Goal: Task Accomplishment & Management: Manage account settings

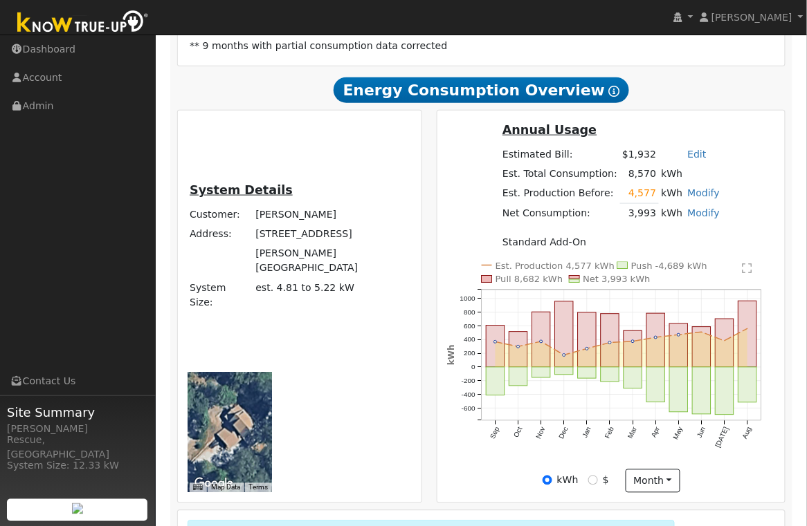
scroll to position [298, 0]
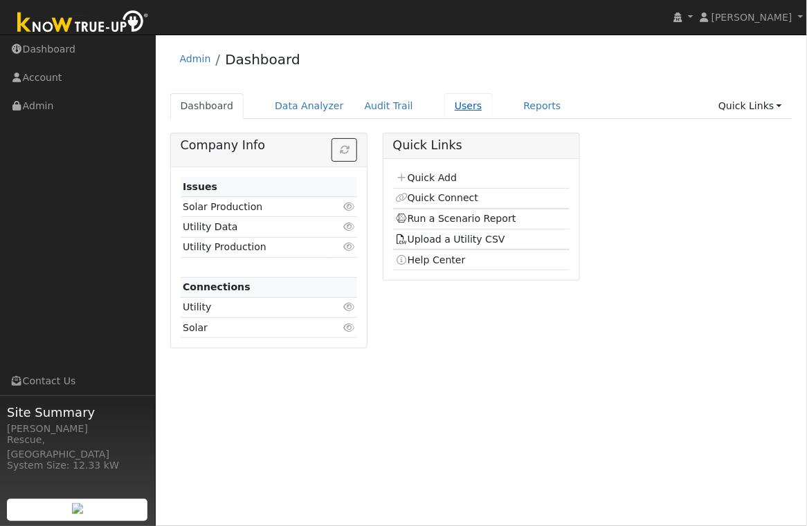
click at [444, 98] on link "Users" at bounding box center [468, 106] width 48 height 26
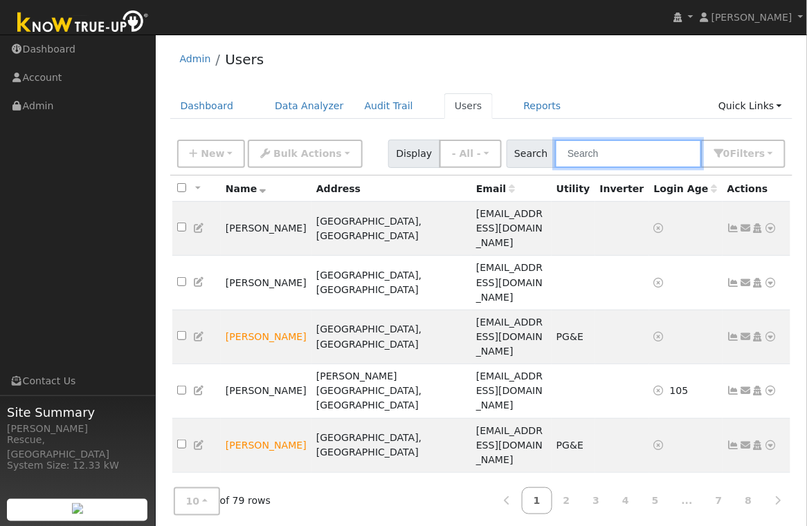
click at [670, 158] on input "text" at bounding box center [628, 154] width 147 height 28
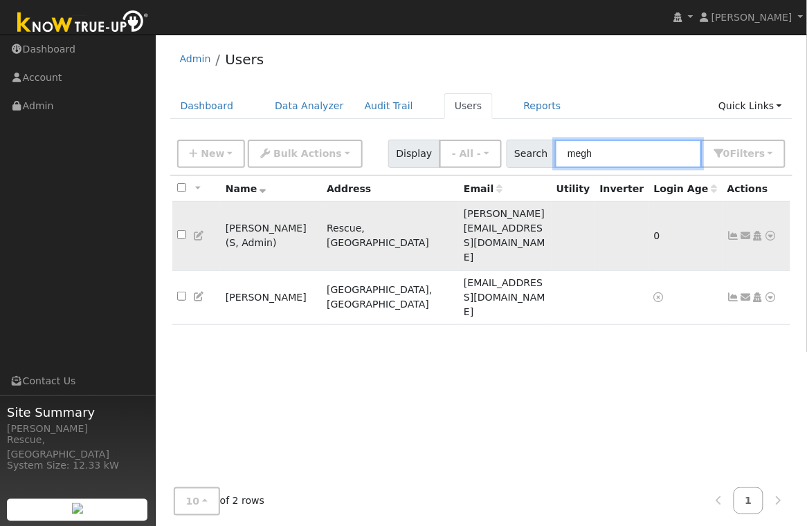
type input "megh"
click at [302, 217] on td "Meghan Stimmler ( S , Admin )" at bounding box center [271, 236] width 101 height 69
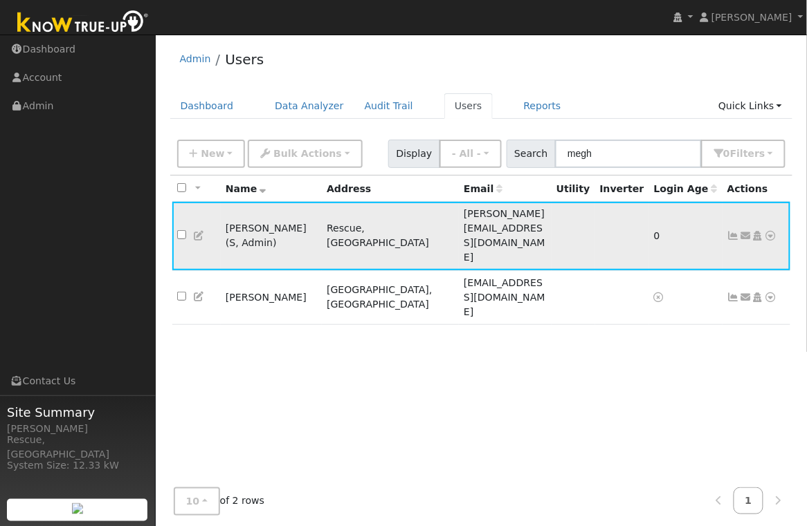
click at [775, 231] on icon at bounding box center [770, 236] width 12 height 10
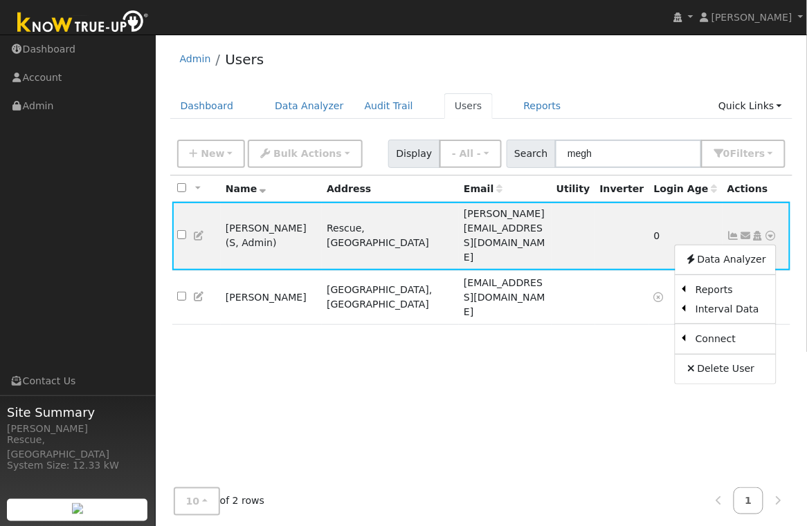
click at [0, 0] on link "Utility" at bounding box center [0, 0] width 0 height 0
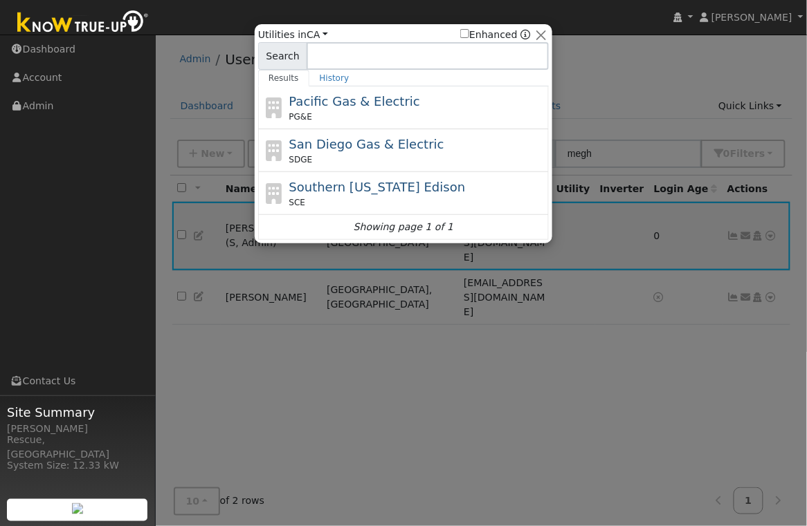
click at [357, 89] on div "Pacific Gas & Electric PG&E" at bounding box center [403, 107] width 291 height 43
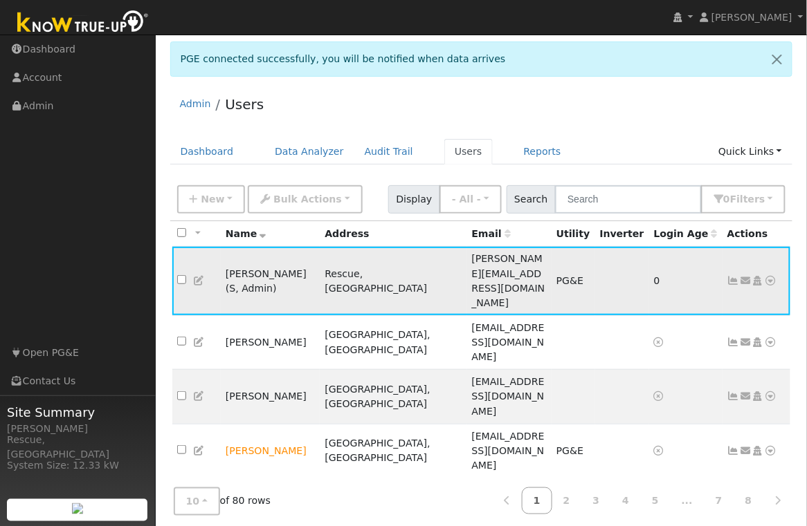
click at [772, 276] on icon at bounding box center [770, 281] width 12 height 10
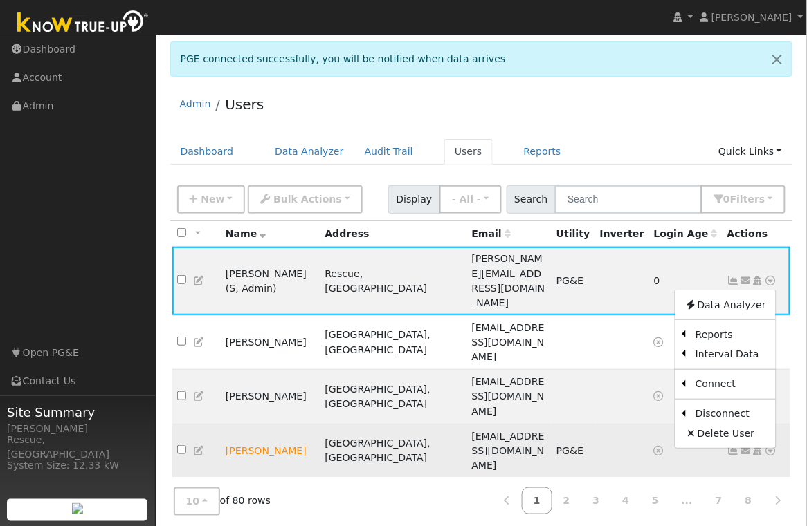
click at [0, 0] on link "Solar" at bounding box center [0, 0] width 0 height 0
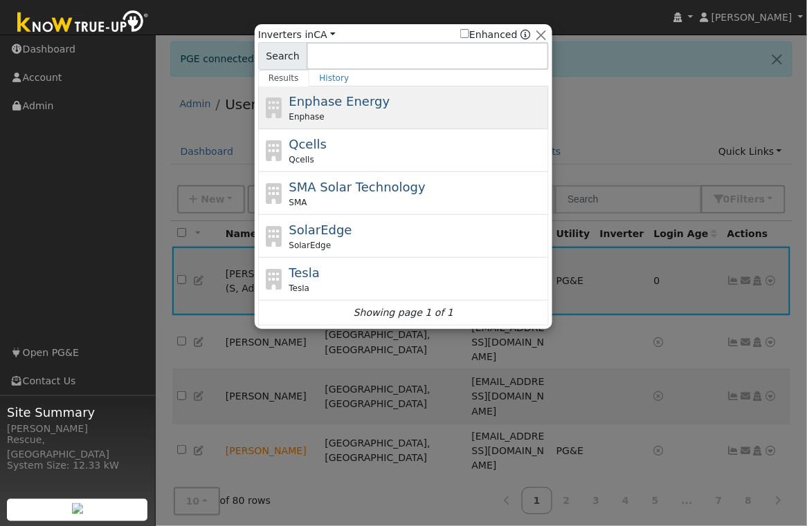
click at [376, 113] on div "Enphase" at bounding box center [417, 117] width 257 height 12
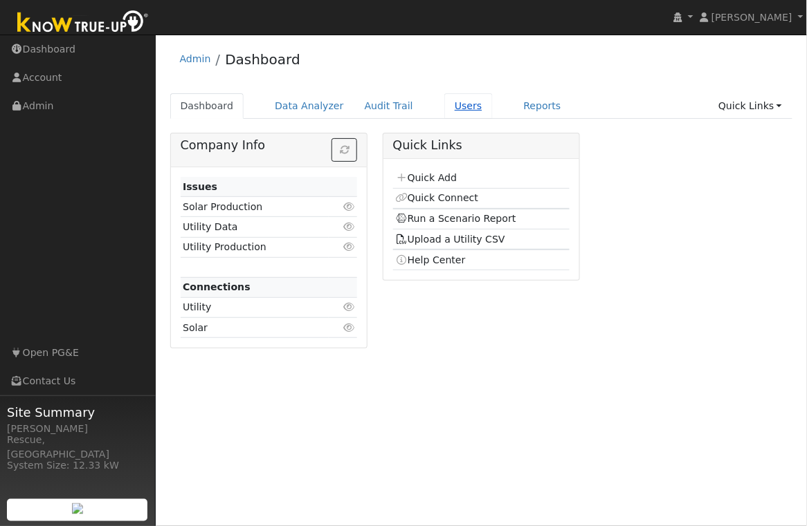
click at [461, 111] on link "Users" at bounding box center [468, 106] width 48 height 26
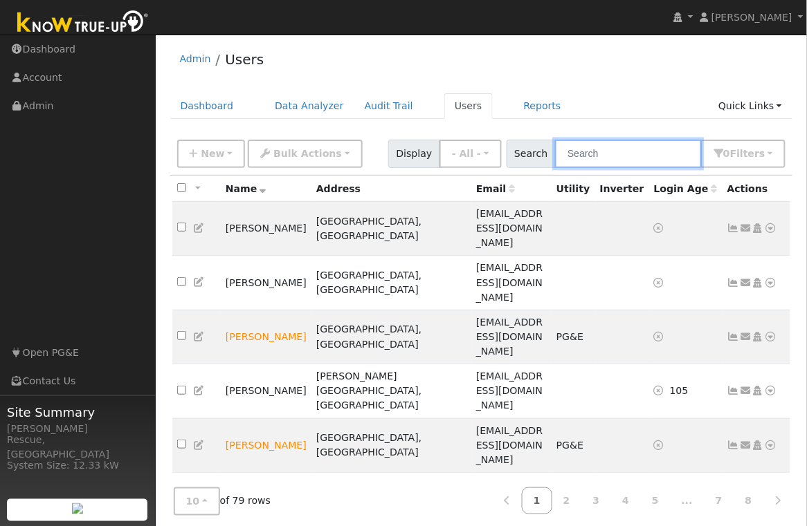
click at [619, 149] on input "text" at bounding box center [628, 154] width 147 height 28
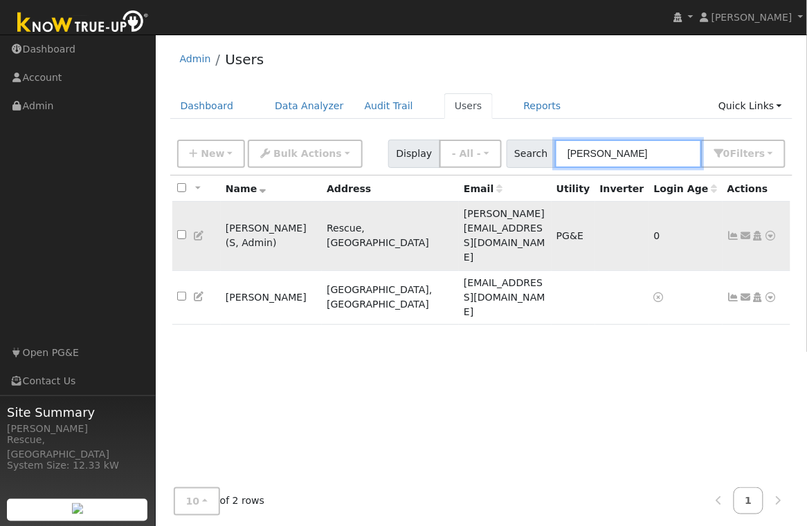
type input "[PERSON_NAME]"
click at [770, 231] on icon at bounding box center [770, 236] width 12 height 10
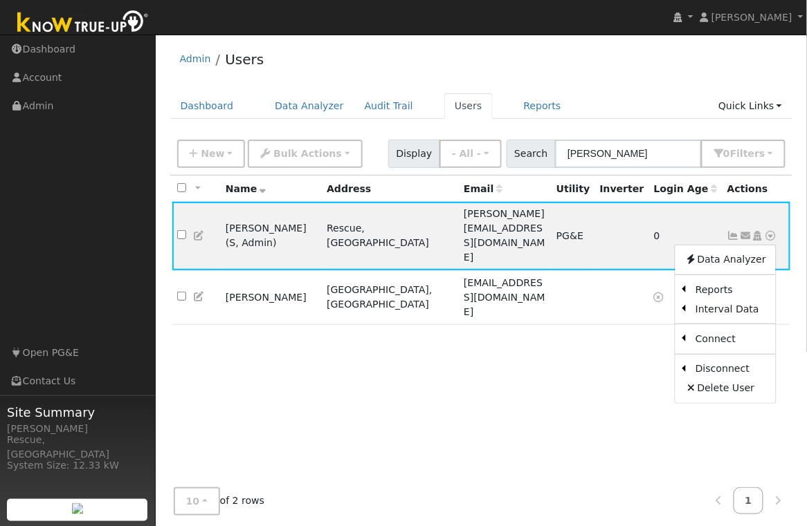
click at [0, 0] on link "Solar" at bounding box center [0, 0] width 0 height 0
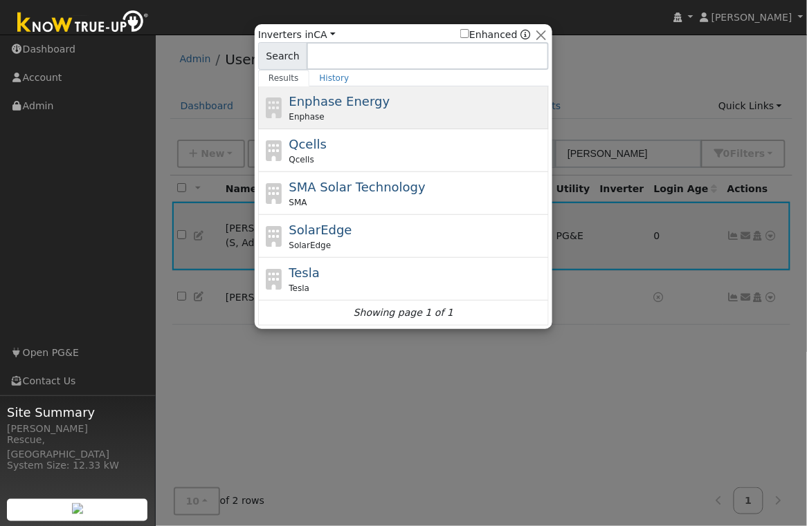
click at [439, 118] on div "Enphase" at bounding box center [417, 117] width 257 height 12
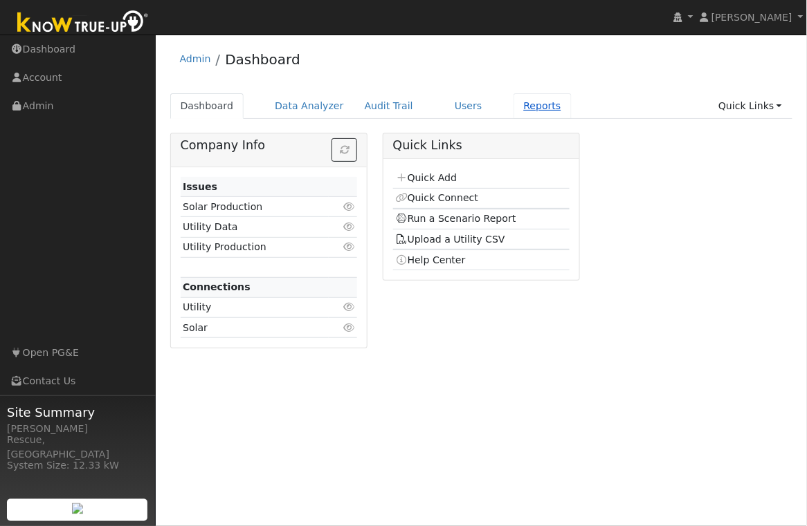
click at [541, 109] on link "Reports" at bounding box center [542, 106] width 58 height 26
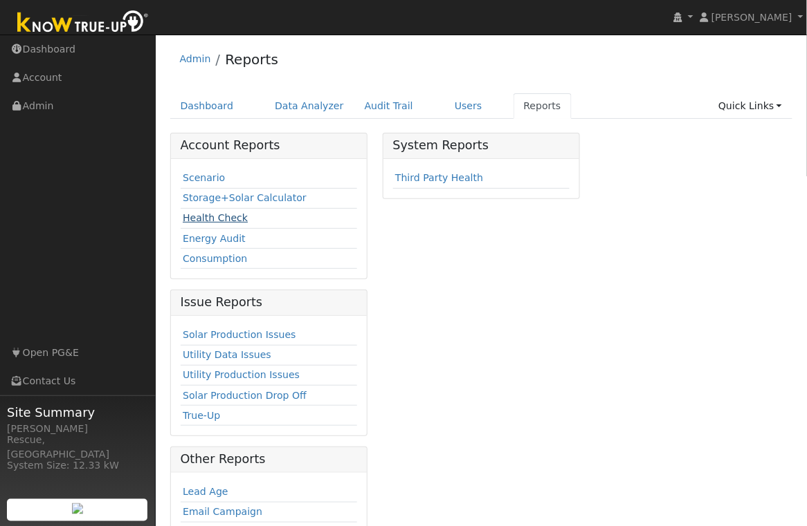
click at [214, 219] on link "Health Check" at bounding box center [215, 217] width 65 height 11
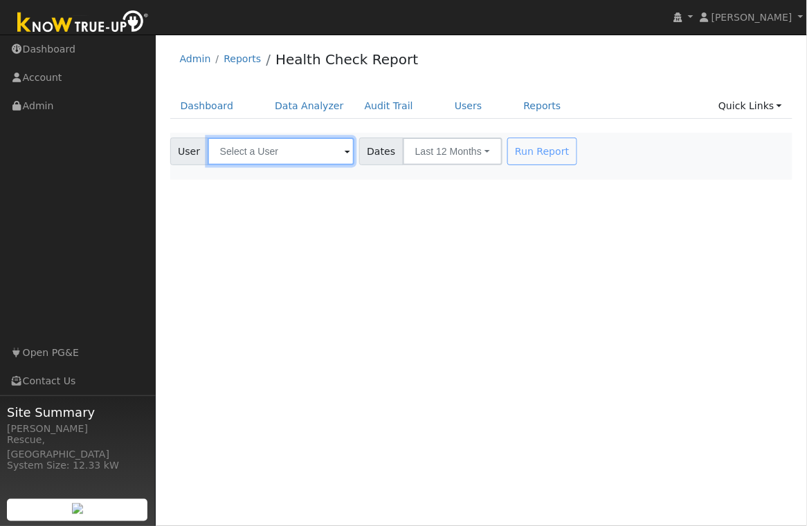
click at [307, 147] on input "text" at bounding box center [281, 152] width 147 height 28
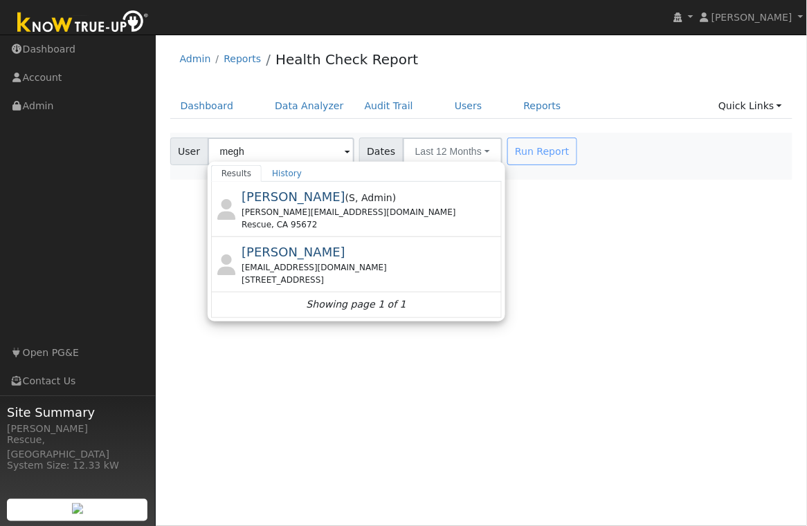
click at [338, 266] on div "[EMAIL_ADDRESS][DOMAIN_NAME]" at bounding box center [369, 267] width 257 height 12
type input "[PERSON_NAME]"
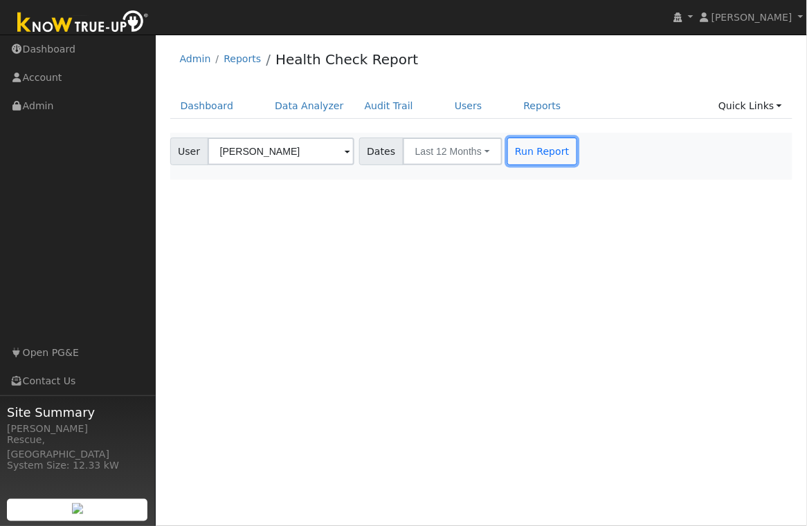
click at [515, 151] on button "Run Report" at bounding box center [542, 152] width 70 height 28
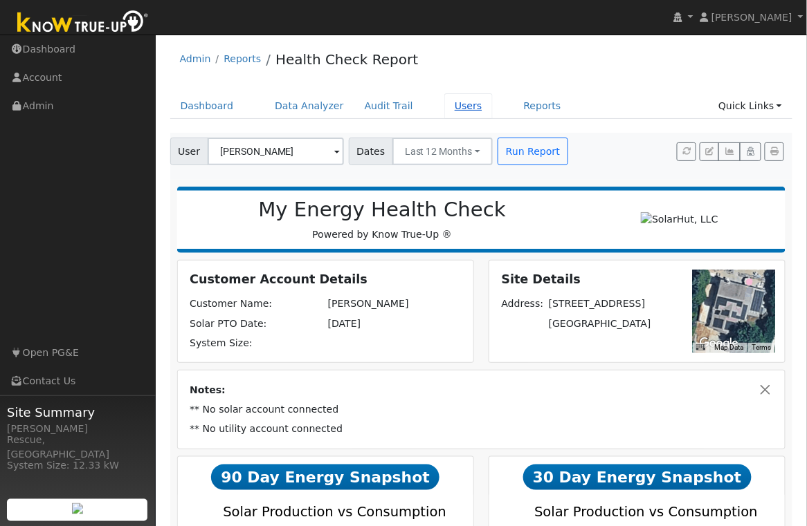
click at [463, 102] on link "Users" at bounding box center [468, 106] width 48 height 26
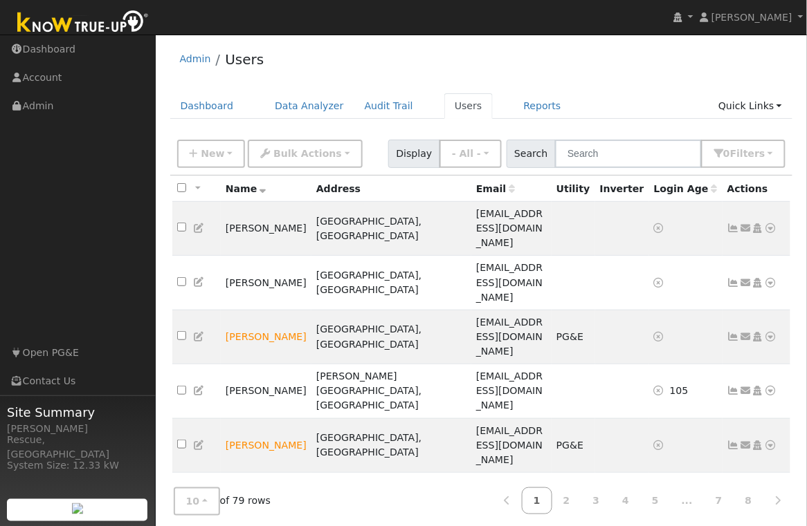
click at [635, 171] on div "New Add User Quick Add Quick Connect Quick Convert Lead Bulk Actions Send Email…" at bounding box center [481, 154] width 623 height 42
click at [635, 158] on input "text" at bounding box center [628, 154] width 147 height 28
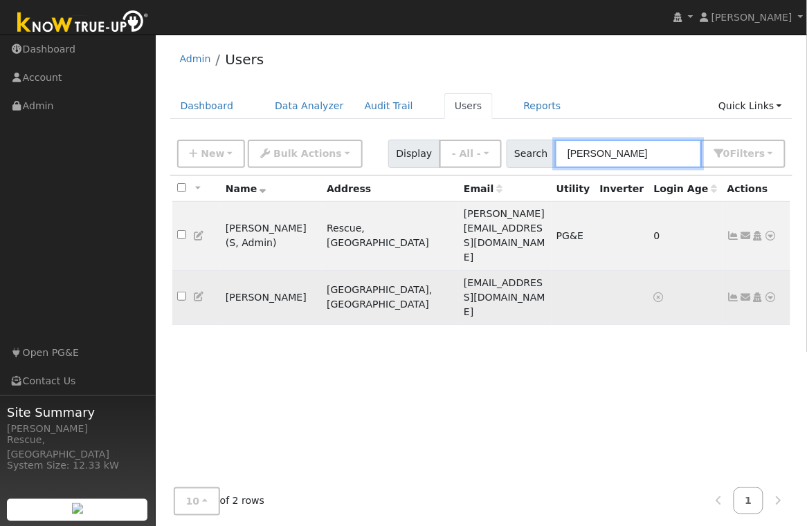
type input "meghan"
click at [277, 270] on td "[PERSON_NAME]" at bounding box center [271, 297] width 101 height 54
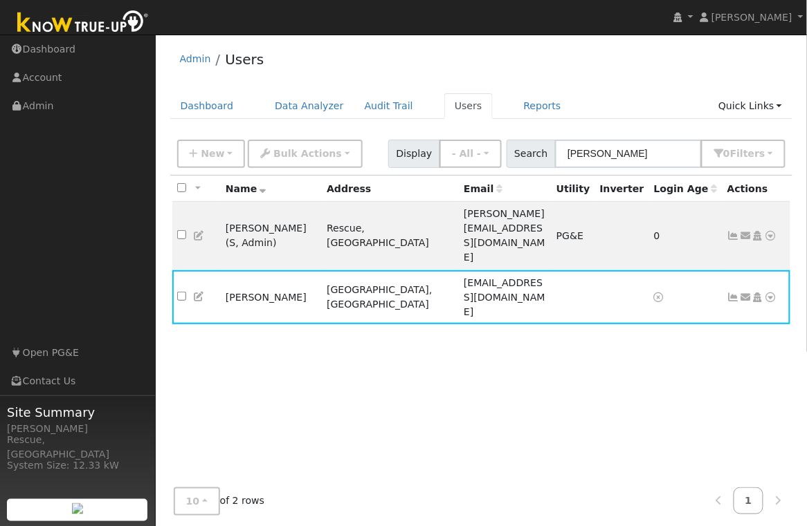
click at [202, 292] on icon at bounding box center [199, 297] width 12 height 10
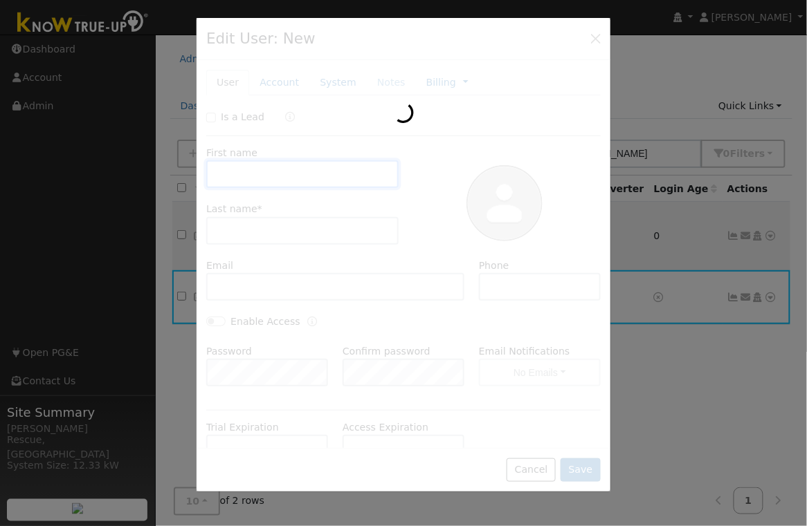
type input "11/22/2022"
type input "02/22/2023"
type input "Meghan"
type input "Stimmler"
type input "[EMAIL_ADDRESS][DOMAIN_NAME]"
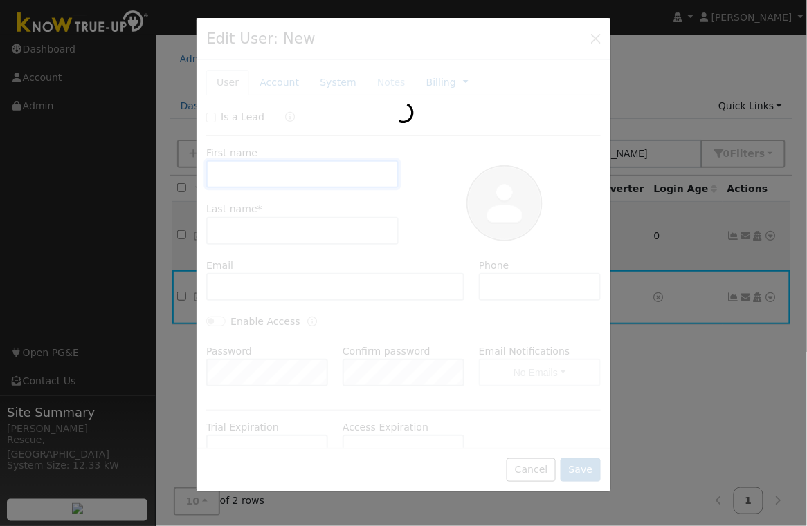
type input "9169609391"
type input "Pacific Gas & Electric"
type input "Enphase Energy"
type input "EV EV2 (Sch)"
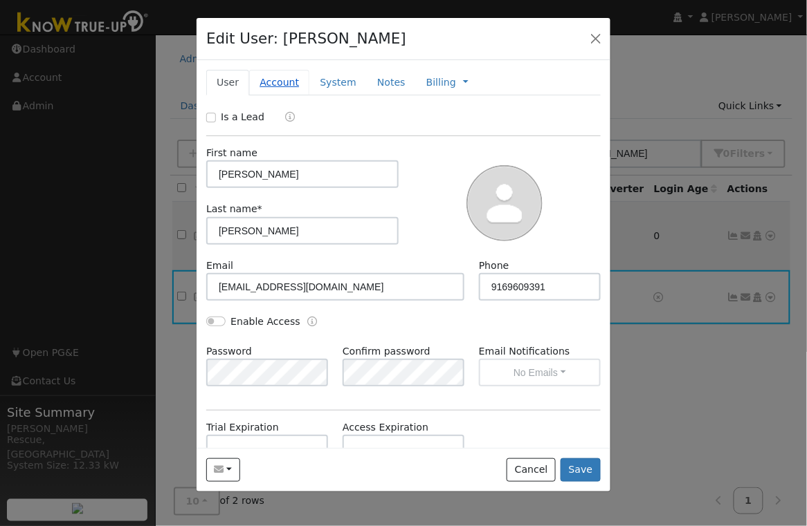
click at [284, 90] on link "Account" at bounding box center [279, 83] width 60 height 26
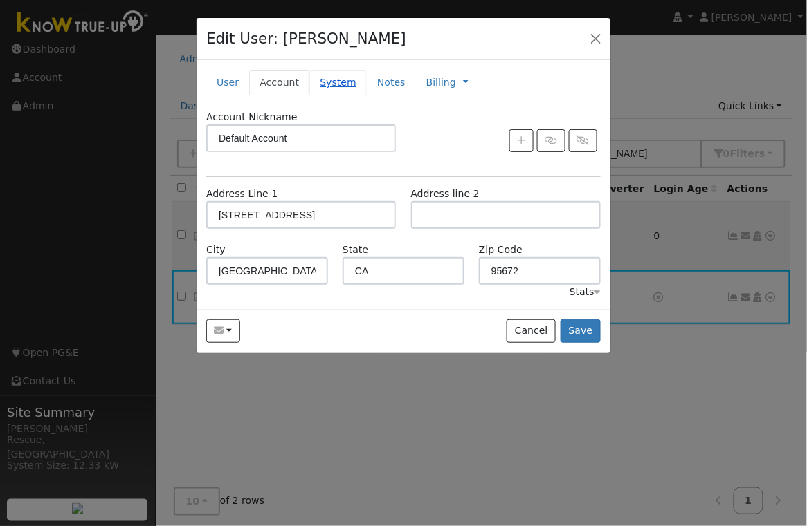
click at [335, 85] on link "System" at bounding box center [337, 83] width 57 height 26
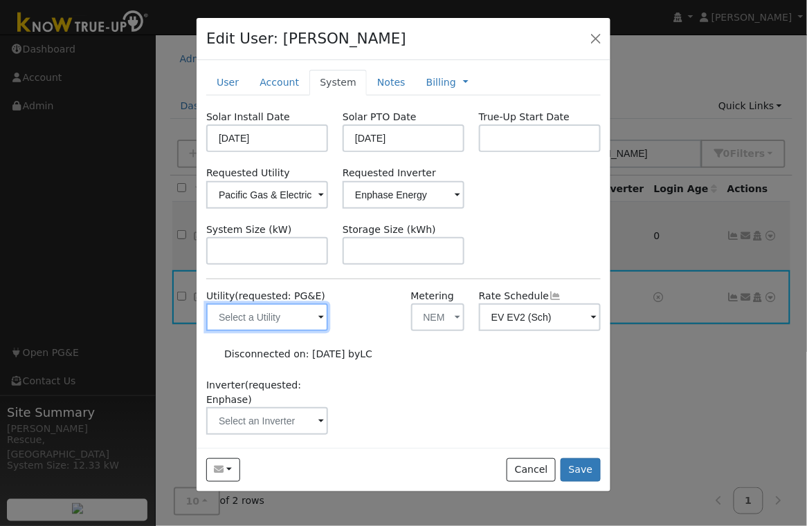
click at [317, 321] on input "text" at bounding box center [267, 318] width 122 height 28
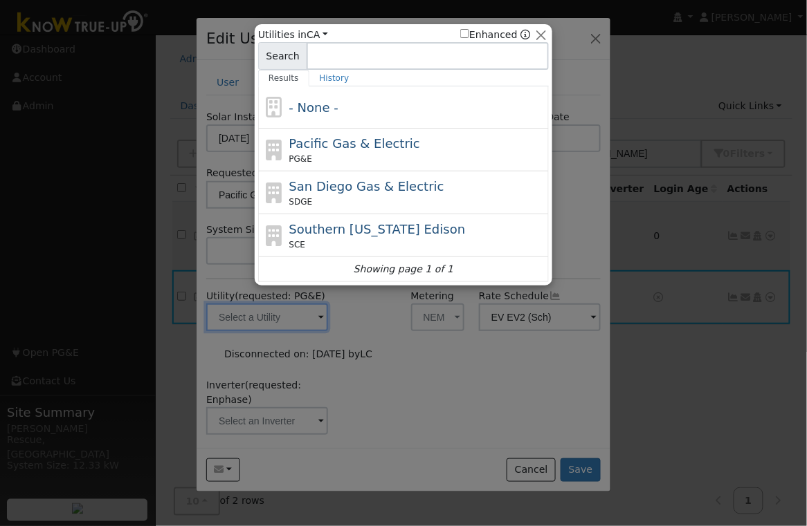
click at [325, 141] on span "Pacific Gas & Electric" at bounding box center [354, 143] width 131 height 15
type input "PG&E"
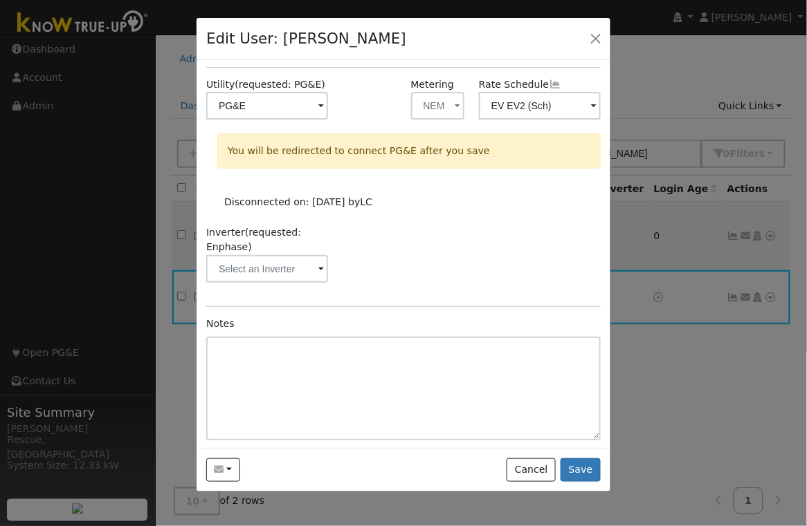
scroll to position [213, 0]
click at [327, 268] on input "text" at bounding box center [267, 268] width 122 height 28
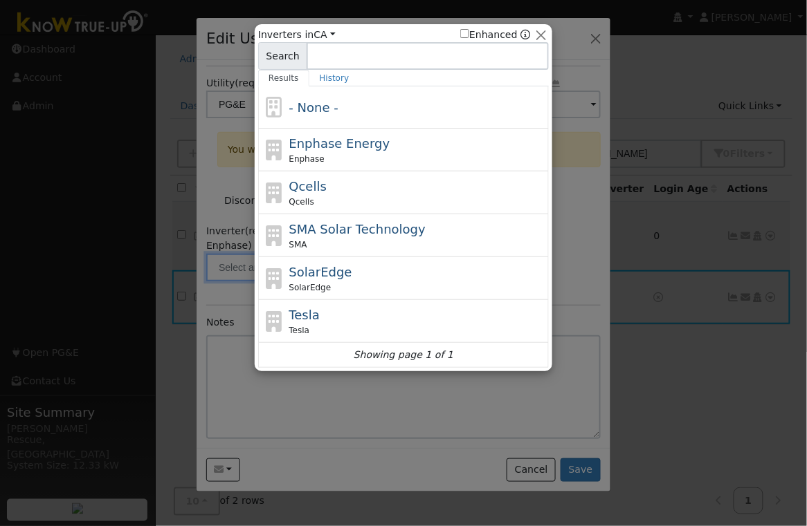
click at [326, 151] on div "Enphase Energy Enphase" at bounding box center [417, 149] width 257 height 31
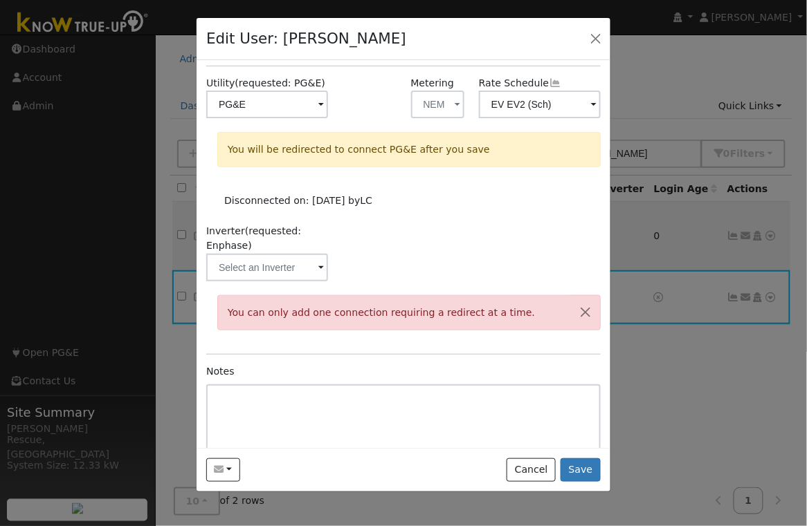
scroll to position [214, 0]
click at [531, 481] on button "Cancel" at bounding box center [530, 471] width 49 height 24
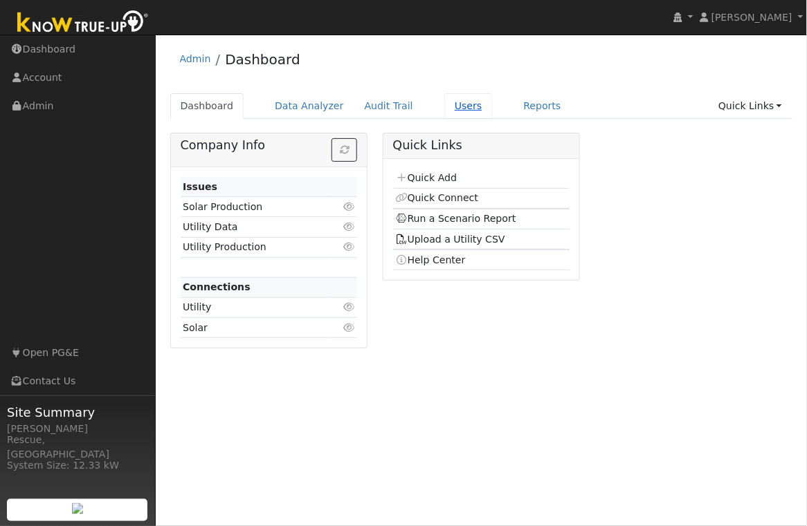
click at [450, 108] on link "Users" at bounding box center [468, 106] width 48 height 26
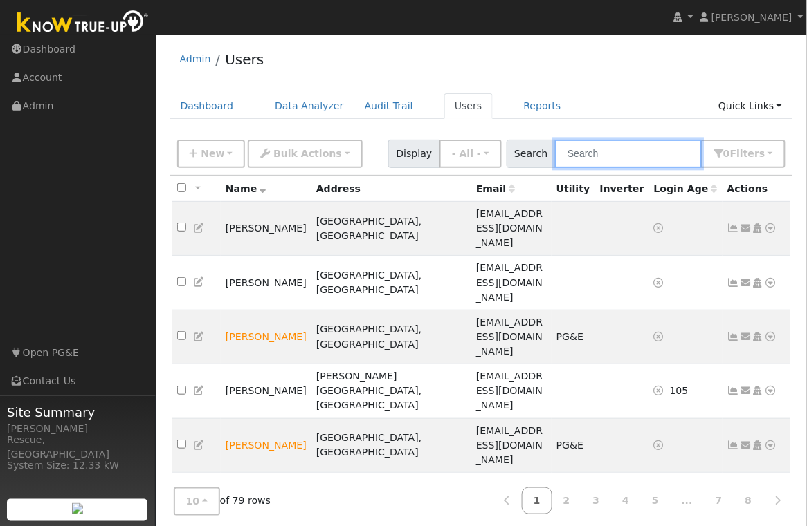
drag, startPoint x: 631, startPoint y: 156, endPoint x: 615, endPoint y: 147, distance: 18.3
click at [631, 156] on input "text" at bounding box center [628, 154] width 147 height 28
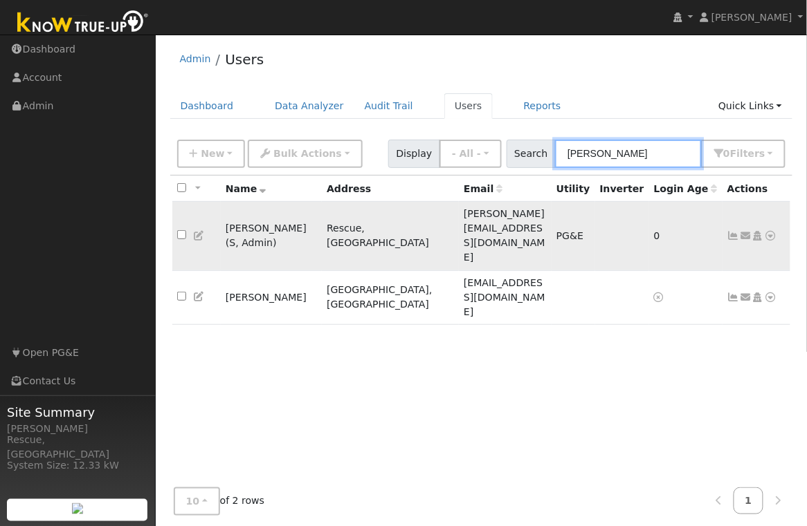
type input "[PERSON_NAME]"
click at [772, 231] on icon at bounding box center [770, 236] width 12 height 10
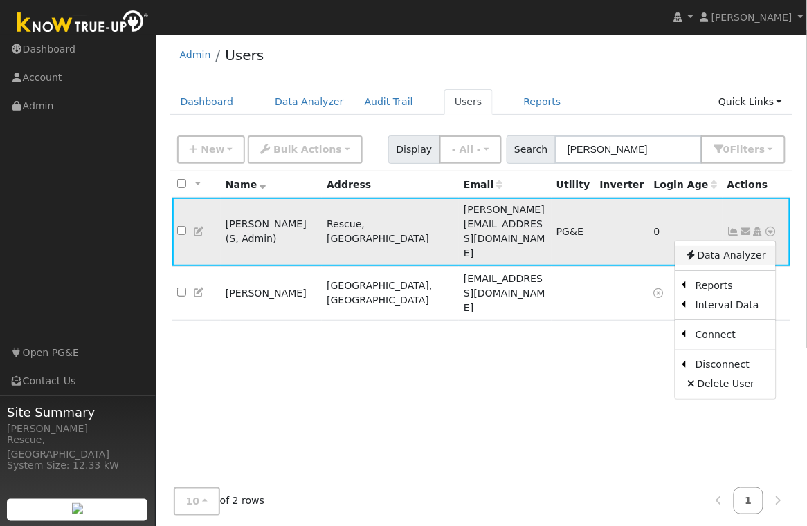
click at [721, 246] on link "Data Analyzer" at bounding box center [725, 255] width 100 height 19
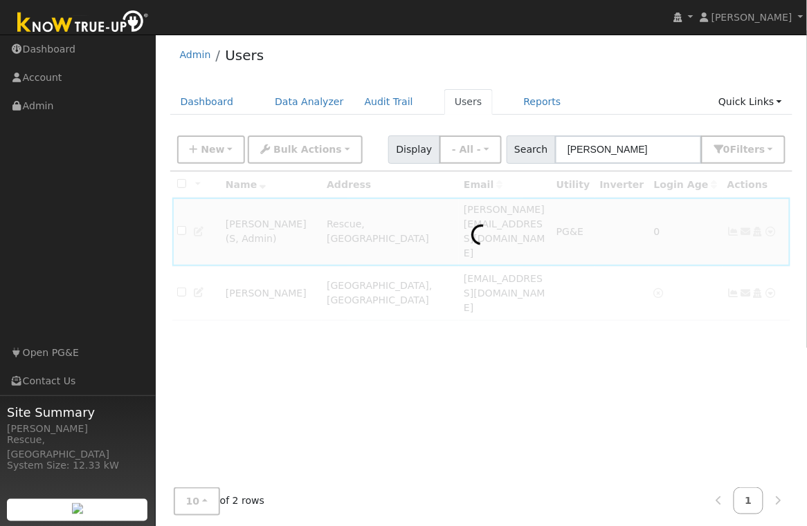
scroll to position [3, 0]
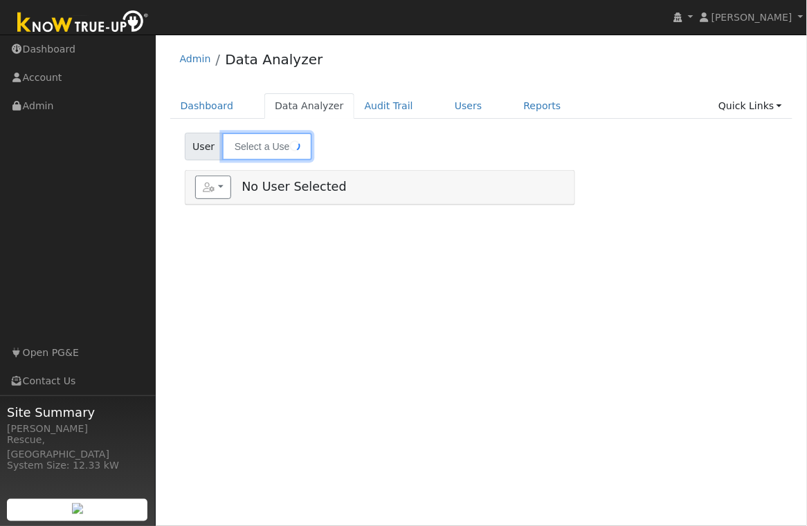
type input "[PERSON_NAME]"
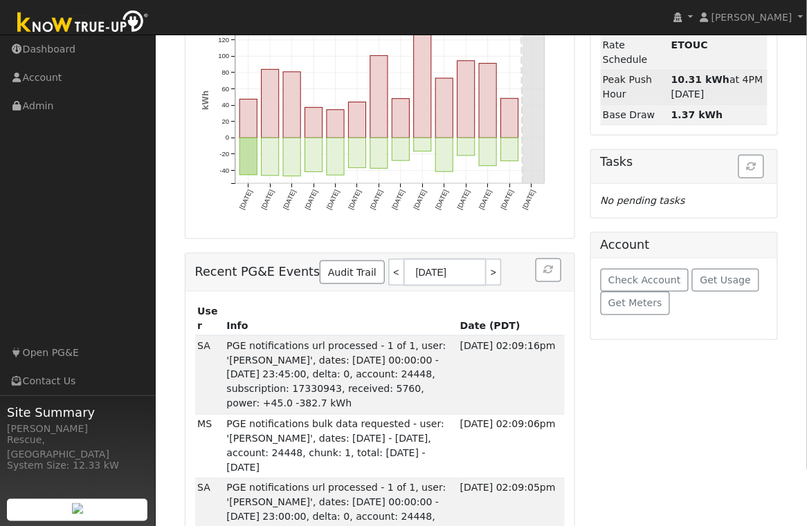
scroll to position [311, 0]
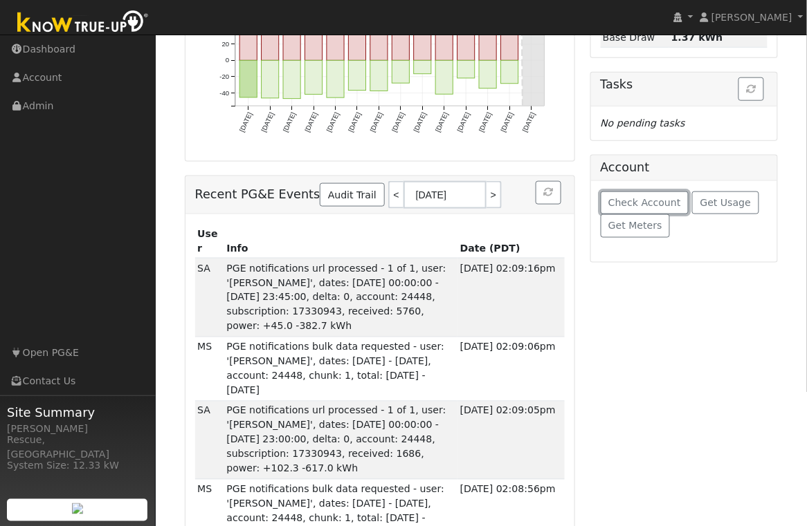
click at [663, 206] on span "Check Account" at bounding box center [644, 202] width 73 height 11
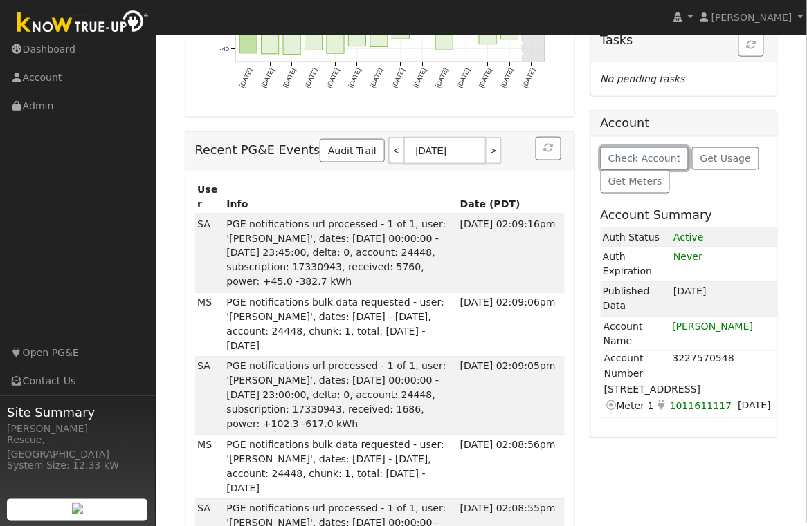
scroll to position [356, 0]
click at [716, 158] on span "Get Usage" at bounding box center [725, 157] width 51 height 11
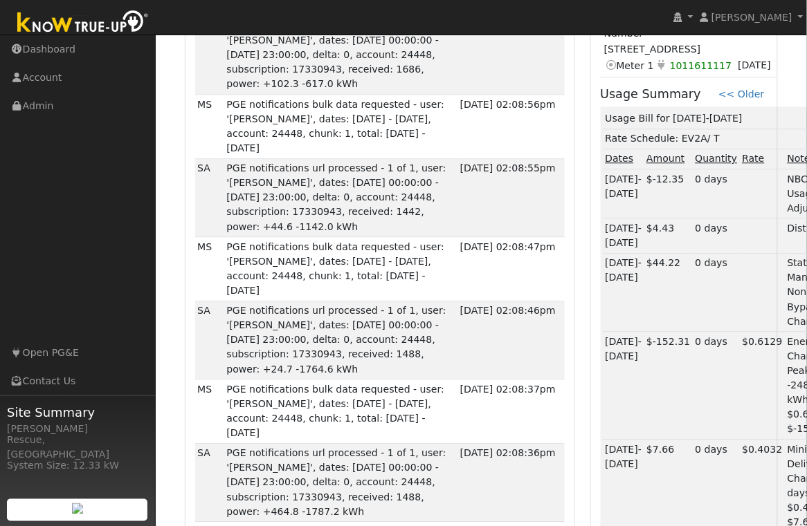
scroll to position [0, 0]
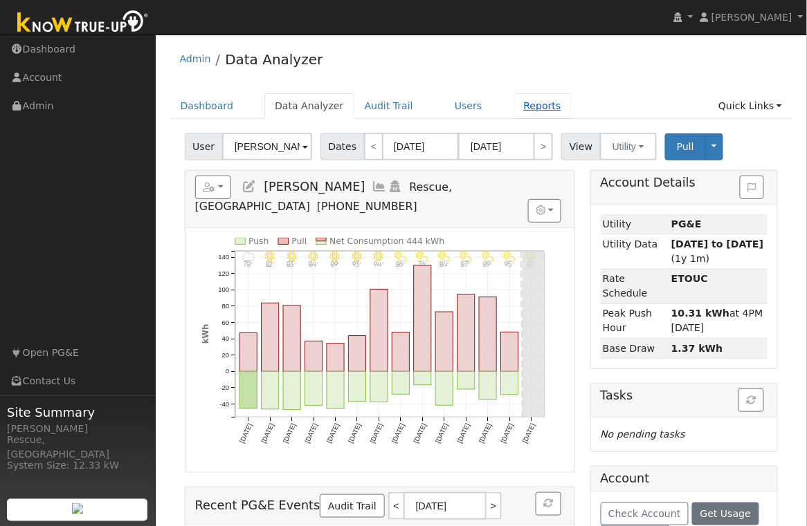
click at [522, 107] on link "Reports" at bounding box center [542, 106] width 58 height 26
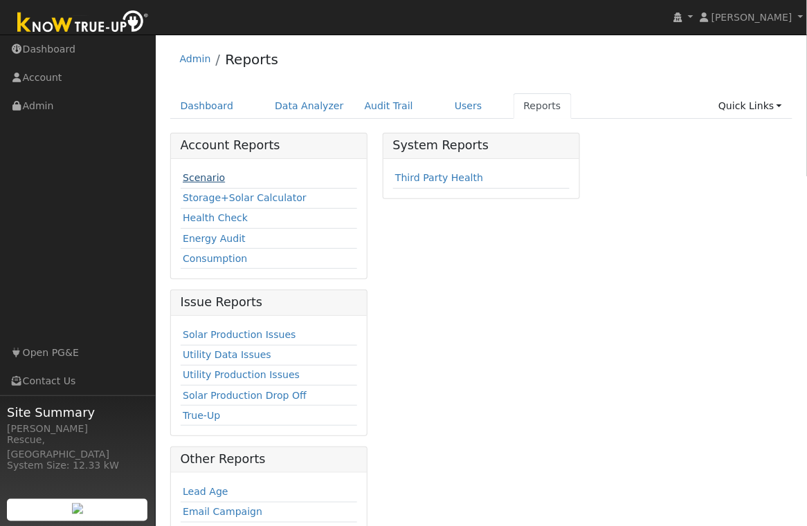
click at [204, 181] on link "Scenario" at bounding box center [204, 177] width 42 height 11
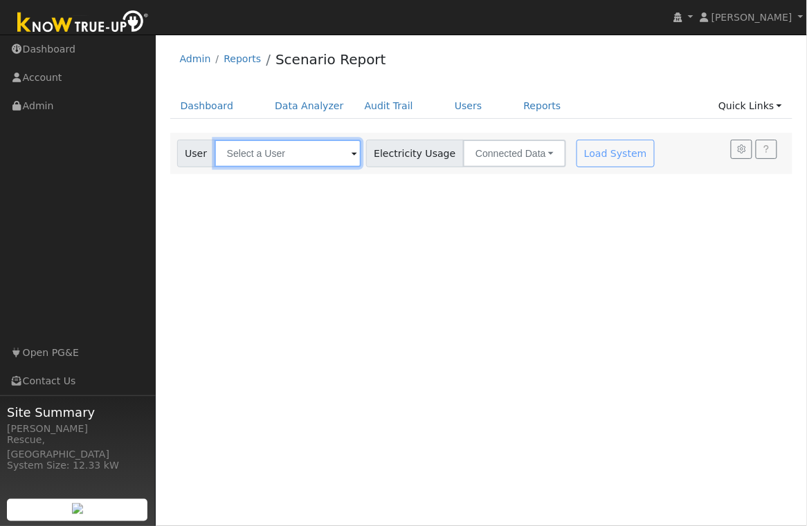
click at [327, 156] on input "text" at bounding box center [287, 154] width 147 height 28
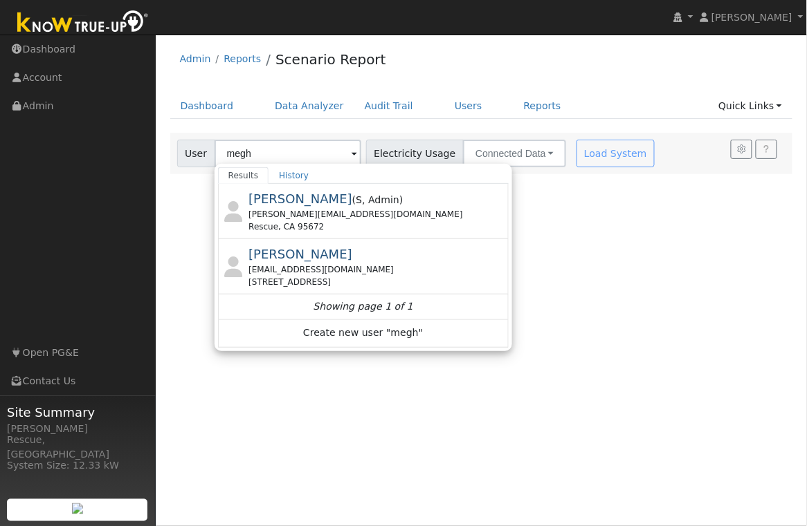
click at [375, 207] on div "[PERSON_NAME] ( S , Admin ) [PERSON_NAME][EMAIL_ADDRESS][DOMAIN_NAME] Rescue[GE…" at bounding box center [376, 212] width 257 height 44
type input "[PERSON_NAME]"
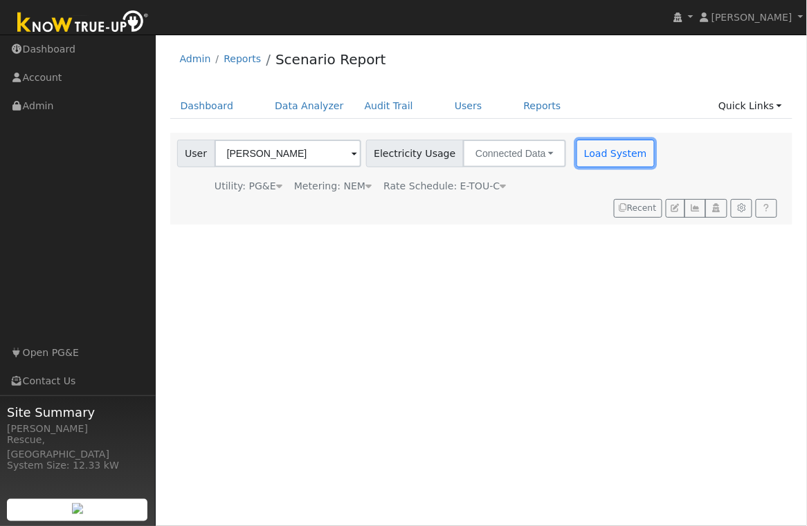
click at [578, 167] on button "Load System" at bounding box center [615, 154] width 79 height 28
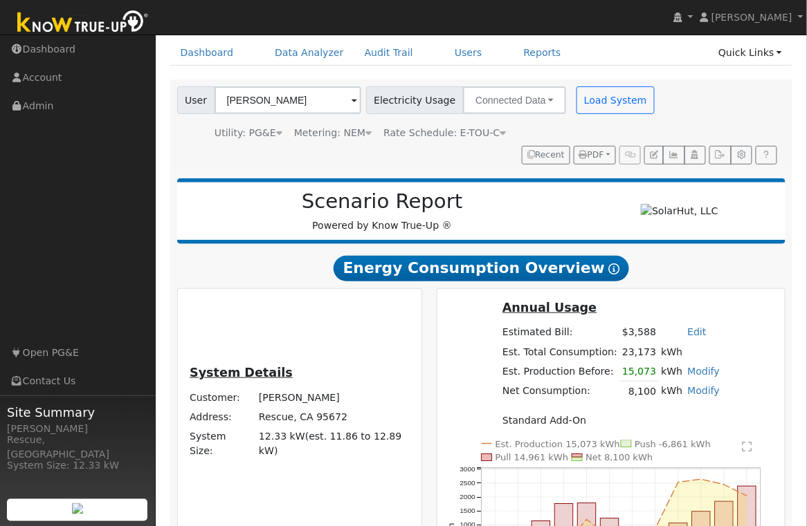
scroll to position [51, 0]
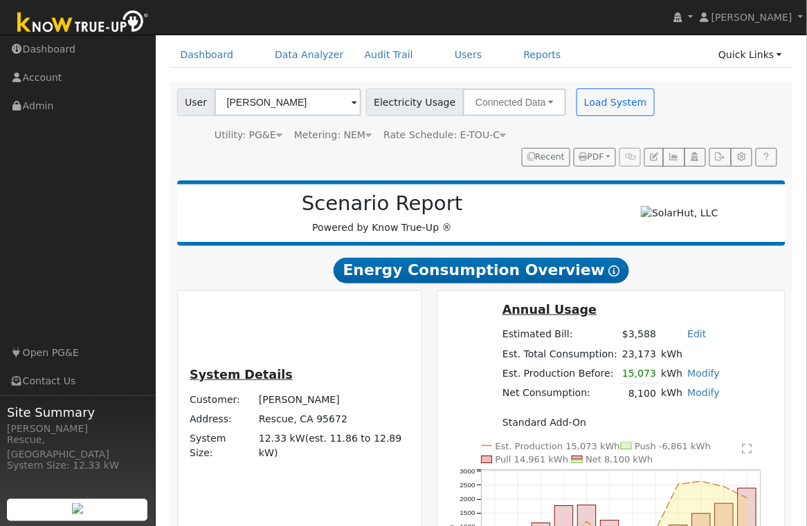
click at [500, 137] on icon at bounding box center [503, 135] width 6 height 10
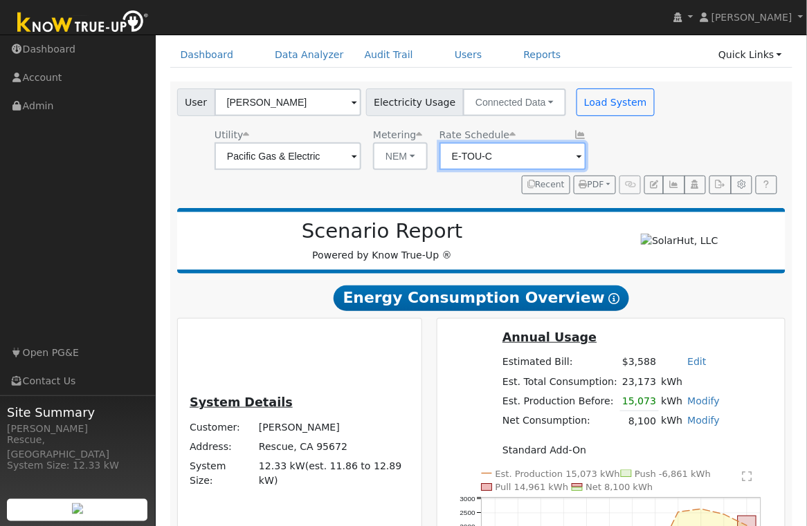
click at [488, 158] on input "E-TOU-C" at bounding box center [512, 157] width 147 height 28
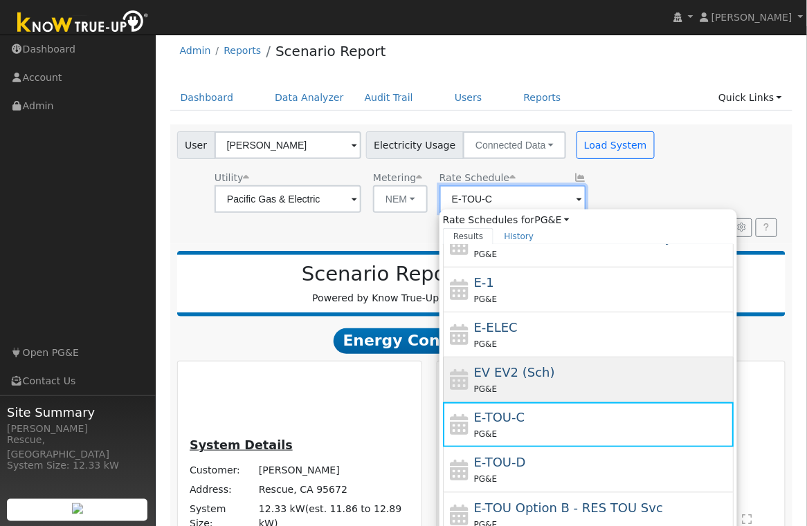
scroll to position [241, 0]
click at [546, 376] on div "EV EV2 (Sch) PG&E" at bounding box center [602, 380] width 257 height 33
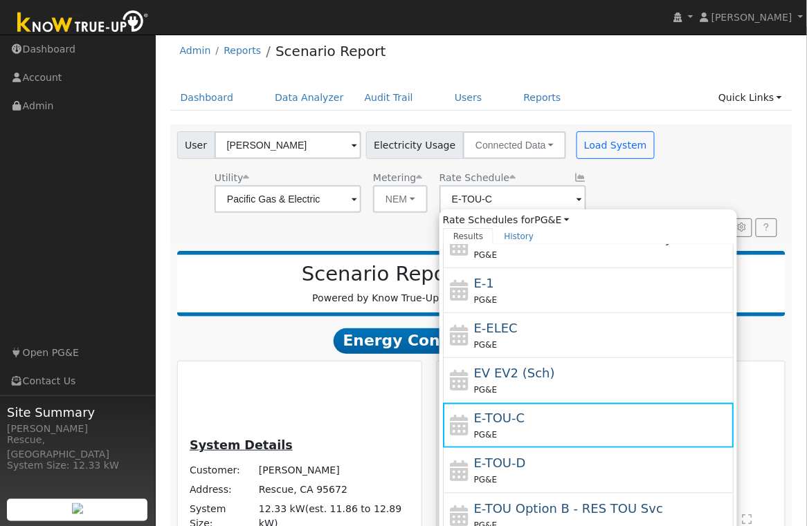
type input "EV EV2 (Sch)"
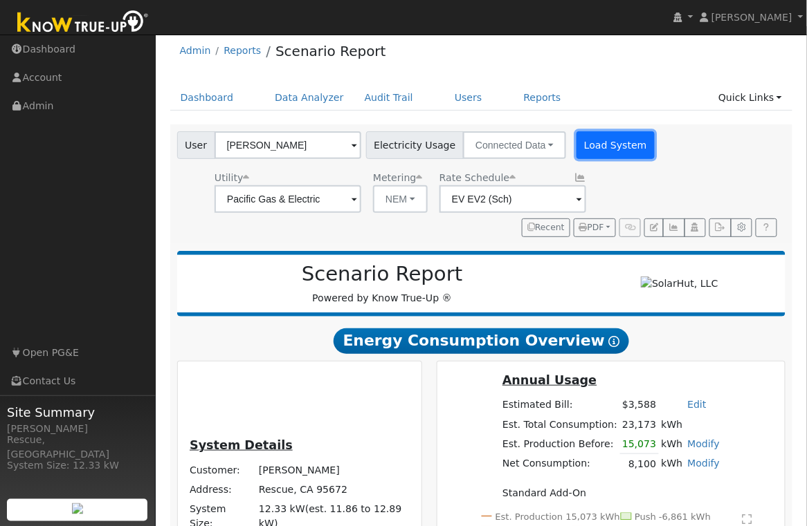
click at [592, 154] on button "Load System" at bounding box center [615, 145] width 79 height 28
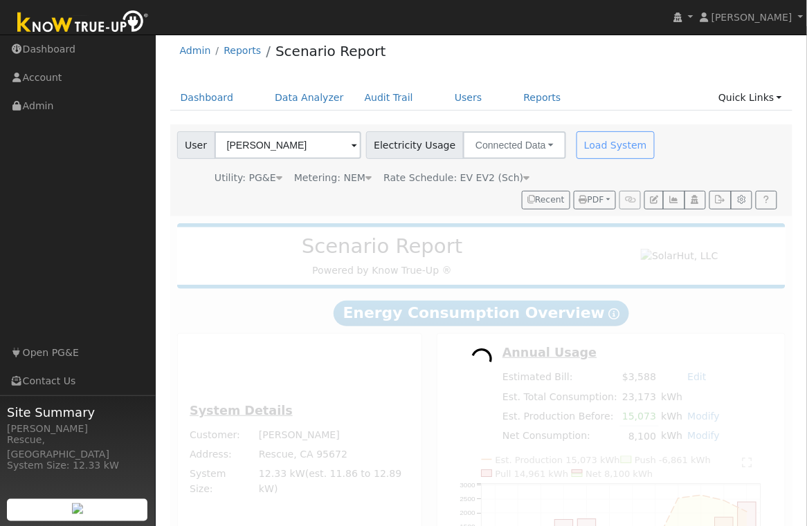
radio input "true"
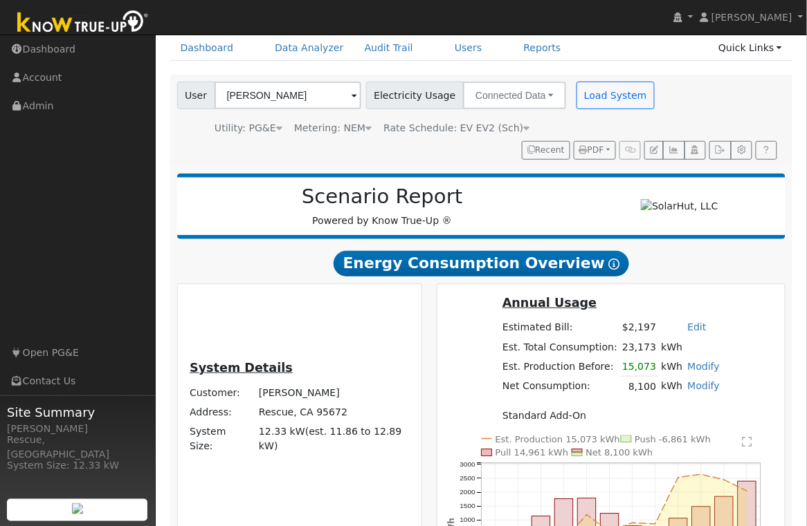
scroll to position [57, 0]
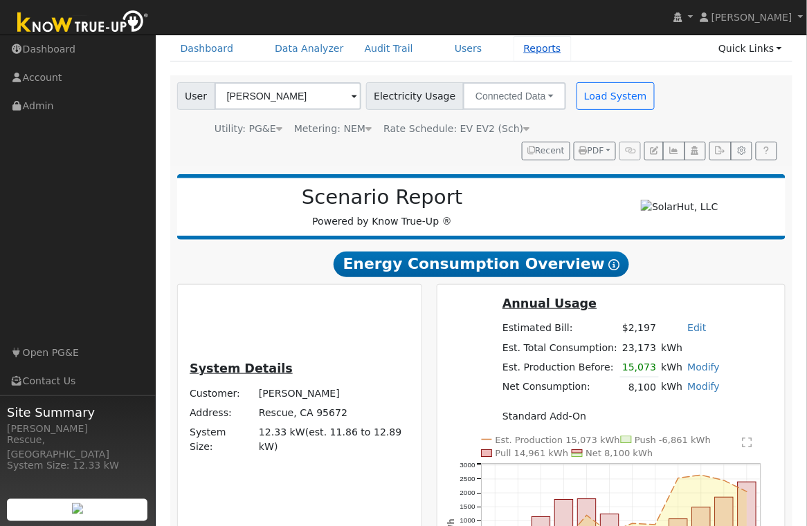
click at [544, 48] on link "Reports" at bounding box center [542, 49] width 58 height 26
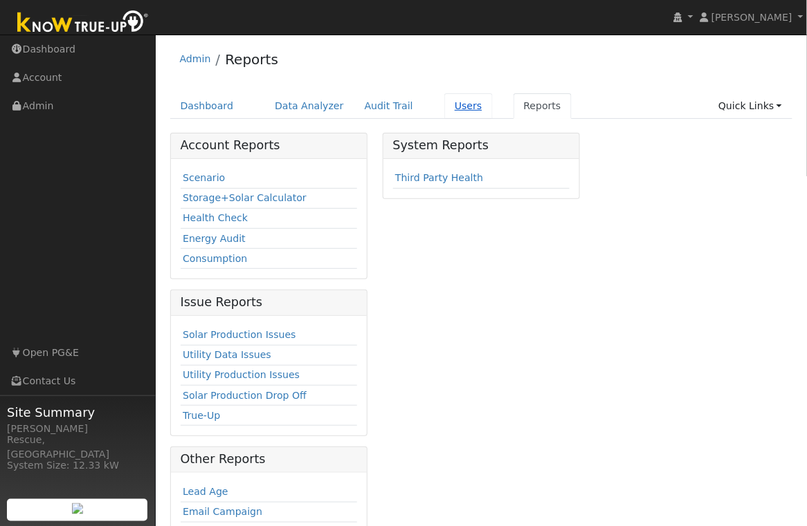
click at [459, 109] on link "Users" at bounding box center [468, 106] width 48 height 26
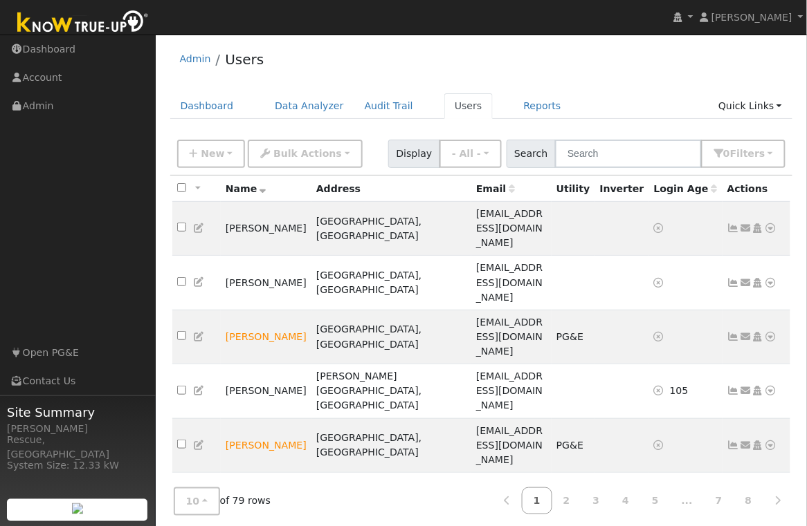
click at [649, 169] on div "New Add User Quick Add Quick Connect Quick Convert Lead Bulk Actions Send Email…" at bounding box center [481, 154] width 623 height 42
click at [648, 157] on input "text" at bounding box center [628, 154] width 147 height 28
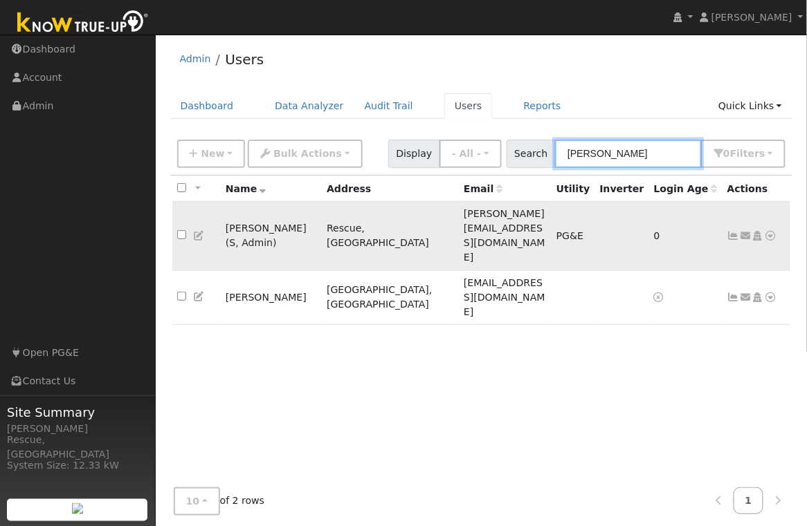
type input "meghan"
click at [198, 231] on icon at bounding box center [199, 236] width 12 height 10
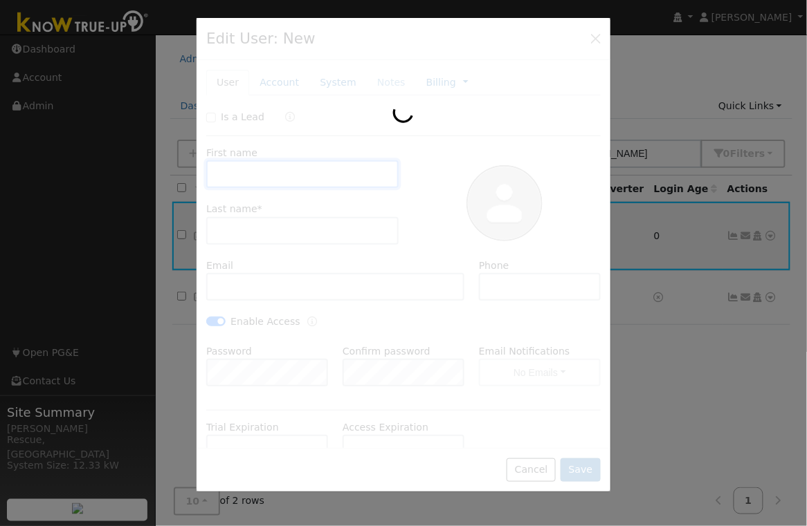
type input "Meghan"
type input "Stimmler"
type input "meghan@solarhut.org"
type input "916-365-9822"
checkbox input "true"
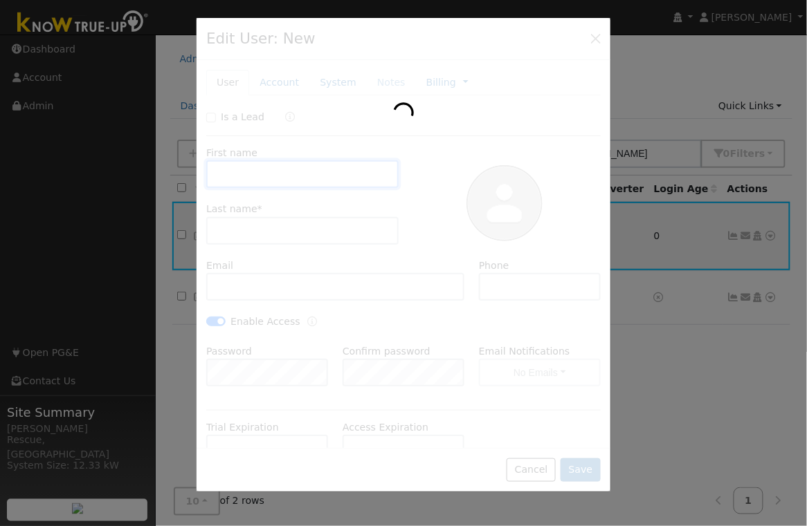
checkbox input "true"
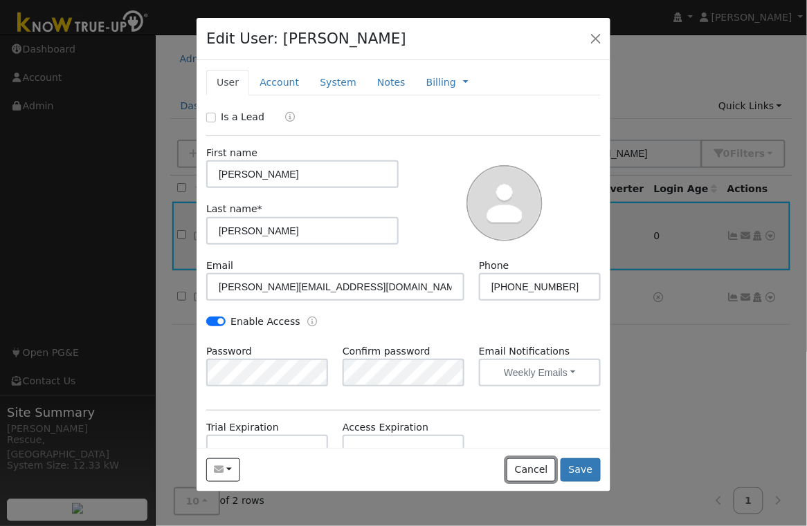
click at [521, 471] on button "Cancel" at bounding box center [530, 471] width 49 height 24
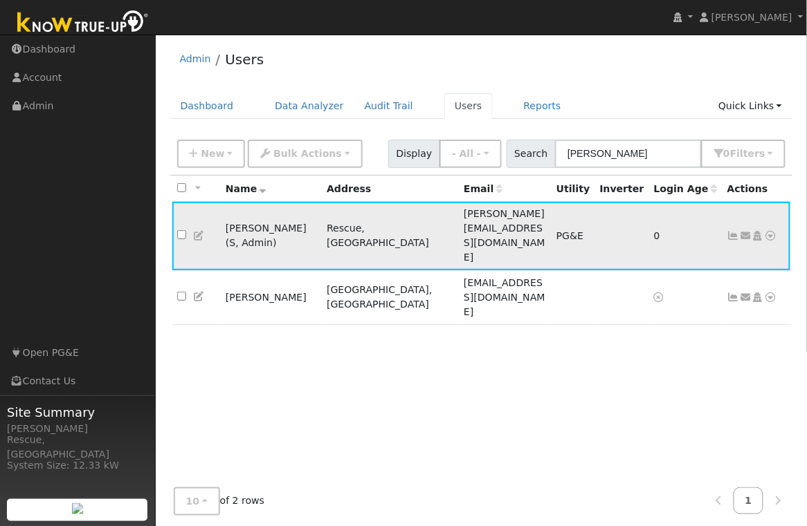
click at [749, 231] on icon at bounding box center [746, 236] width 12 height 10
click at [697, 250] on link "Send Email..." at bounding box center [702, 259] width 96 height 19
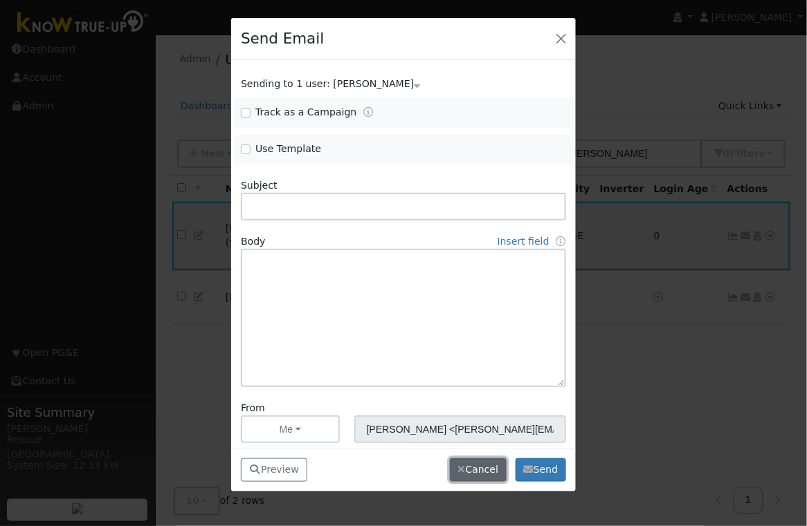
click at [484, 470] on button "Cancel" at bounding box center [478, 471] width 57 height 24
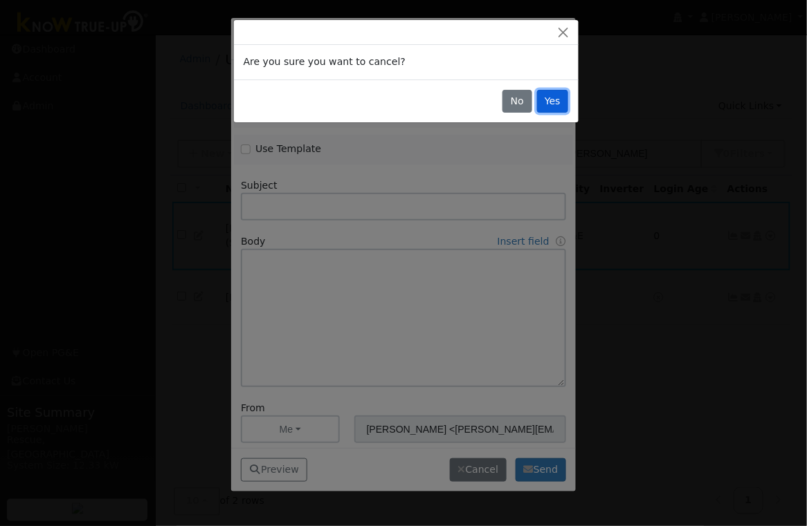
click at [549, 102] on button "Yes" at bounding box center [553, 102] width 32 height 24
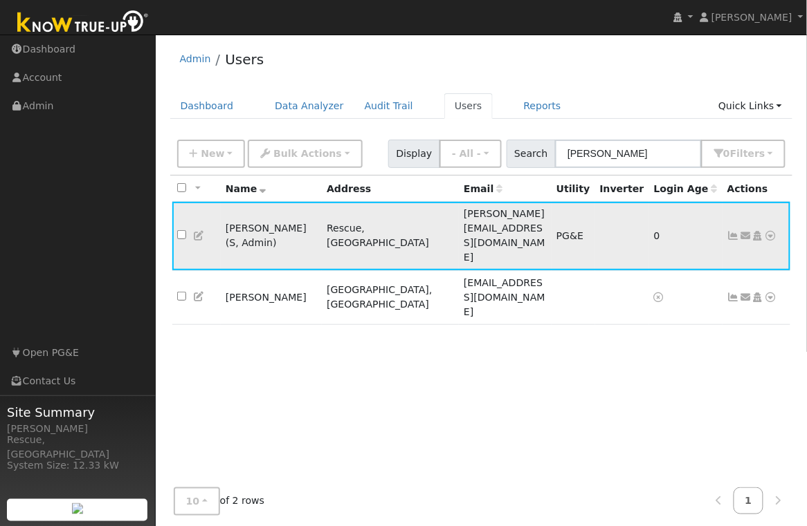
click at [742, 231] on icon at bounding box center [746, 236] width 12 height 10
click at [0, 0] on link "Sharing Data for Solar / Battery Proposal" at bounding box center [0, 0] width 0 height 0
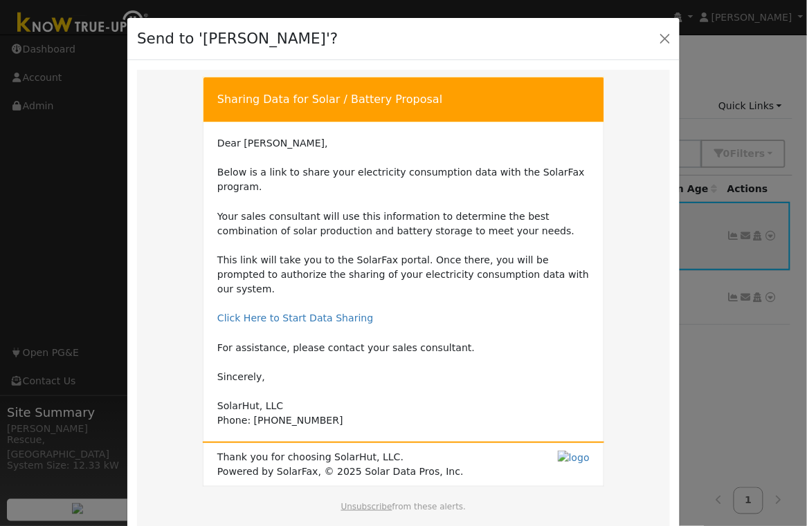
scroll to position [77, 0]
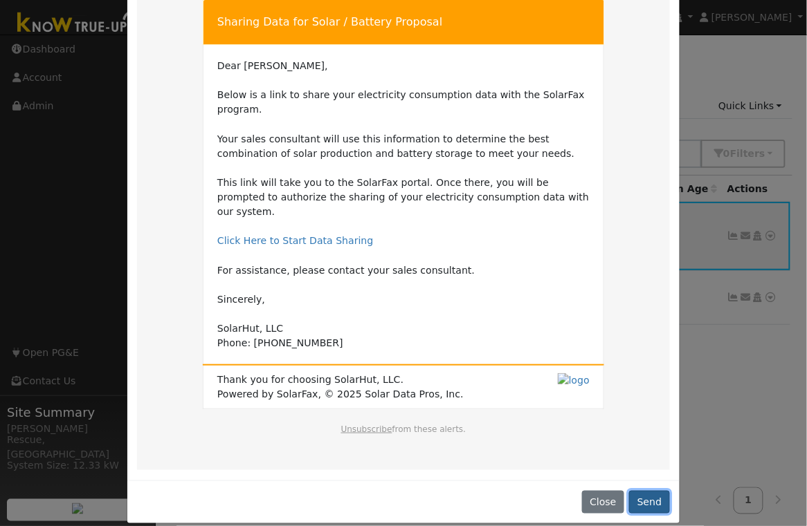
click at [654, 493] on button "Send" at bounding box center [649, 503] width 41 height 24
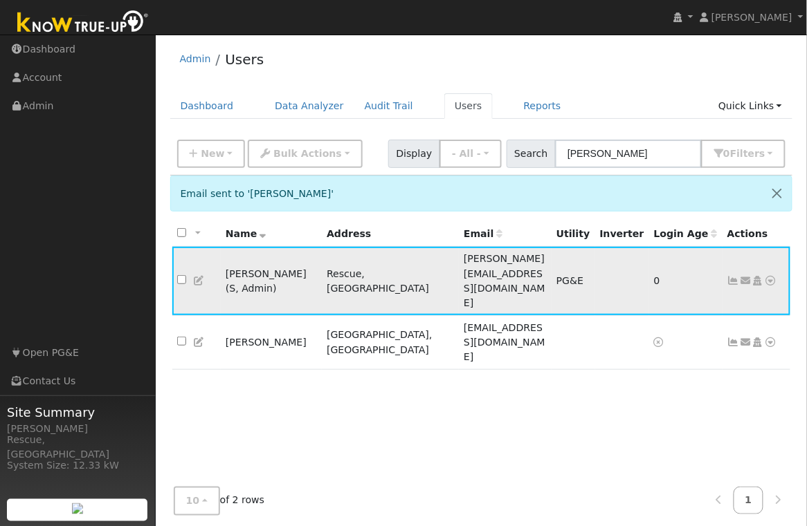
click at [776, 276] on icon at bounding box center [770, 281] width 12 height 10
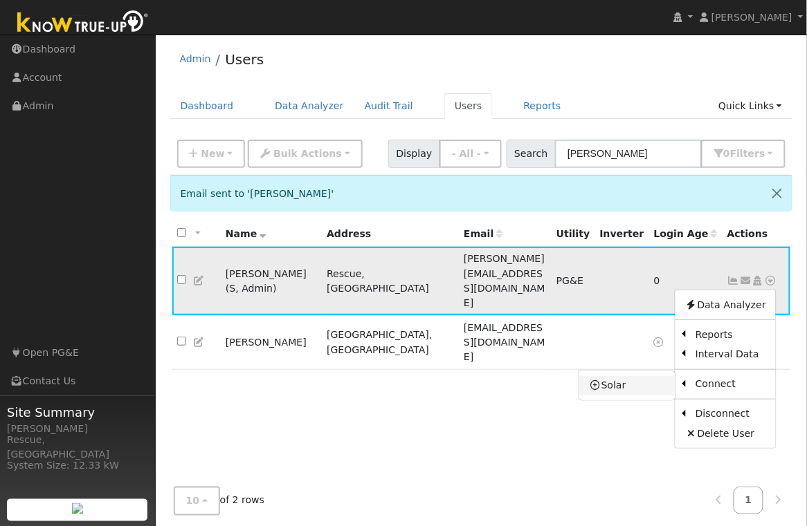
click at [610, 376] on link "Solar" at bounding box center [627, 385] width 96 height 19
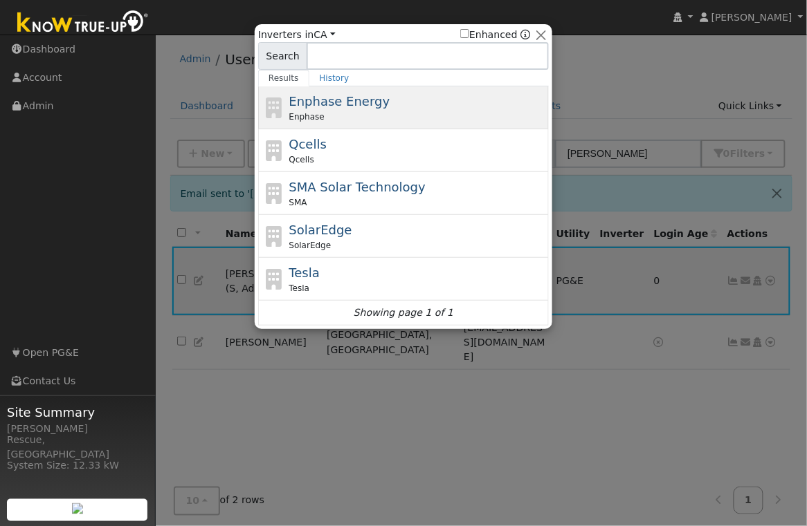
click at [412, 101] on div "Enphase Energy Enphase" at bounding box center [417, 107] width 257 height 31
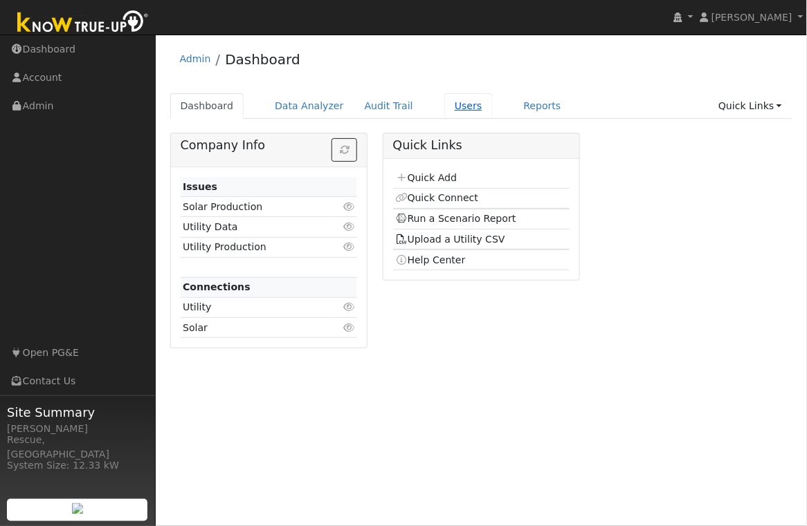
click at [461, 107] on link "Users" at bounding box center [468, 106] width 48 height 26
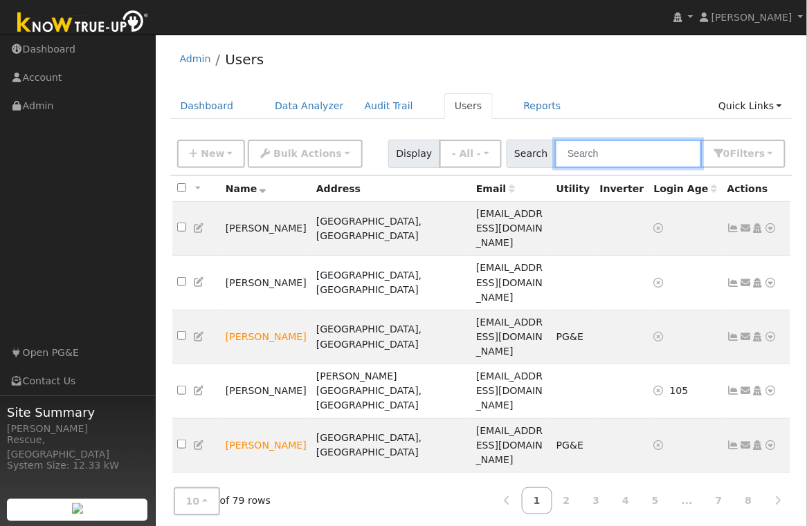
click at [645, 160] on input "text" at bounding box center [628, 154] width 147 height 28
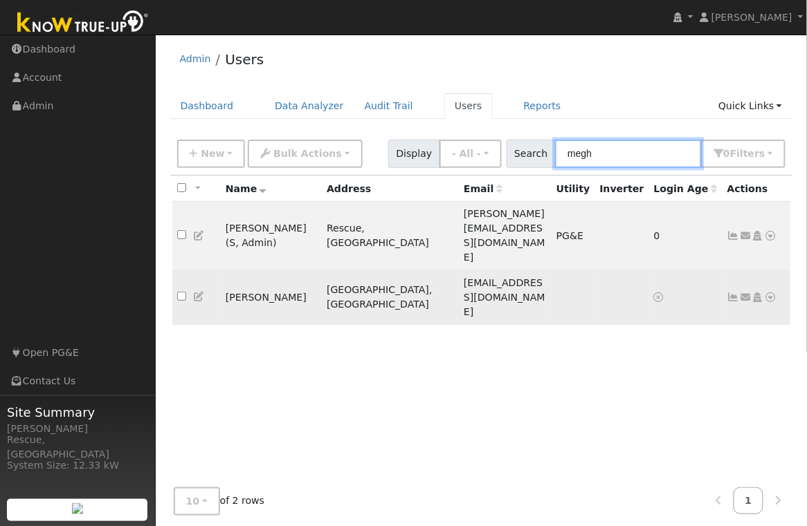
type input "megh"
click at [259, 270] on td "[PERSON_NAME]" at bounding box center [271, 297] width 101 height 54
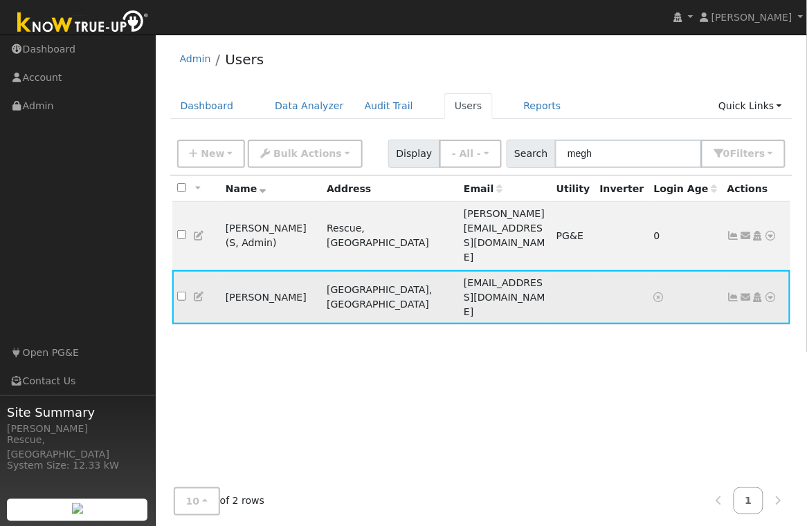
click at [772, 293] on icon at bounding box center [770, 298] width 12 height 10
click at [199, 292] on icon at bounding box center [199, 297] width 12 height 10
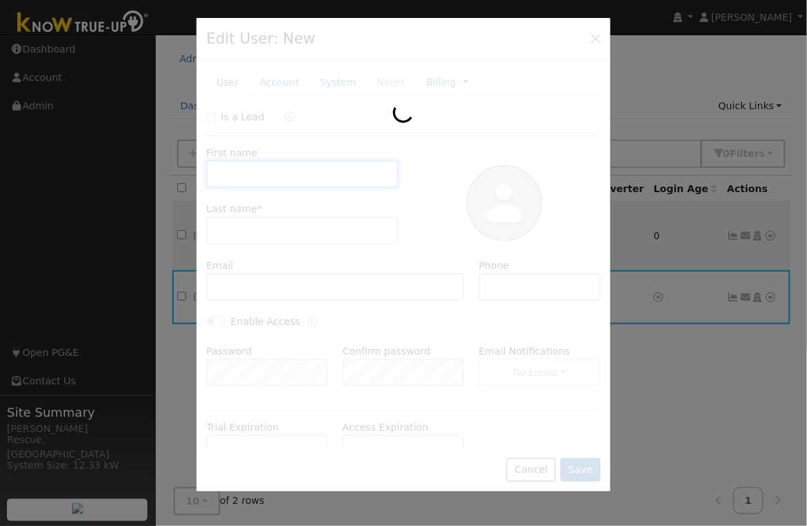
type input "Meghan"
type input "Stimmler"
type input "mill3272@gmail.com"
type input "9169609391"
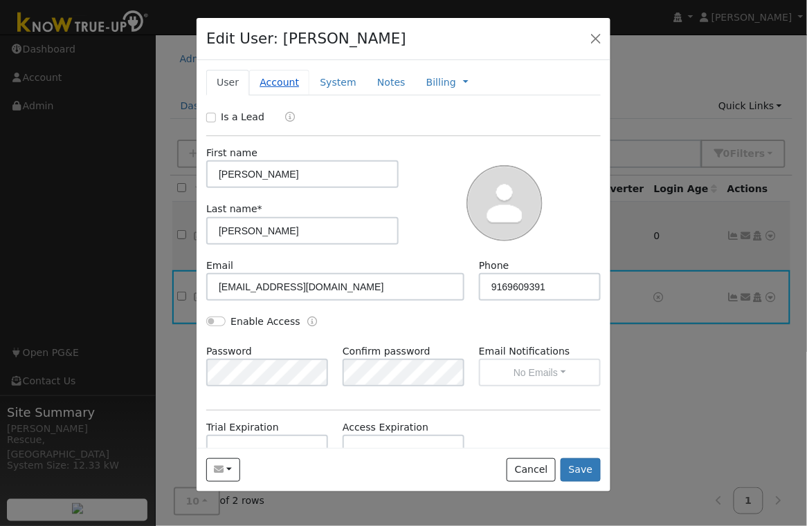
click at [273, 84] on link "Account" at bounding box center [279, 83] width 60 height 26
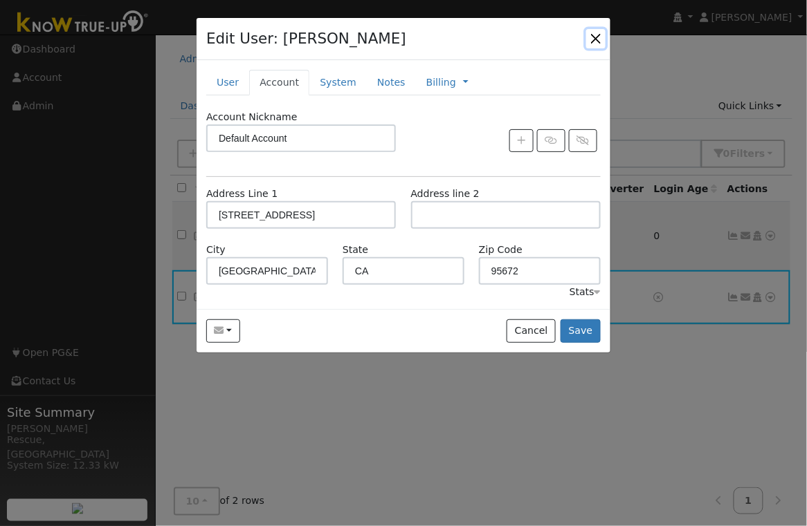
click at [598, 43] on button "button" at bounding box center [595, 38] width 19 height 19
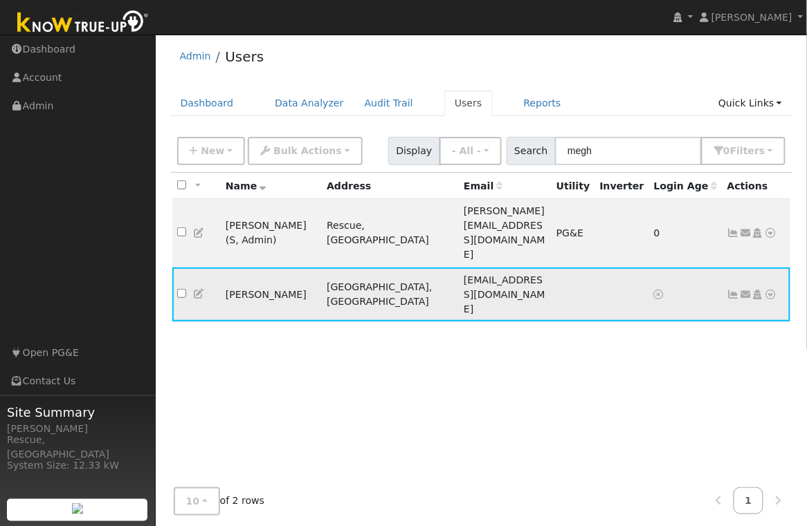
click at [772, 290] on icon at bounding box center [770, 295] width 12 height 10
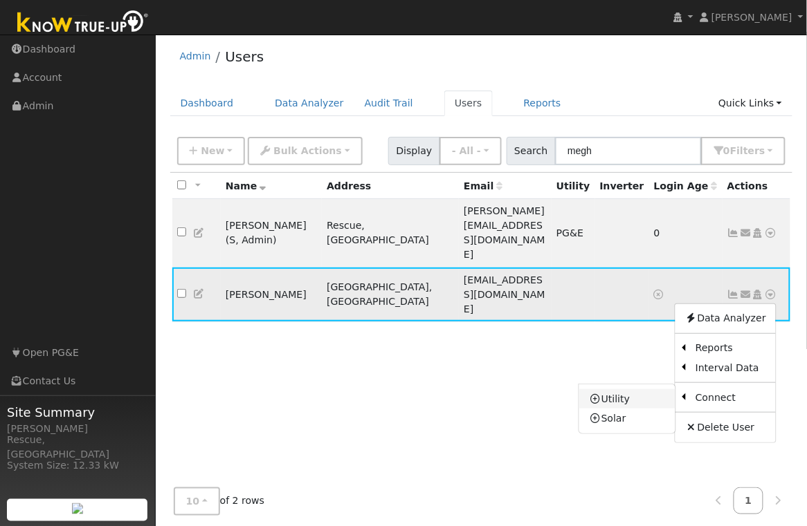
click at [631, 389] on link "Utility" at bounding box center [627, 398] width 96 height 19
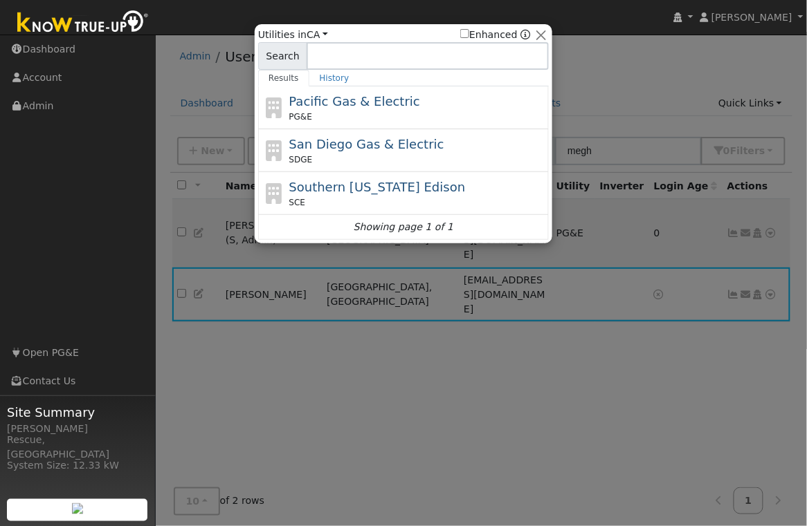
scroll to position [16, 0]
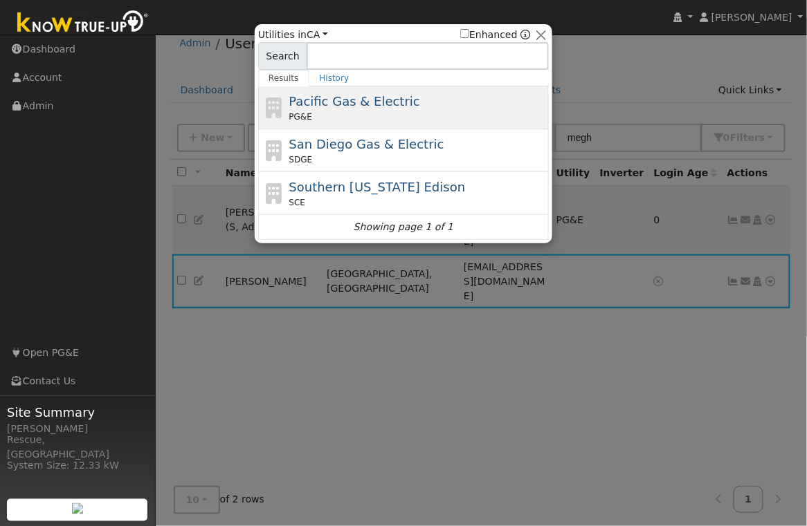
click at [394, 120] on div "PG&E" at bounding box center [417, 117] width 257 height 12
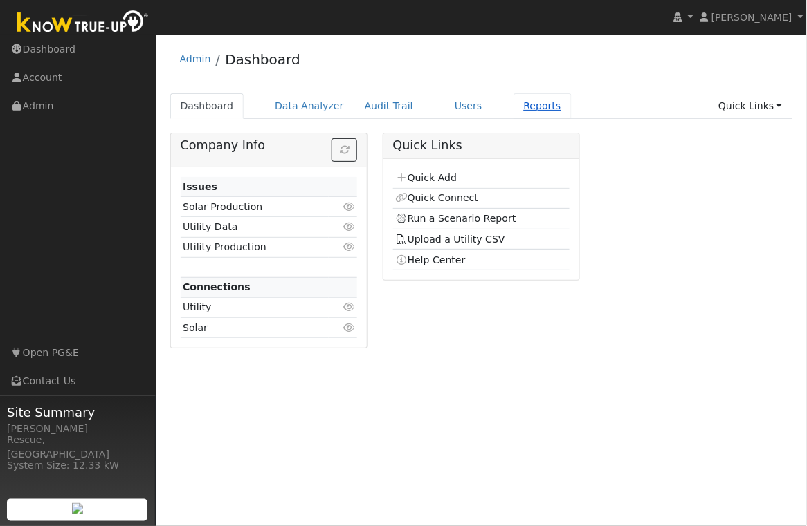
click at [545, 97] on link "Reports" at bounding box center [542, 106] width 58 height 26
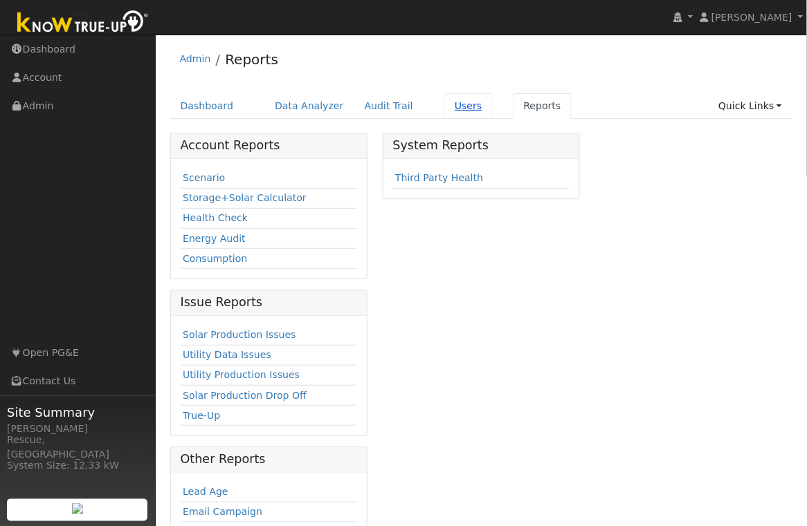
click at [454, 117] on link "Users" at bounding box center [468, 106] width 48 height 26
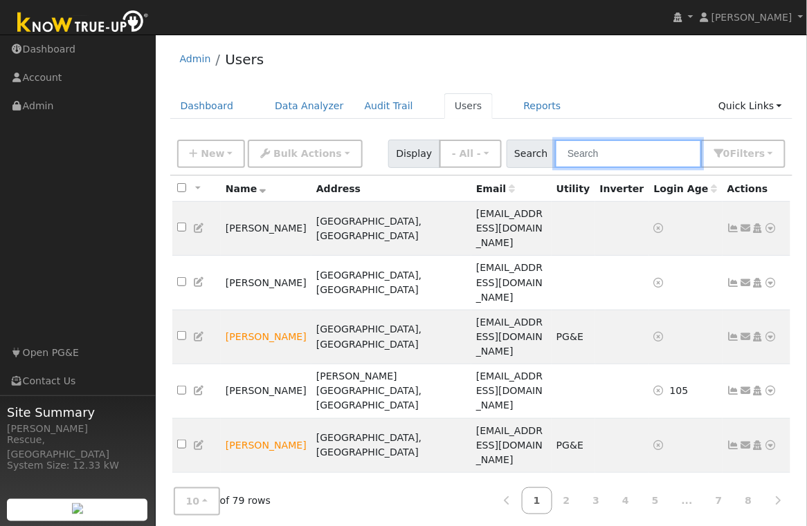
click at [647, 162] on input "text" at bounding box center [628, 154] width 147 height 28
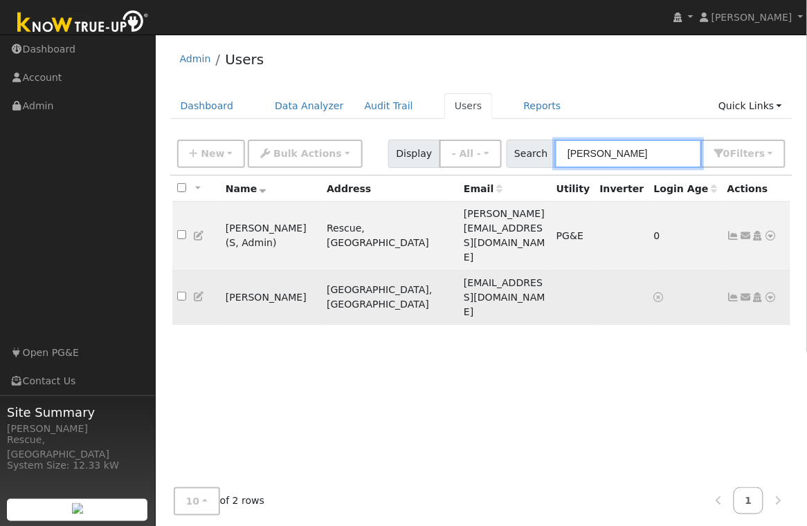
type input "[PERSON_NAME]"
click at [772, 293] on icon at bounding box center [770, 298] width 12 height 10
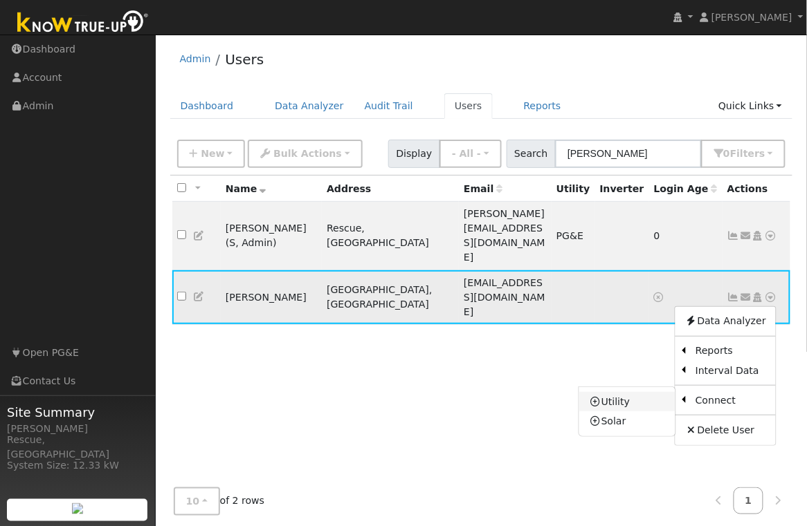
click at [621, 392] on link "Utility" at bounding box center [627, 401] width 96 height 19
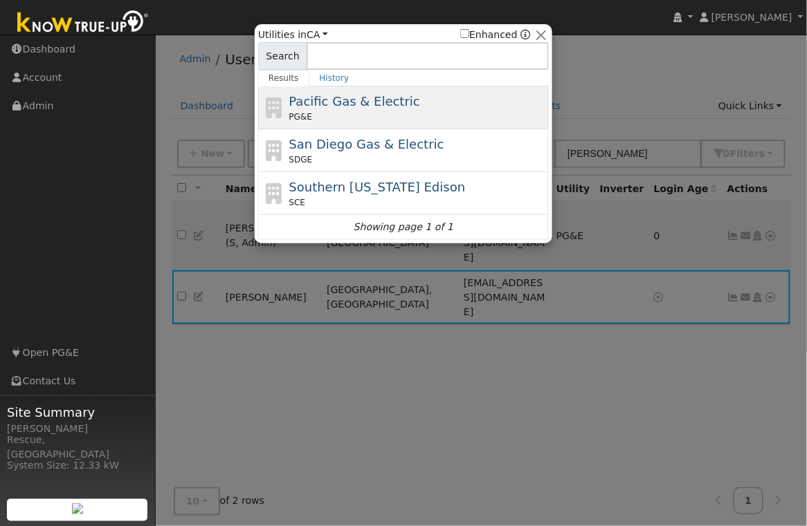
click at [339, 102] on span "Pacific Gas & Electric" at bounding box center [354, 101] width 131 height 15
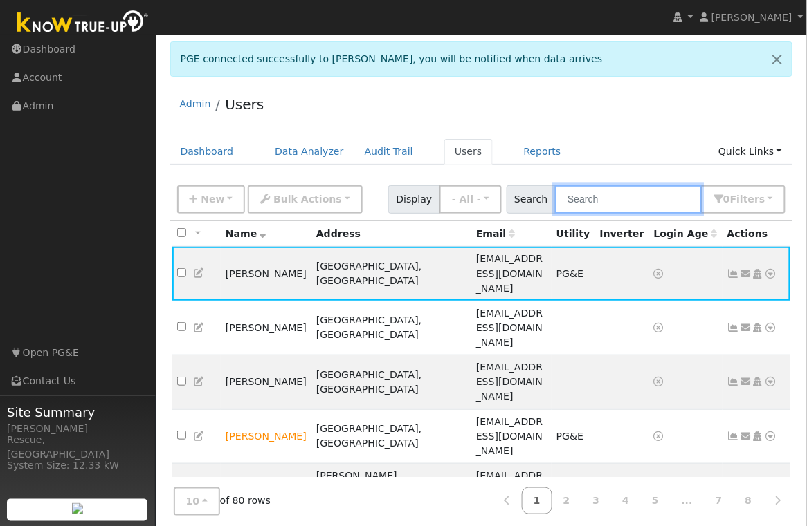
click at [634, 202] on input "text" at bounding box center [628, 199] width 147 height 28
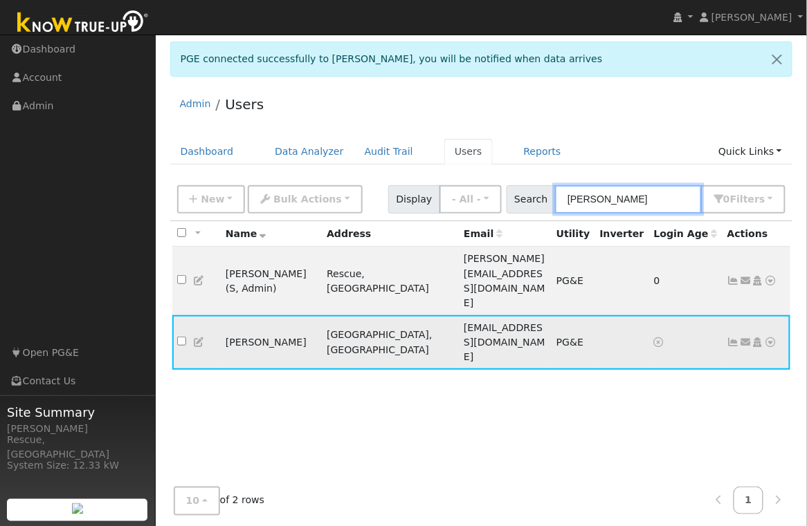
type input "[PERSON_NAME]"
click at [768, 338] on icon at bounding box center [770, 343] width 12 height 10
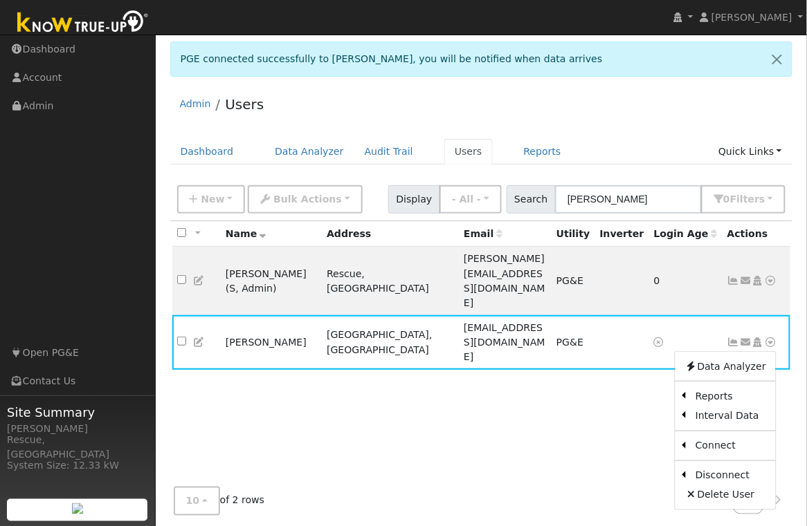
click at [0, 0] on link "Solar" at bounding box center [0, 0] width 0 height 0
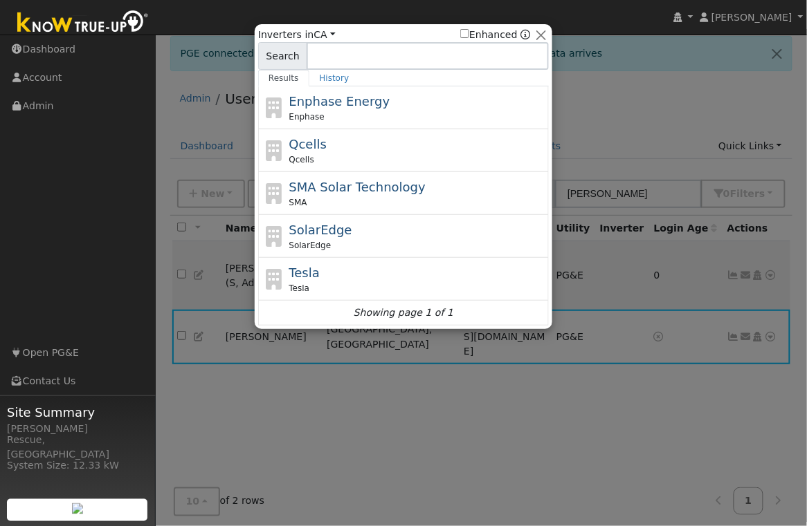
scroll to position [10, 0]
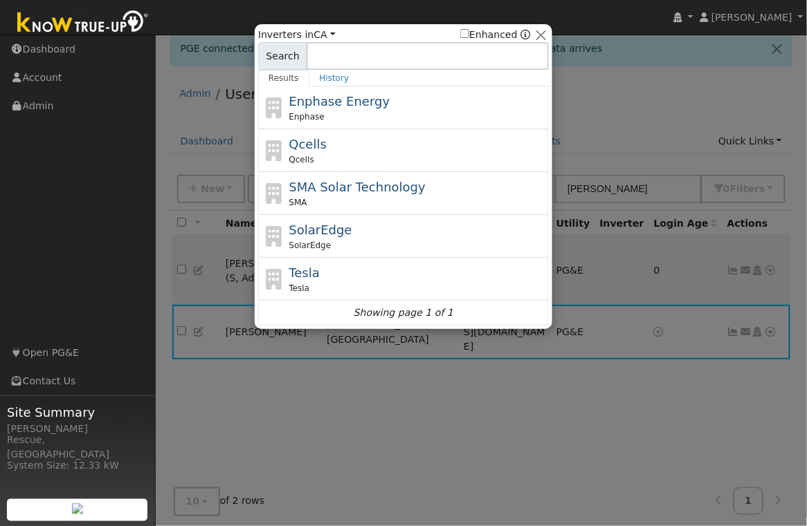
click at [383, 105] on div "Enphase Energy Enphase" at bounding box center [417, 107] width 257 height 31
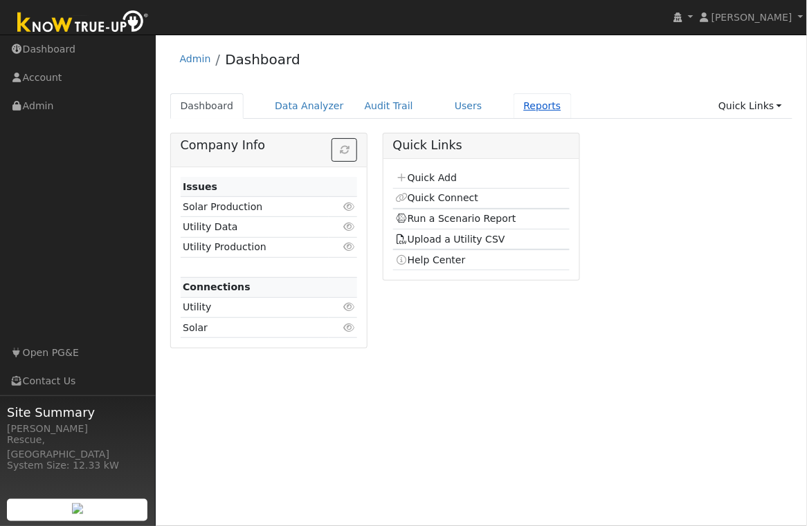
click at [525, 100] on link "Reports" at bounding box center [542, 106] width 58 height 26
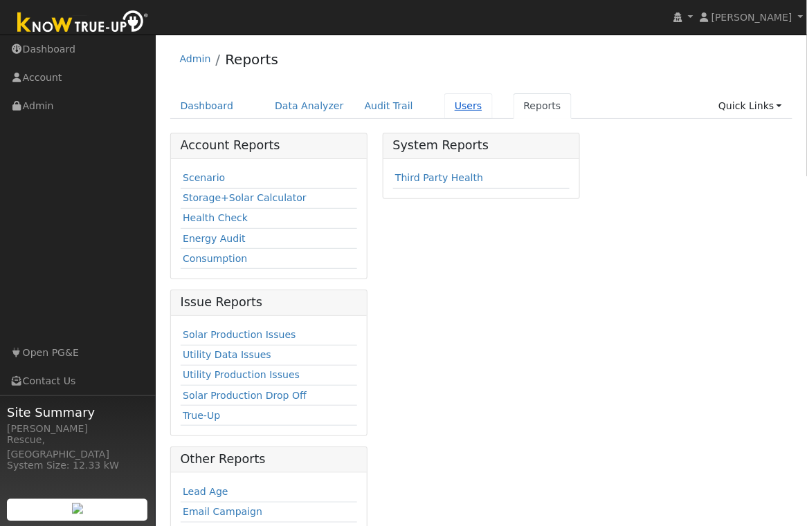
click at [444, 98] on link "Users" at bounding box center [468, 106] width 48 height 26
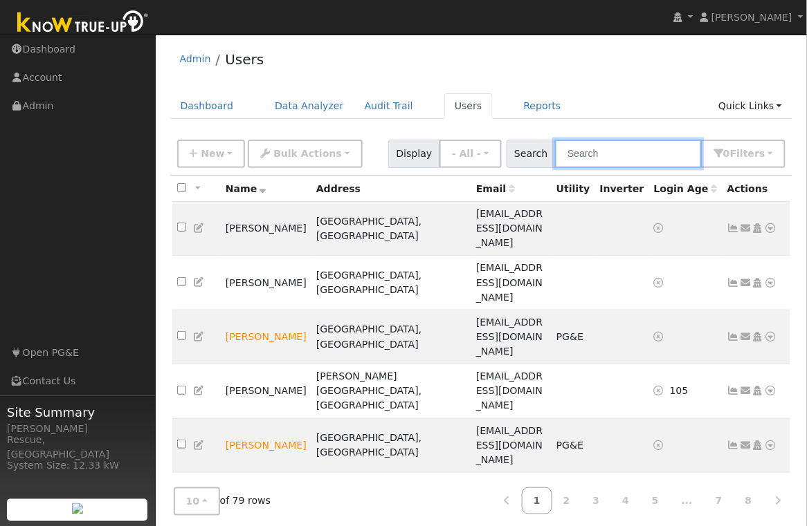
click at [616, 146] on input "text" at bounding box center [628, 154] width 147 height 28
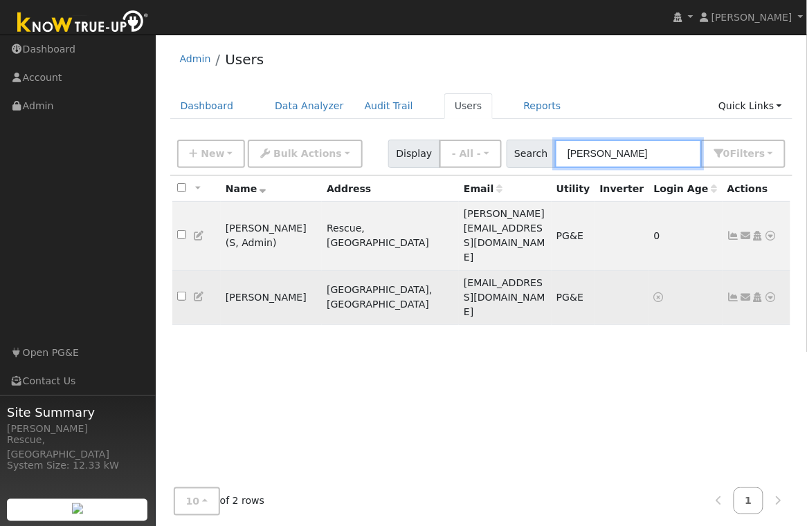
type input "meghan"
click at [744, 293] on icon at bounding box center [746, 298] width 12 height 10
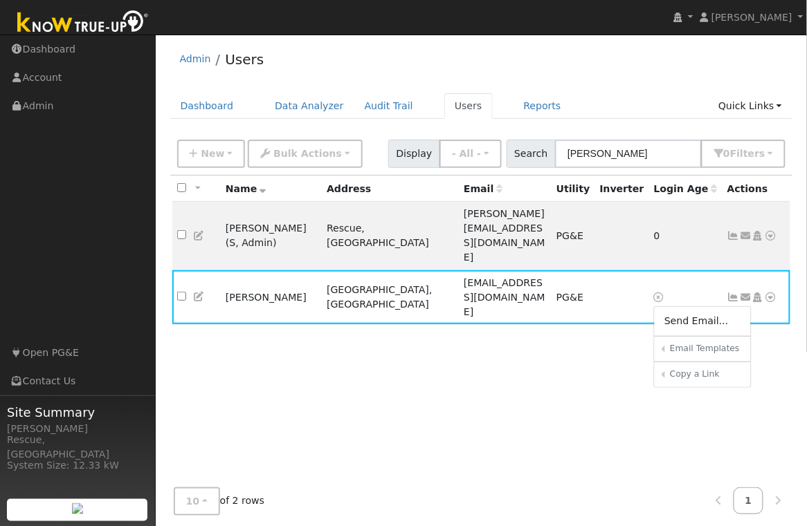
click at [0, 0] on link "Sharing Data for Solar / Battery Proposal" at bounding box center [0, 0] width 0 height 0
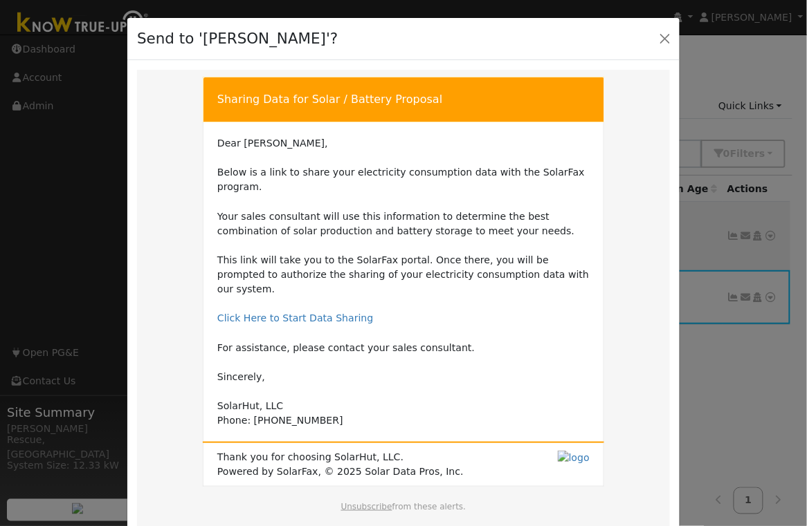
scroll to position [77, 0]
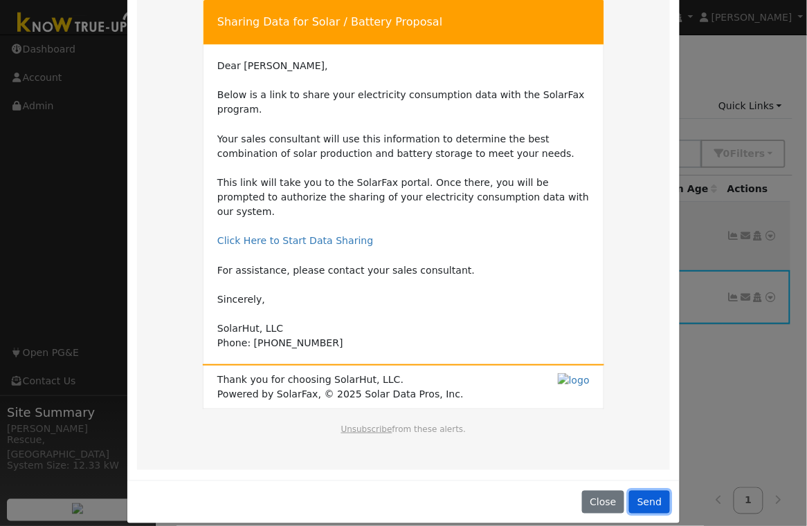
click at [648, 491] on button "Send" at bounding box center [649, 503] width 41 height 24
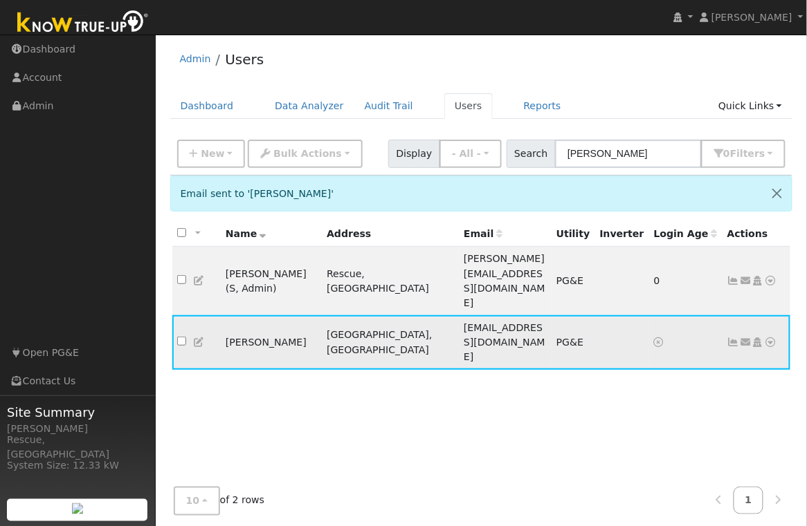
click at [775, 338] on icon at bounding box center [770, 343] width 12 height 10
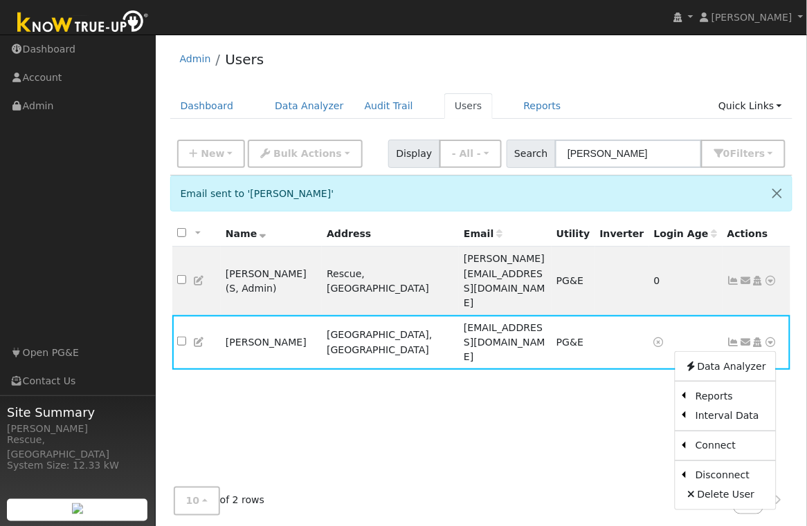
click at [0, 0] on link "Scenario" at bounding box center [0, 0] width 0 height 0
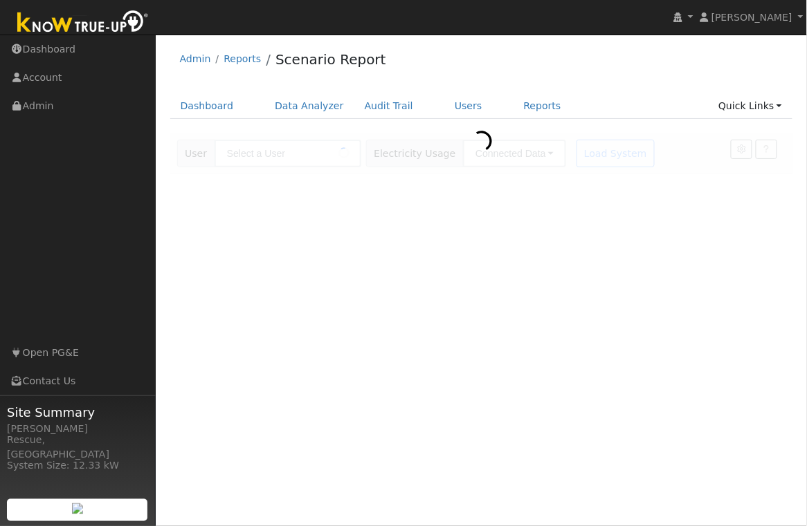
type input "[PERSON_NAME]"
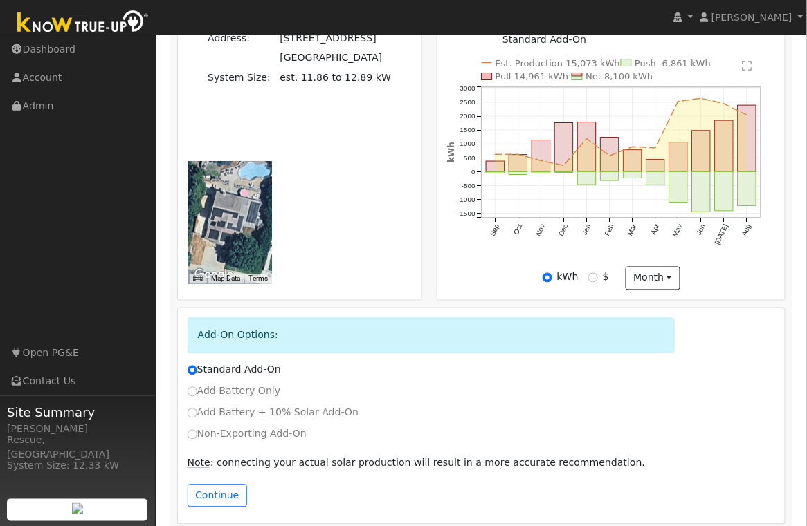
scroll to position [452, 0]
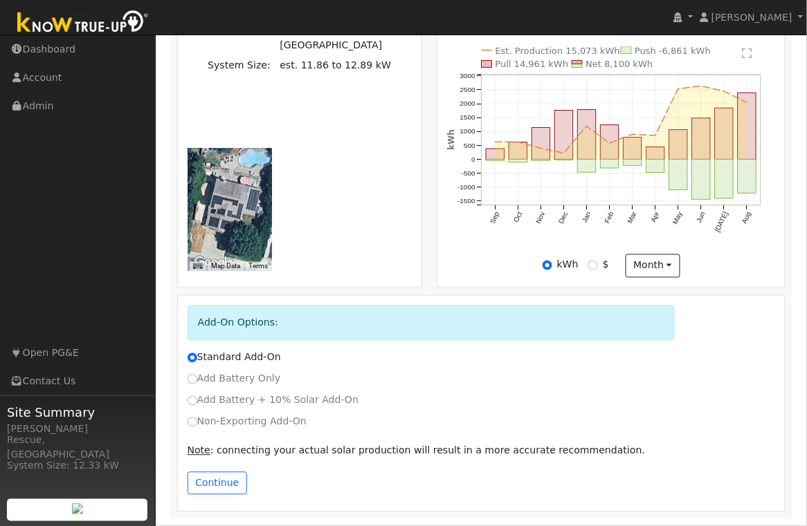
click at [247, 426] on label "Non-Exporting Add-On" at bounding box center [246, 422] width 119 height 15
click at [197, 426] on input "Non-Exporting Add-On" at bounding box center [192, 423] width 10 height 10
radio input "true"
radio input "false"
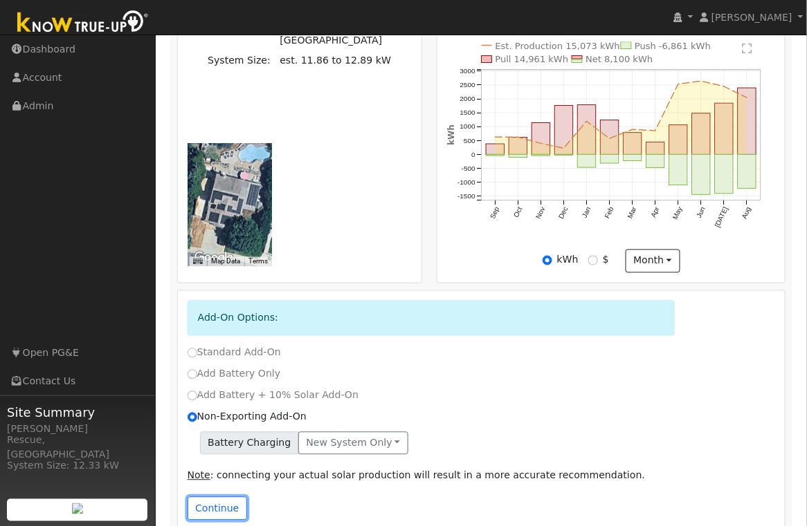
drag, startPoint x: 215, startPoint y: 508, endPoint x: 248, endPoint y: 503, distance: 33.6
click at [216, 508] on button "Continue" at bounding box center [216, 509] width 59 height 24
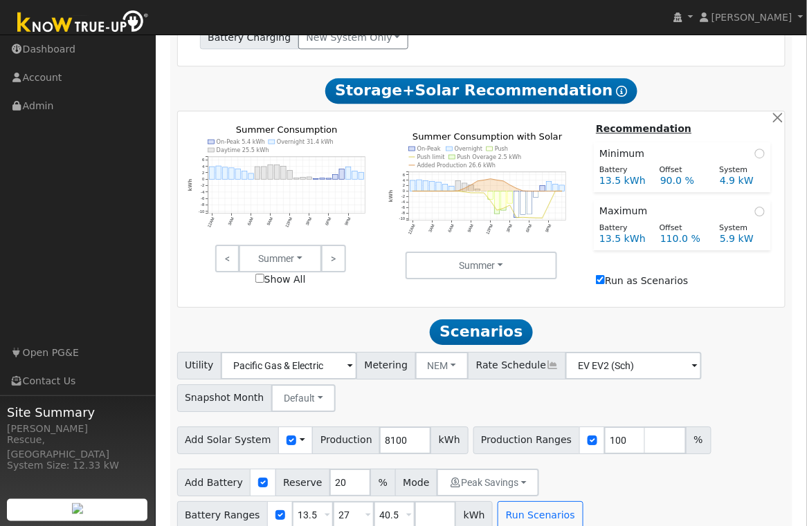
scroll to position [879, 0]
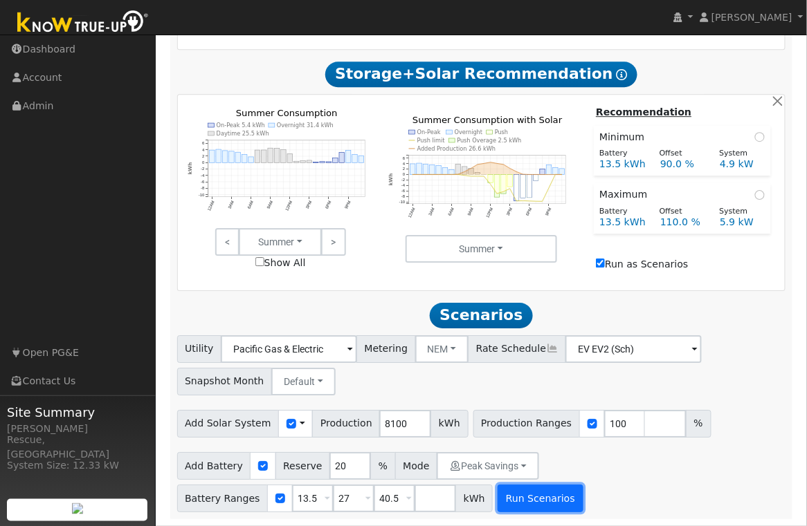
click at [514, 496] on button "Run Scenarios" at bounding box center [539, 499] width 85 height 28
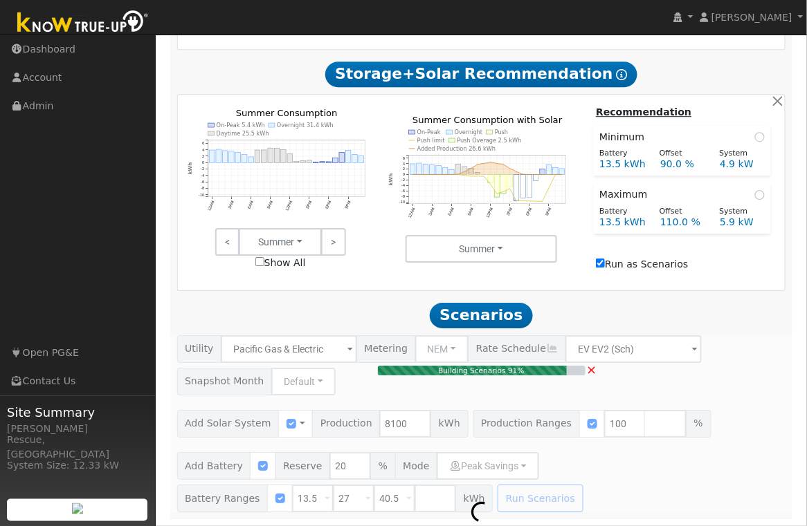
type input "5.9"
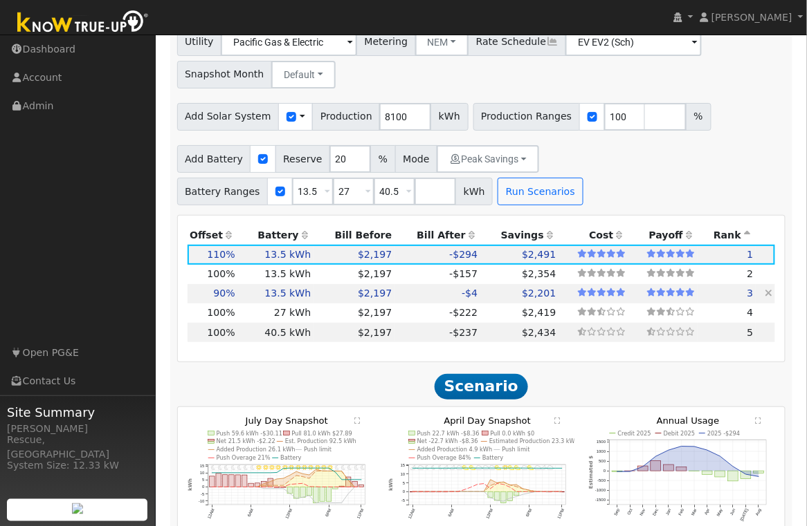
scroll to position [1184, 0]
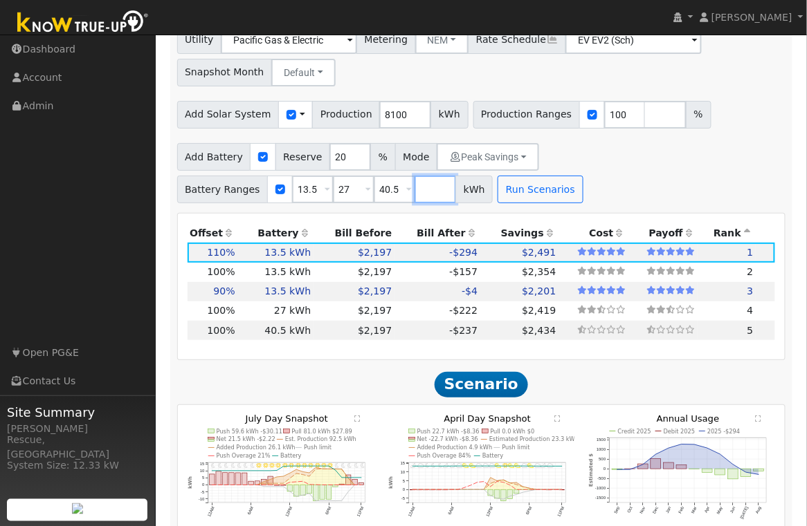
click at [423, 194] on input "number" at bounding box center [435, 190] width 42 height 28
type input "0"
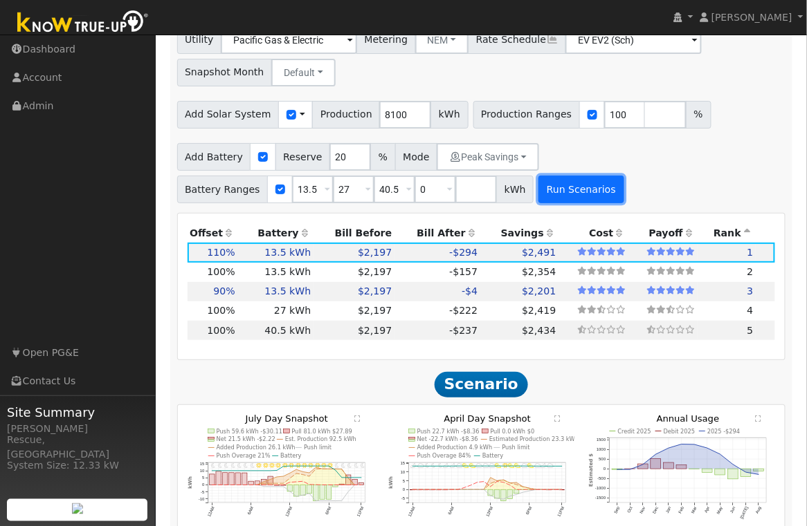
type input "0"
type input "13.5"
type input "27"
type input "40.5"
click at [560, 203] on button "Run Scenarios" at bounding box center [580, 190] width 85 height 28
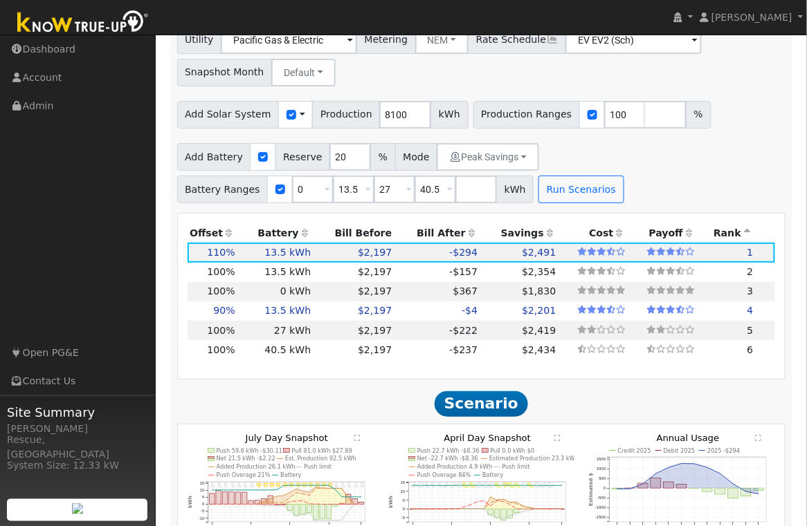
scroll to position [1139, 0]
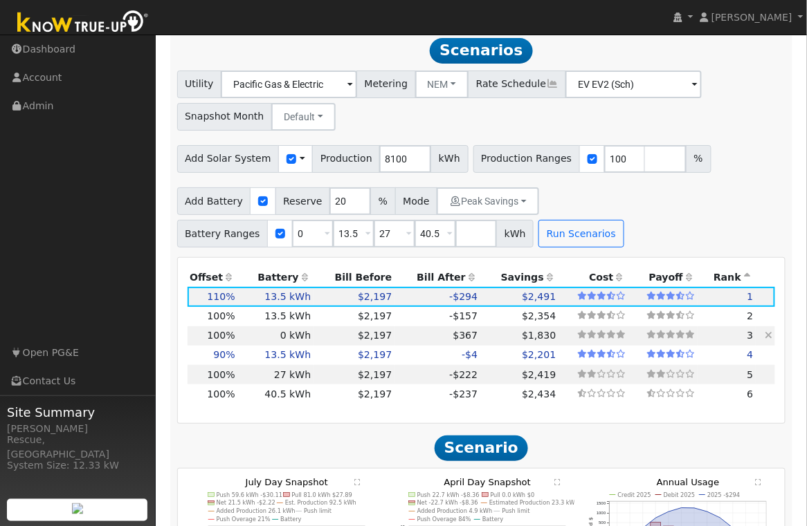
click at [407, 341] on td "$367" at bounding box center [437, 336] width 86 height 19
type input "5.4"
type input "$16,740"
type input "$5,022"
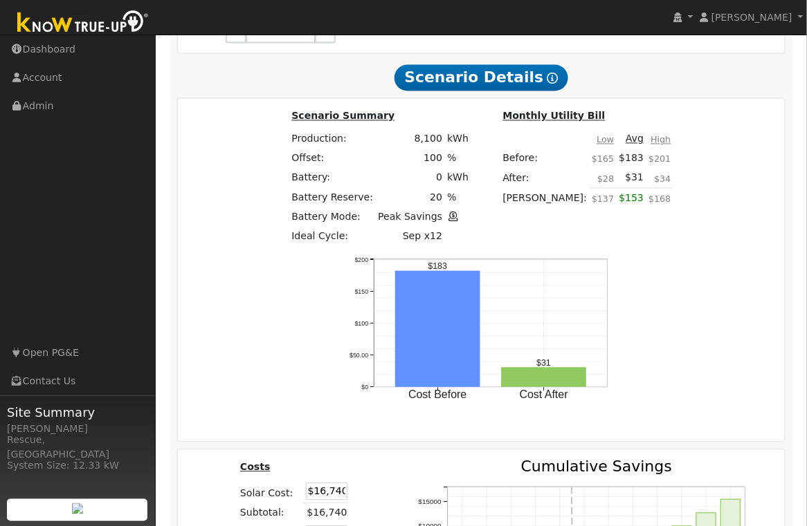
scroll to position [2054, 0]
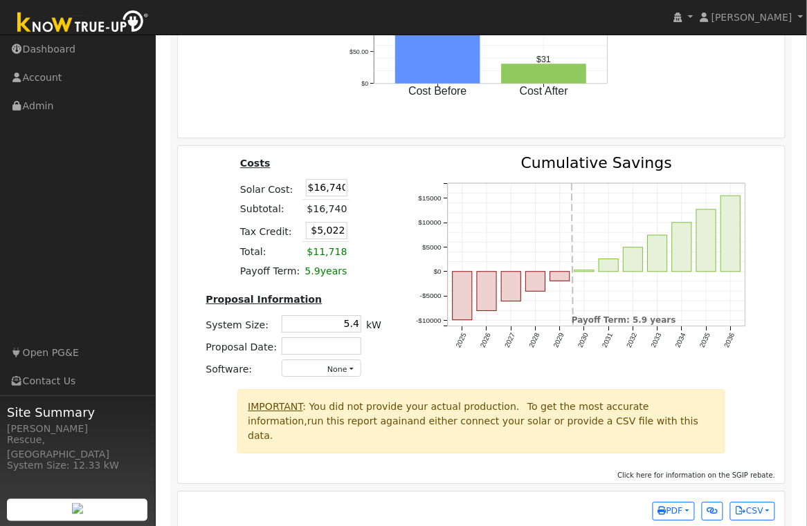
drag, startPoint x: 317, startPoint y: 189, endPoint x: 389, endPoint y: 187, distance: 72.0
click at [389, 188] on div "Costs Solar Cost: $16,740 Subtotal: $16,740 Tax Credit: $5,022 Total: $11,718 P…" at bounding box center [294, 273] width 210 height 234
type input "$23,000"
type input "$6,900"
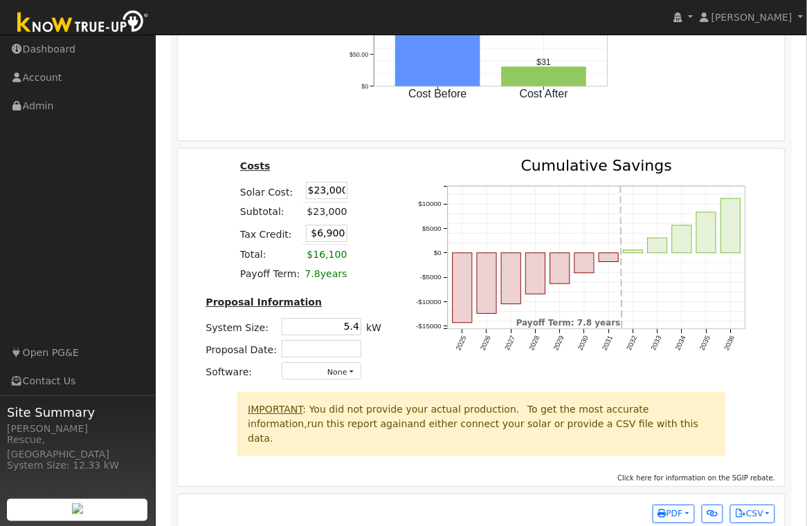
scroll to position [2063, 0]
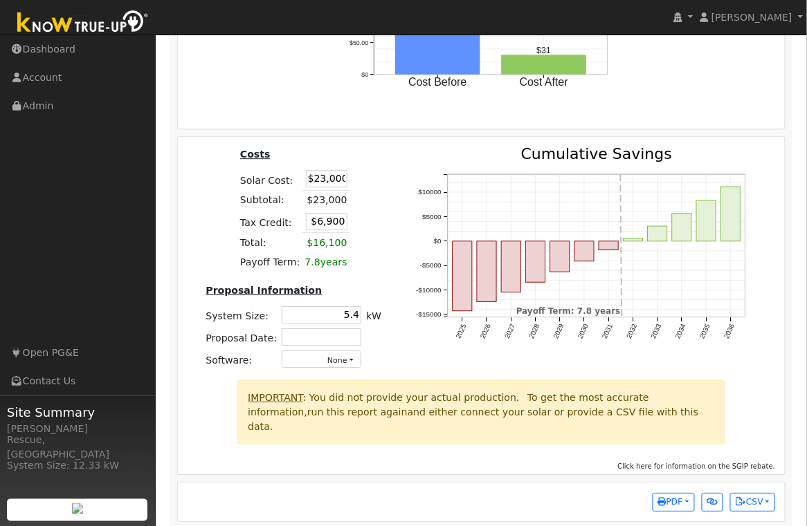
drag, startPoint x: 333, startPoint y: 315, endPoint x: 413, endPoint y: 319, distance: 79.6
click at [413, 319] on div "Costs Solar Cost: $23,000 Subtotal: $23,000 Tax Credit: $6,900 Total: $16,100 P…" at bounding box center [481, 264] width 617 height 234
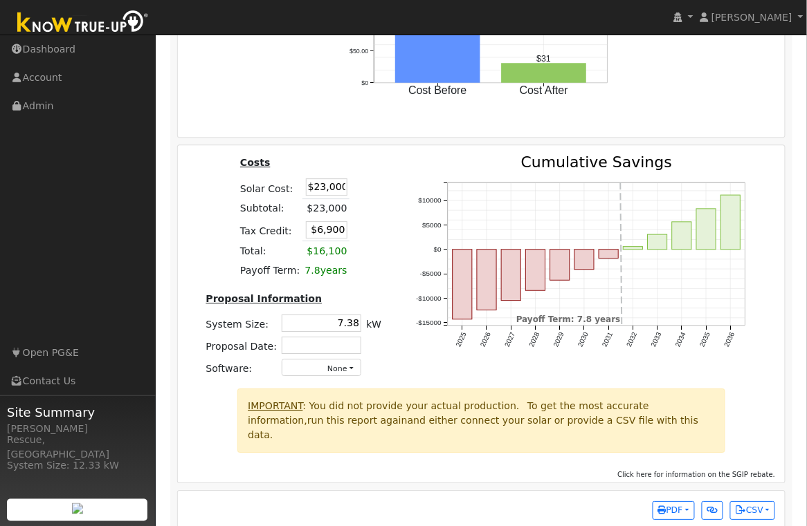
type input "7.4"
click at [404, 360] on div "2025 2026 2027 2028 2029 2030 2031 2032 2033 2034 2035 2036 -$15000 -$10000 -$5…" at bounding box center [585, 272] width 375 height 234
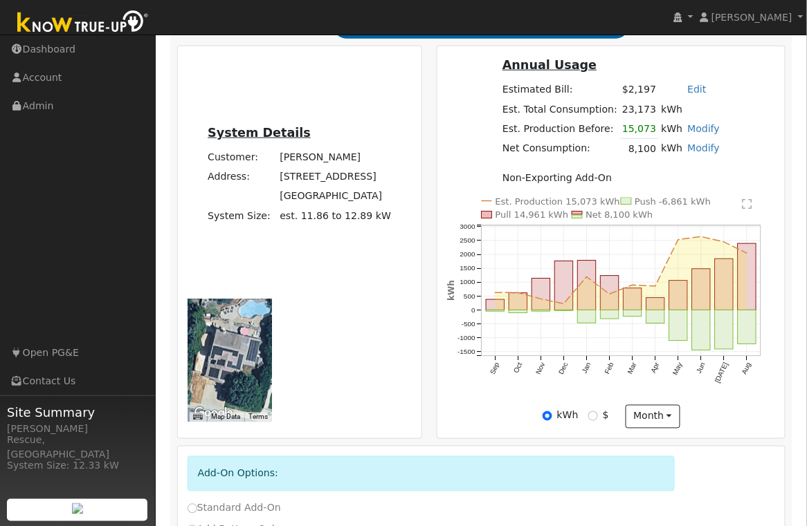
scroll to position [0, 0]
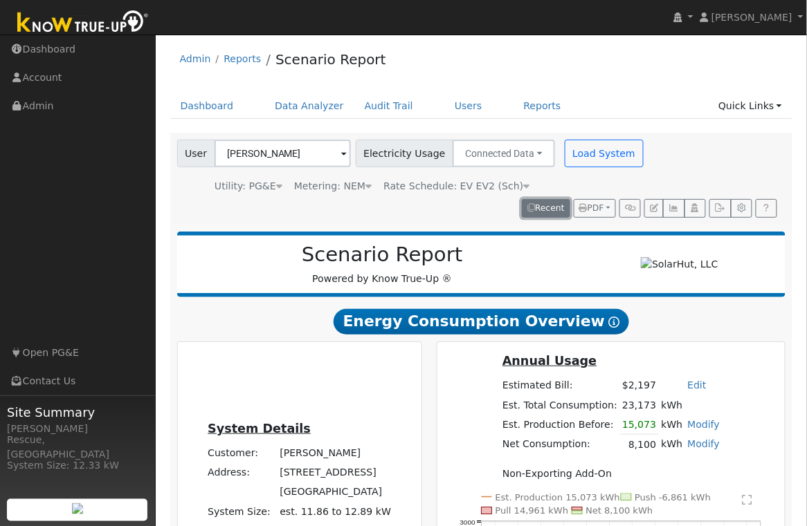
click at [553, 215] on button "Recent" at bounding box center [546, 208] width 48 height 19
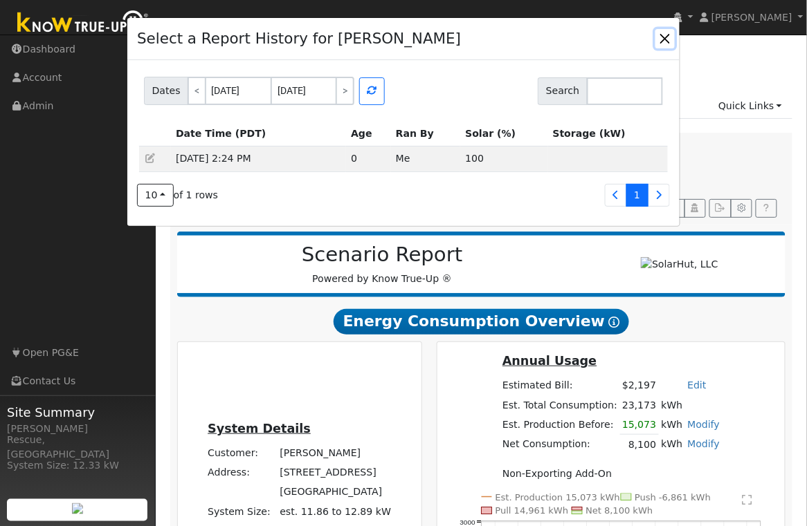
click at [659, 37] on button "button" at bounding box center [664, 38] width 19 height 19
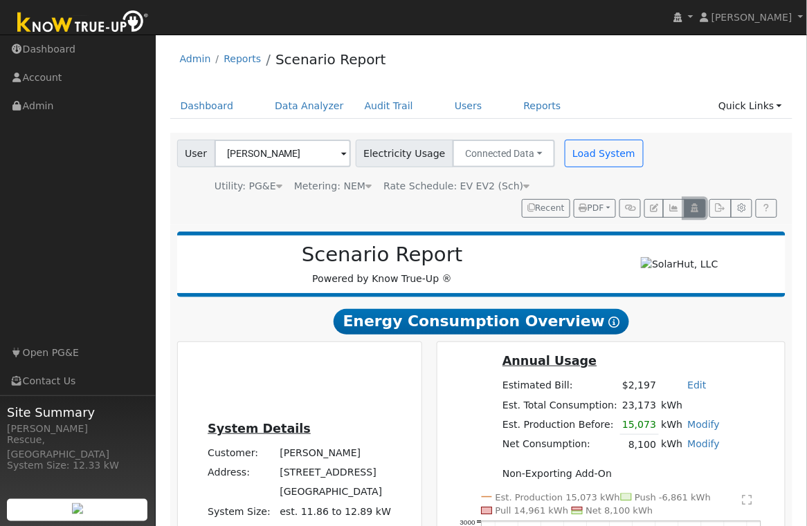
click at [688, 213] on button "button" at bounding box center [694, 208] width 21 height 19
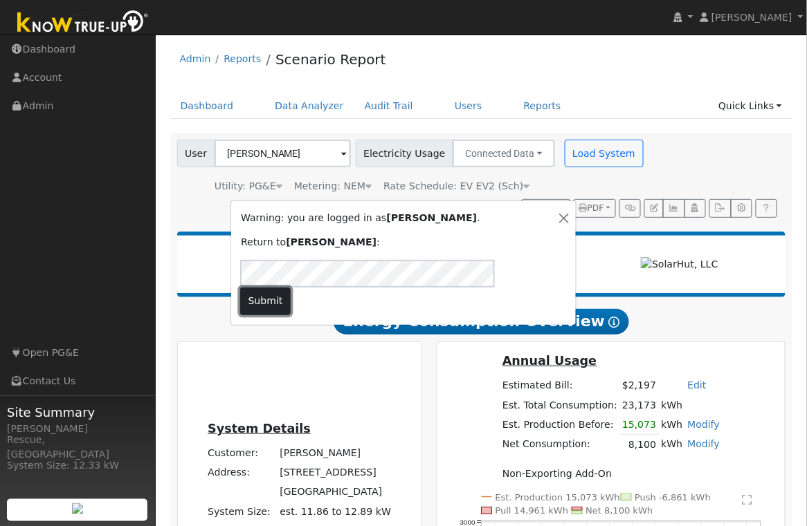
click at [291, 294] on button "Submit" at bounding box center [265, 302] width 51 height 28
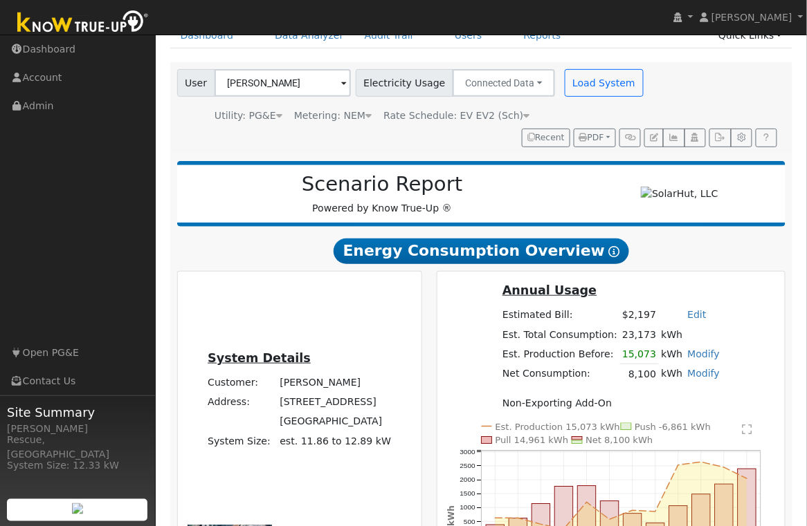
scroll to position [84, 0]
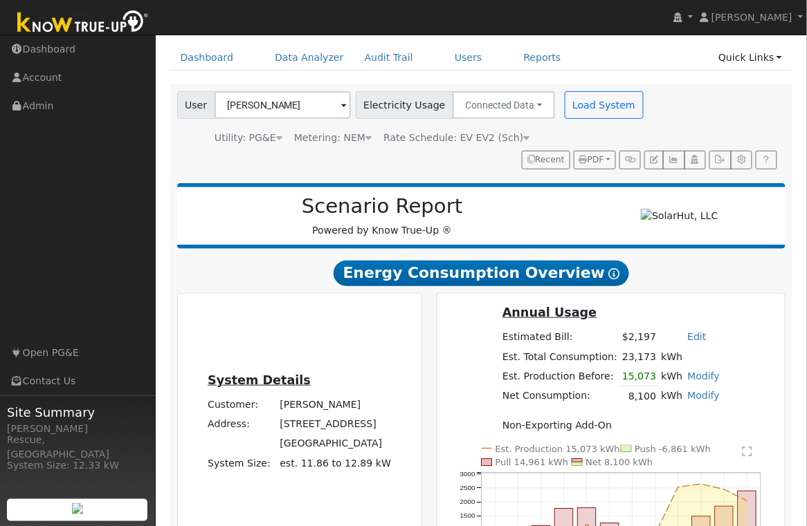
click at [699, 382] on link "Modify" at bounding box center [704, 376] width 33 height 11
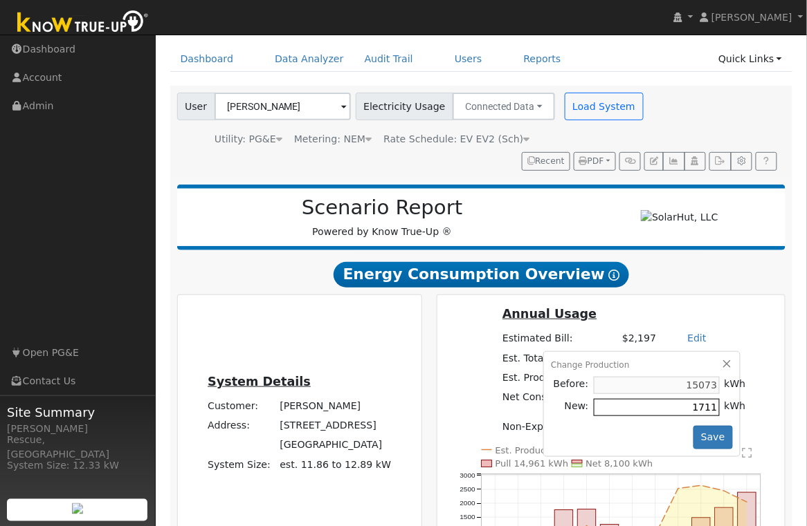
type input "17117"
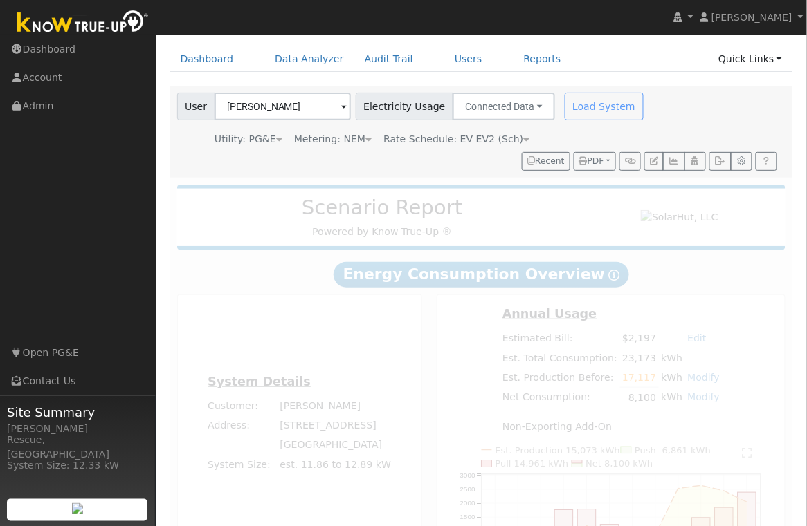
radio input "true"
radio input "false"
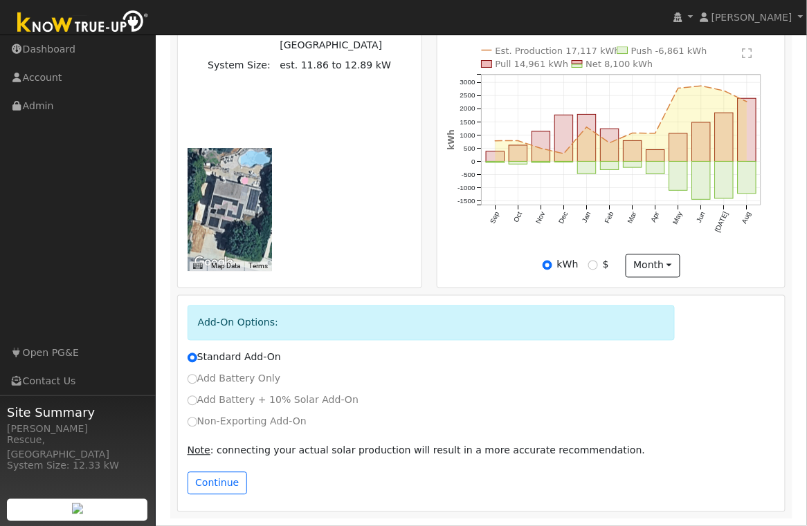
scroll to position [0, 0]
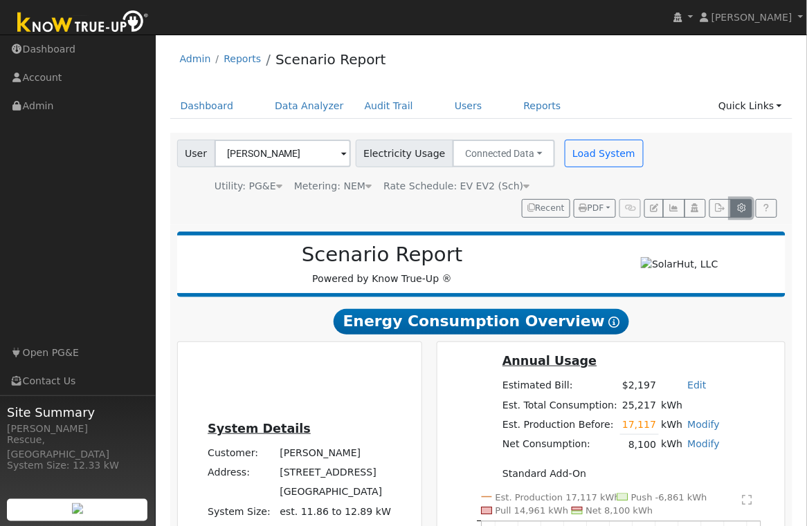
click at [744, 212] on icon "button" at bounding box center [741, 208] width 10 height 8
type input "13.5"
type input "27"
type input "40.5"
type input "20"
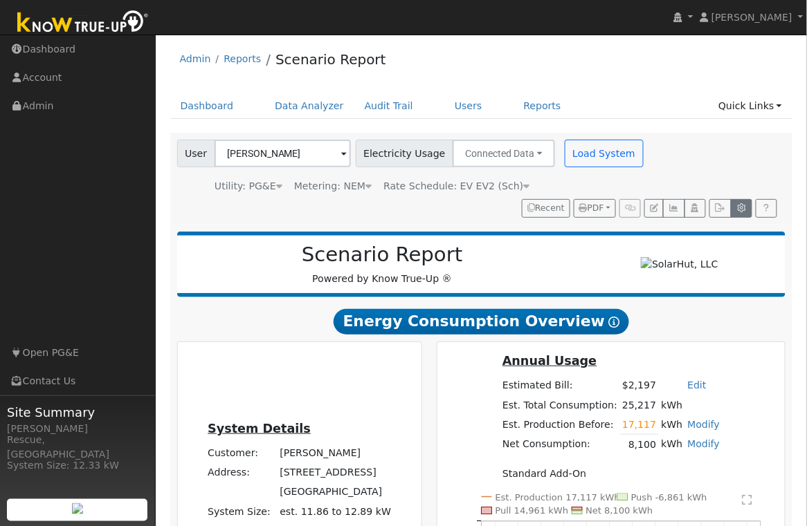
type input "3.1"
type input "17800"
type input "13.5"
type input "405"
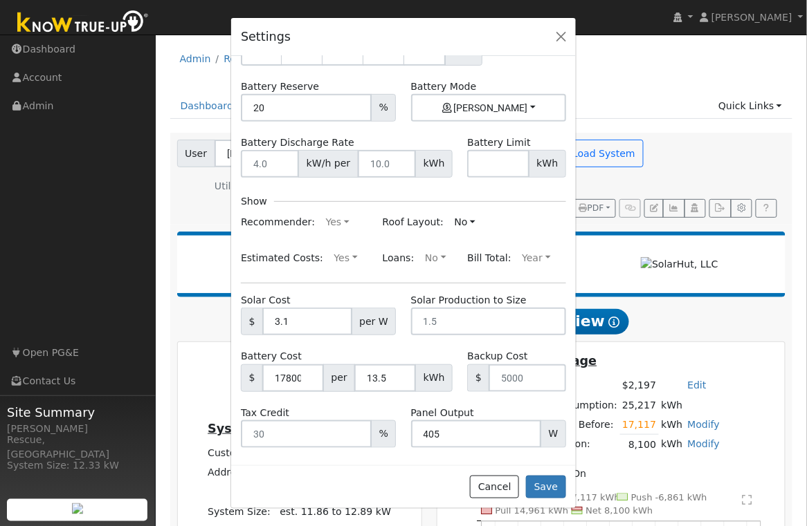
scroll to position [145, 0]
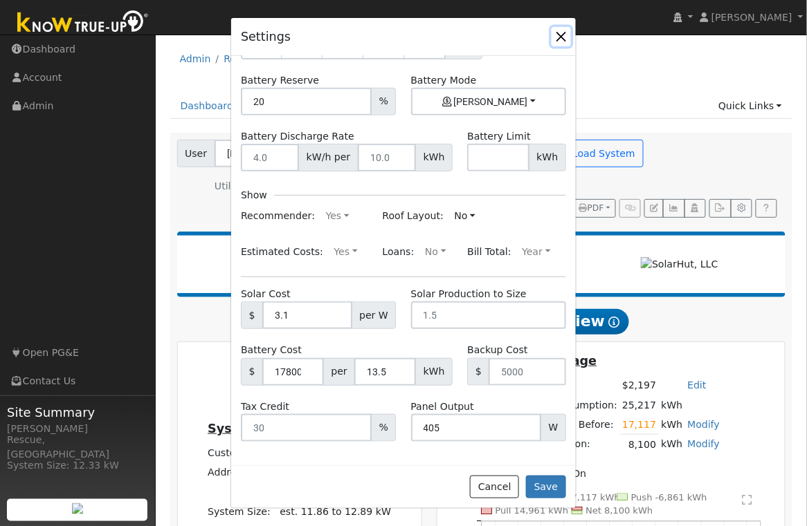
click at [556, 36] on button "button" at bounding box center [560, 36] width 19 height 19
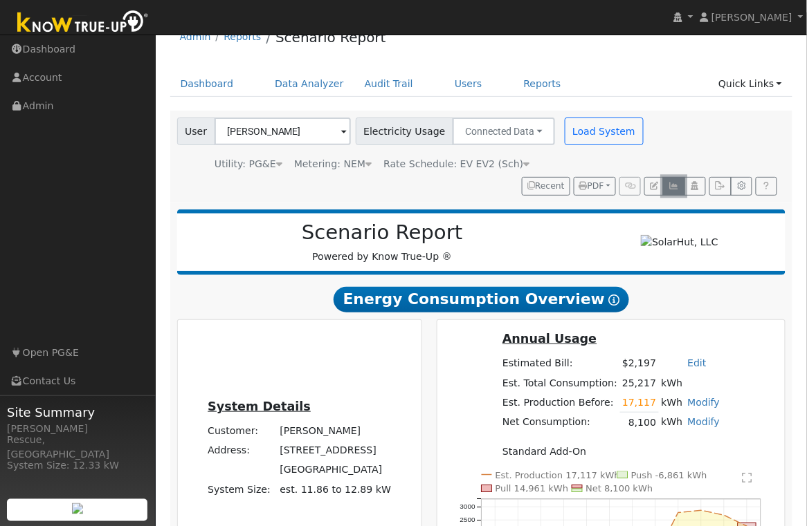
click at [670, 183] on icon "button" at bounding box center [673, 186] width 10 height 8
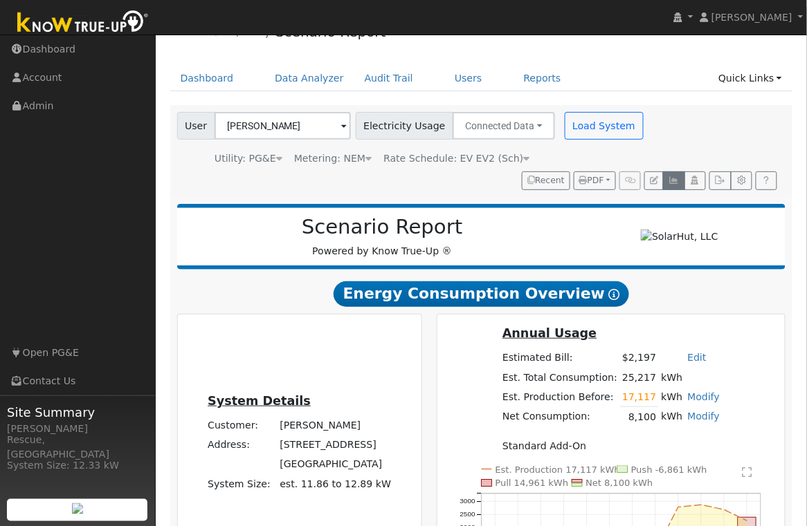
scroll to position [29, 0]
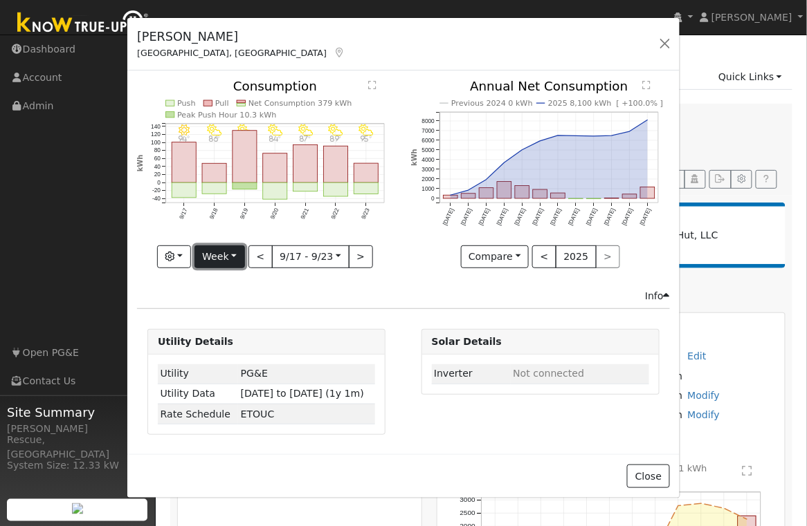
click at [221, 254] on button "Week" at bounding box center [219, 258] width 51 height 24
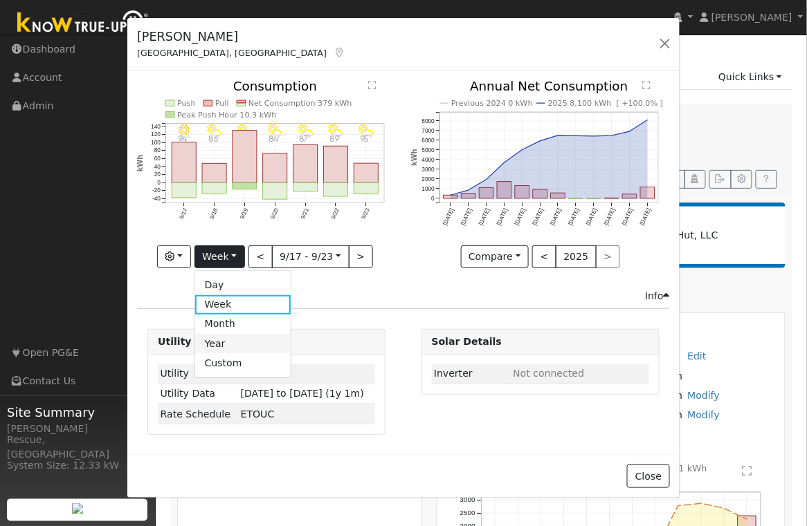
click at [246, 350] on link "Year" at bounding box center [243, 343] width 96 height 19
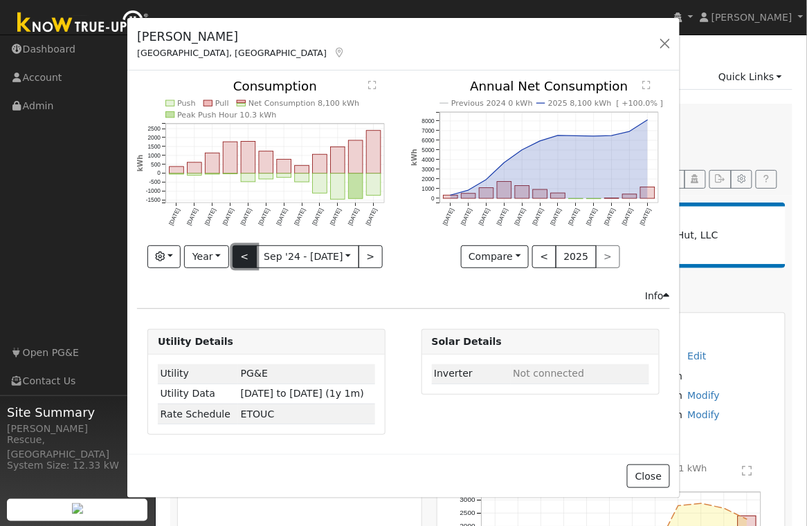
click at [248, 261] on button "<" at bounding box center [244, 258] width 24 height 24
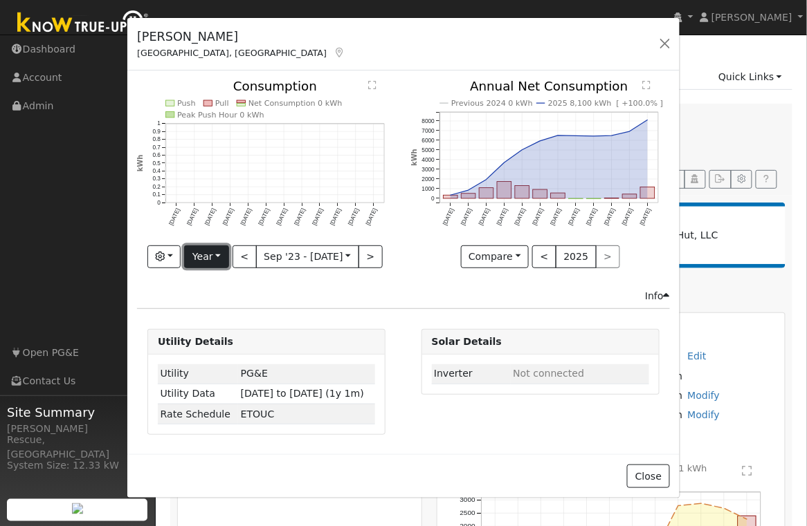
click at [215, 258] on button "Year" at bounding box center [206, 258] width 44 height 24
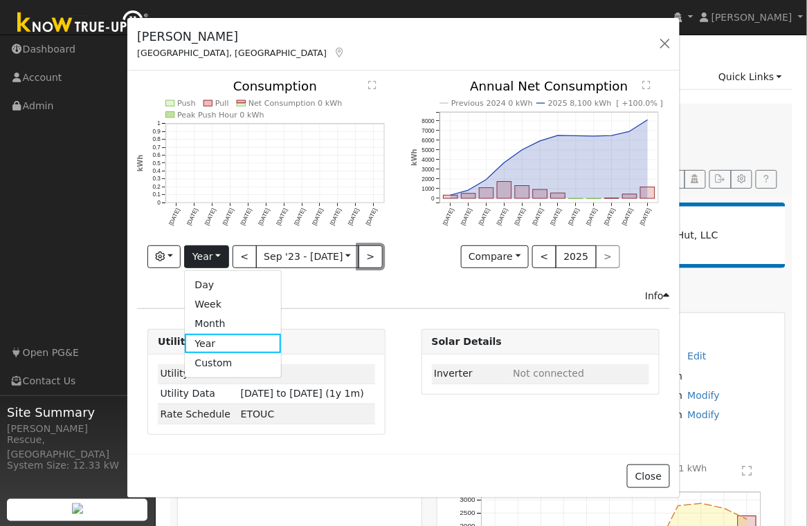
click at [364, 257] on button ">" at bounding box center [370, 258] width 24 height 24
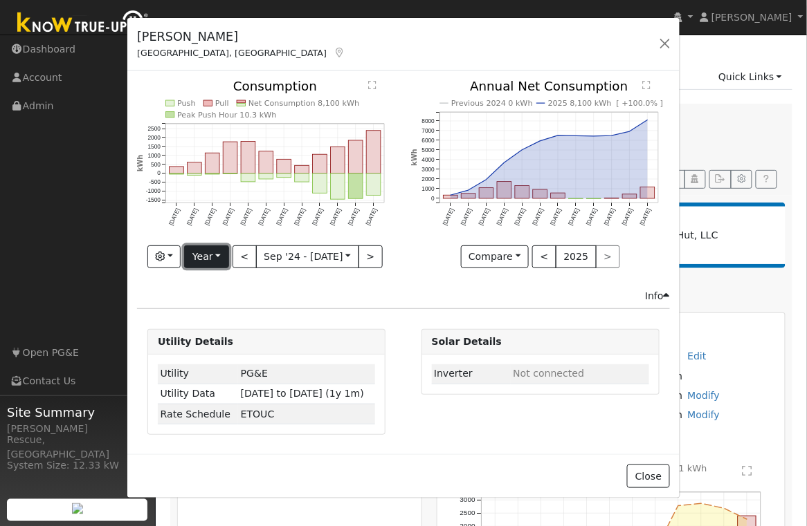
click at [217, 262] on button "Year" at bounding box center [206, 258] width 44 height 24
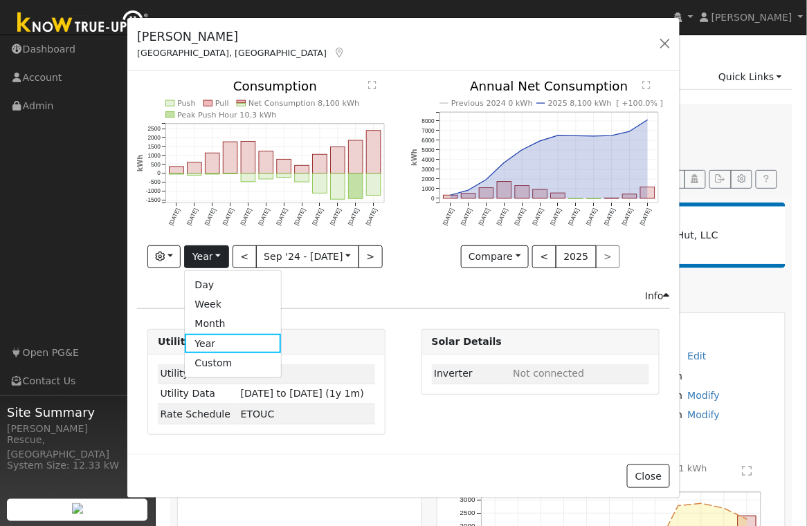
click at [217, 326] on link "Month" at bounding box center [233, 324] width 96 height 19
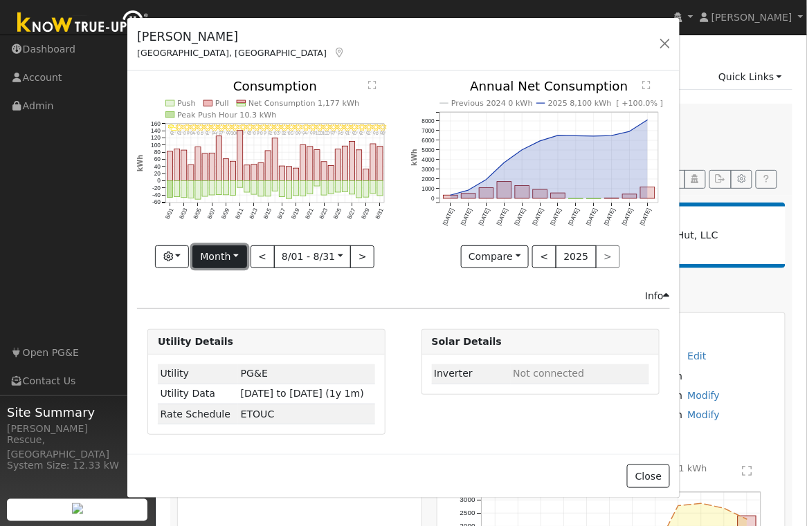
drag, startPoint x: 203, startPoint y: 256, endPoint x: 211, endPoint y: 268, distance: 14.4
click at [203, 257] on button "Month" at bounding box center [219, 258] width 55 height 24
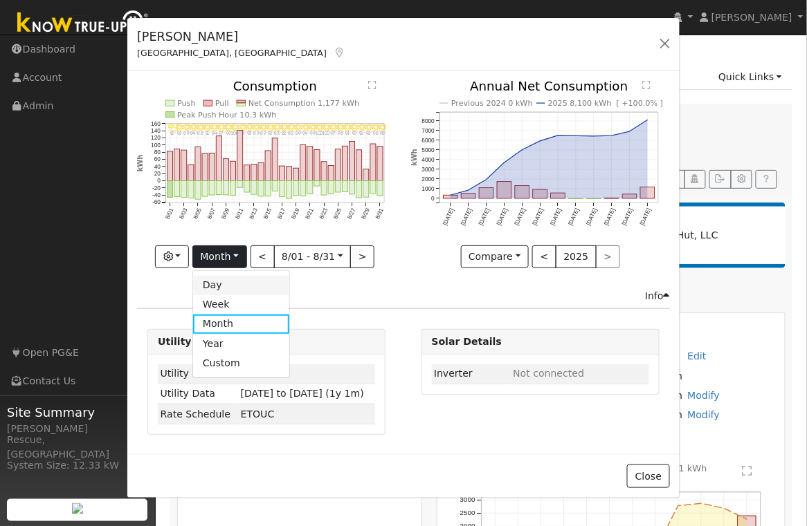
click at [243, 286] on link "Day" at bounding box center [241, 285] width 96 height 19
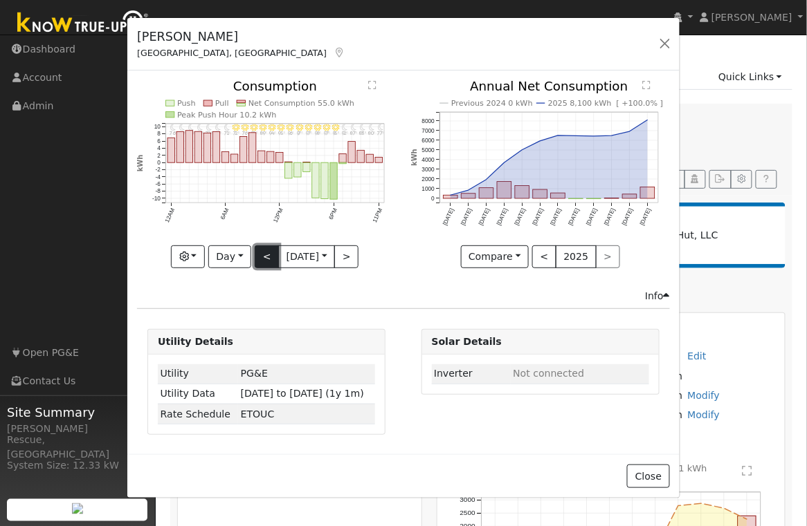
click at [267, 261] on button "<" at bounding box center [267, 258] width 24 height 24
click at [266, 264] on button "<" at bounding box center [267, 258] width 24 height 24
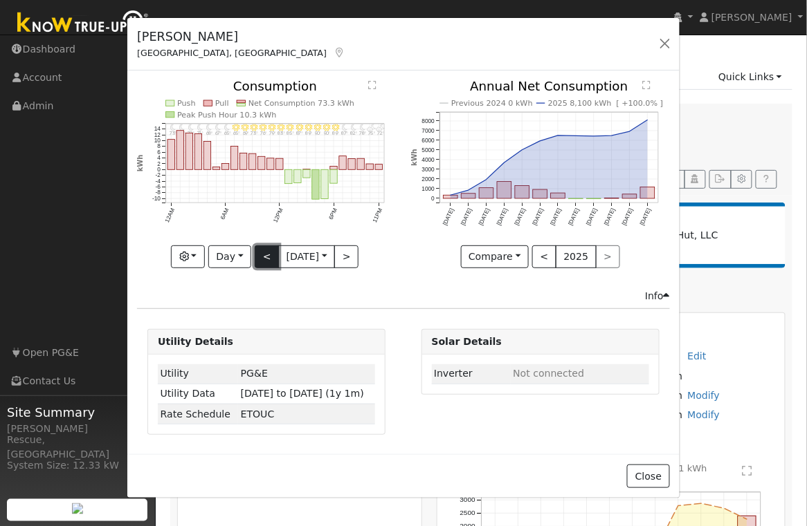
click at [266, 264] on button "<" at bounding box center [267, 258] width 24 height 24
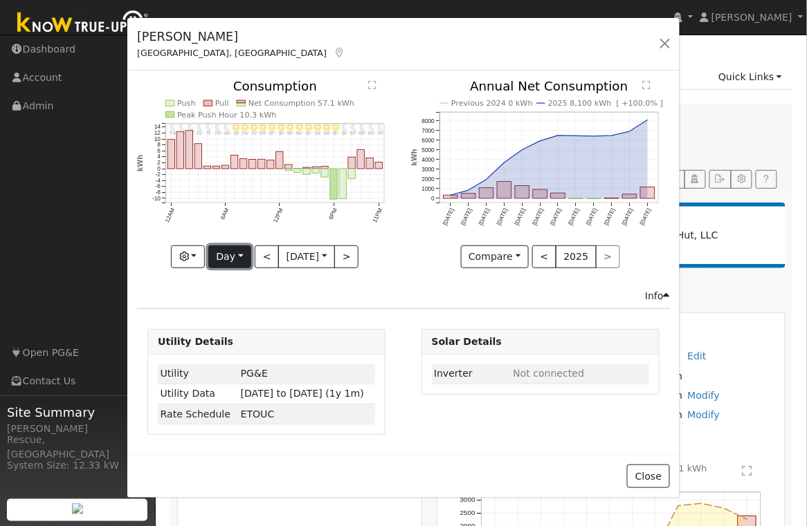
click at [223, 256] on button "Day" at bounding box center [229, 258] width 43 height 24
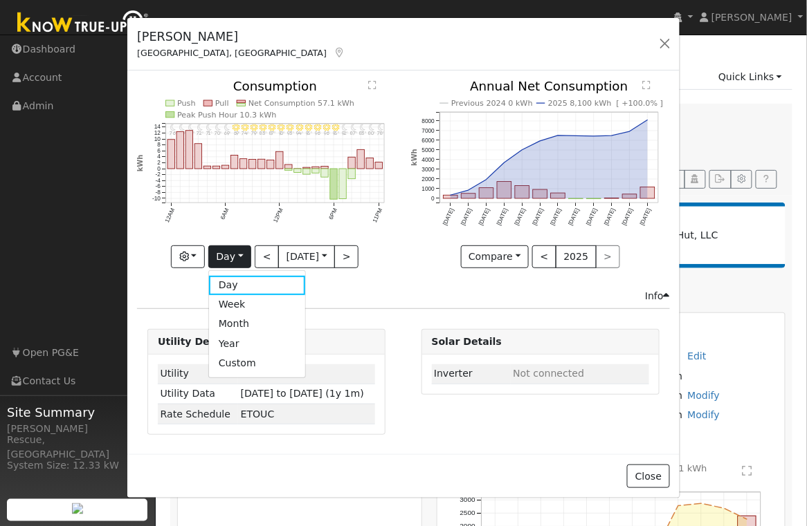
click at [250, 329] on link "Month" at bounding box center [257, 324] width 96 height 19
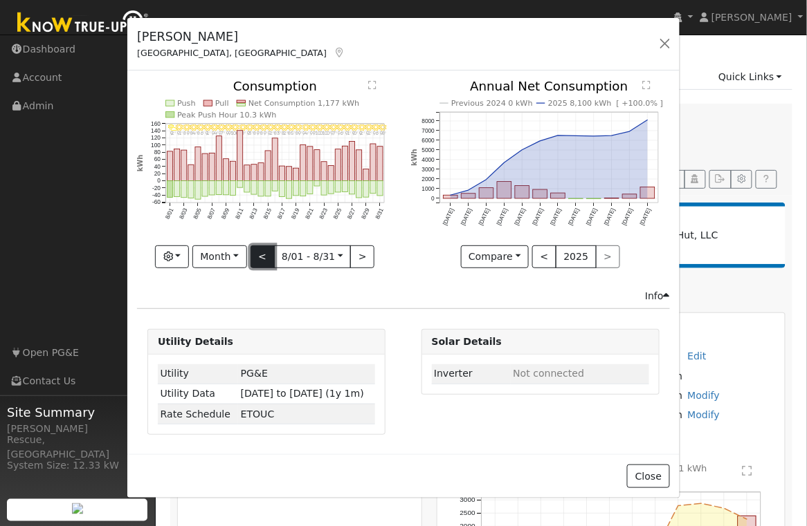
click at [268, 261] on button "<" at bounding box center [262, 258] width 24 height 24
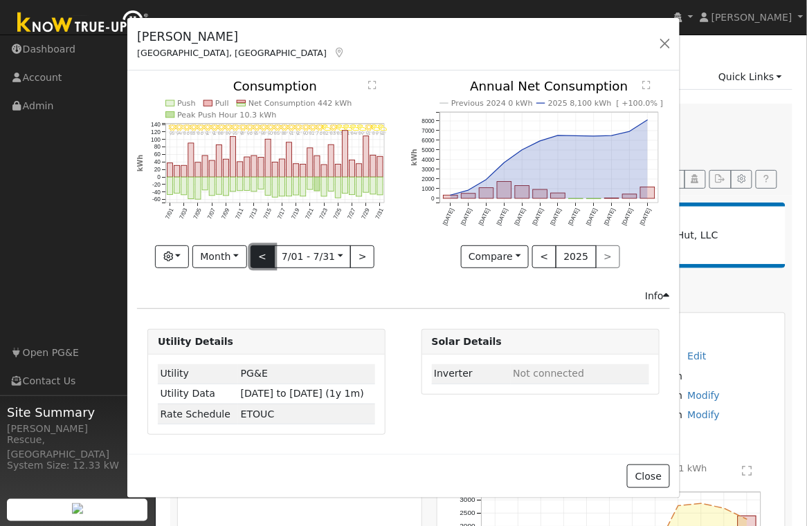
click at [268, 261] on button "<" at bounding box center [262, 258] width 24 height 24
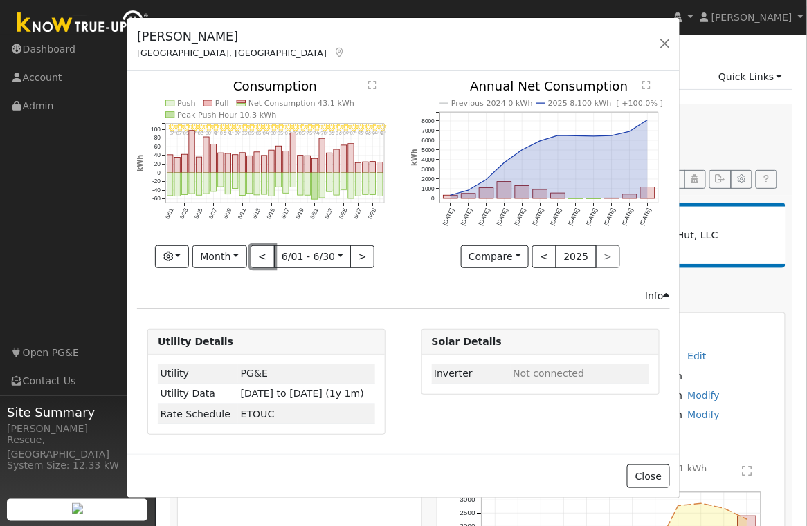
click at [268, 261] on button "<" at bounding box center [262, 258] width 24 height 24
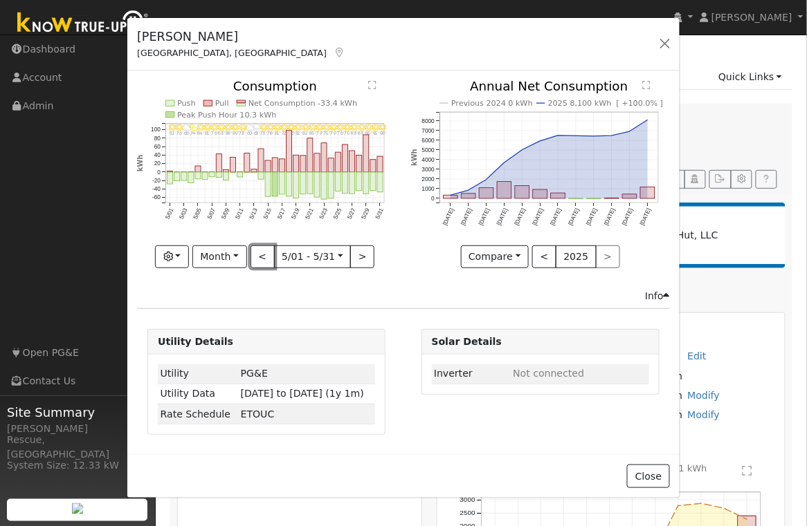
click at [268, 261] on button "<" at bounding box center [262, 258] width 24 height 24
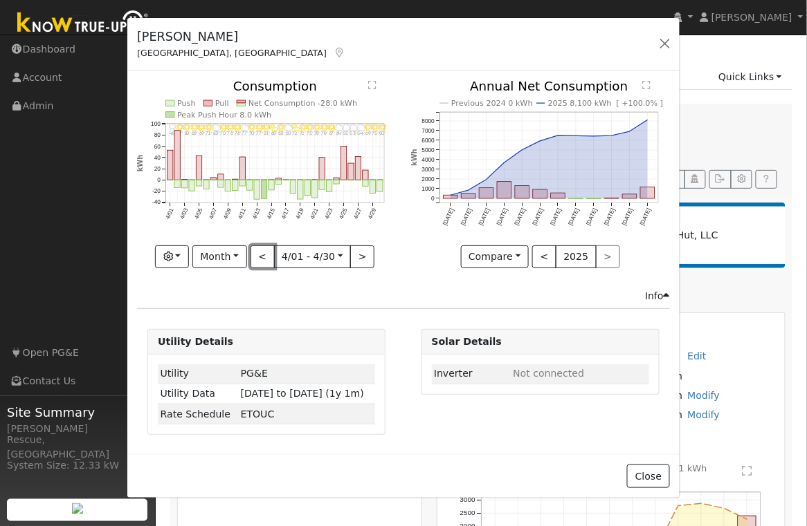
click at [268, 261] on button "<" at bounding box center [262, 258] width 24 height 24
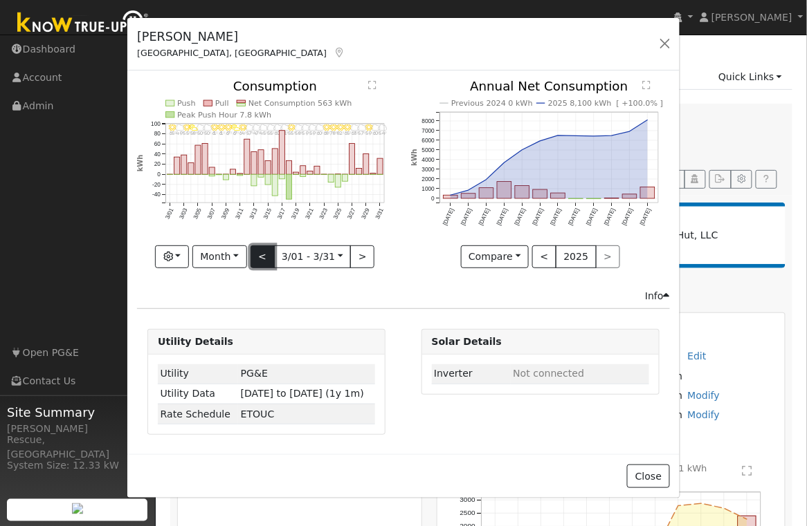
click at [263, 256] on button "<" at bounding box center [262, 258] width 24 height 24
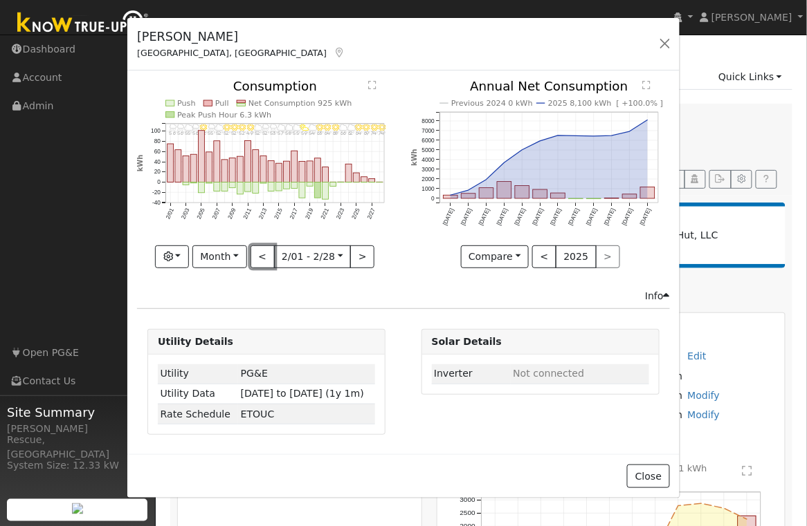
click at [263, 256] on button "<" at bounding box center [262, 258] width 24 height 24
type input "[DATE]"
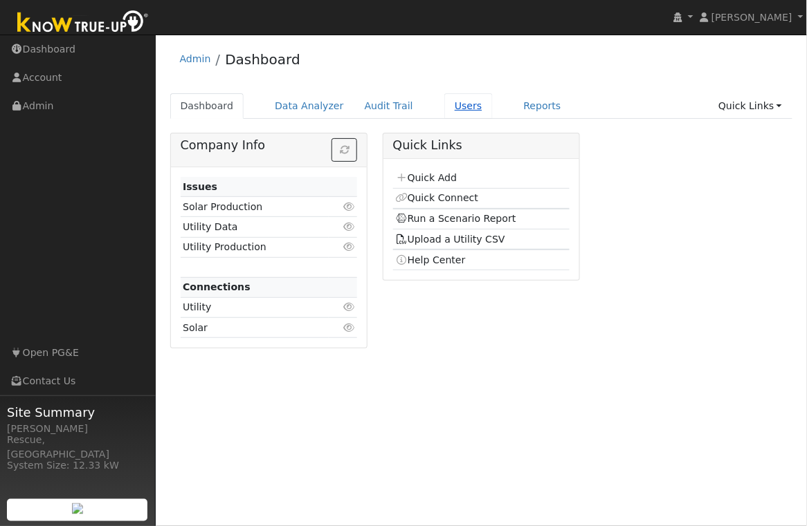
click at [444, 102] on link "Users" at bounding box center [468, 106] width 48 height 26
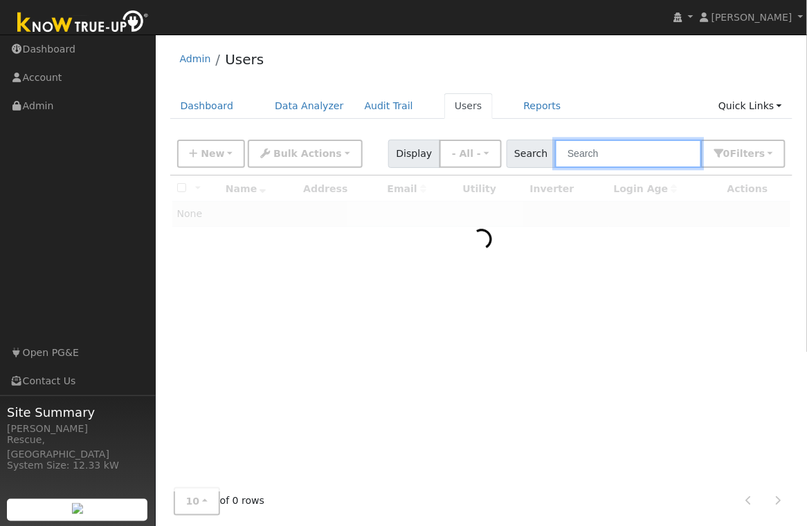
click at [645, 156] on input "text" at bounding box center [628, 154] width 147 height 28
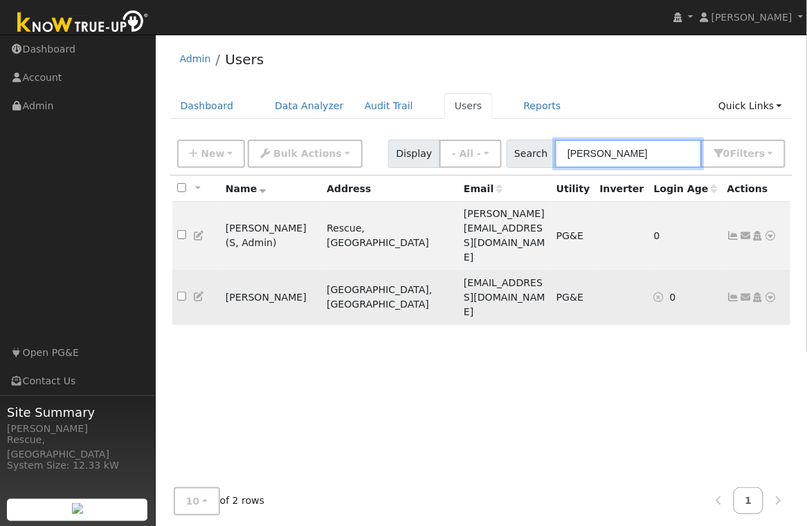
type input "megha"
click at [773, 293] on icon at bounding box center [770, 298] width 12 height 10
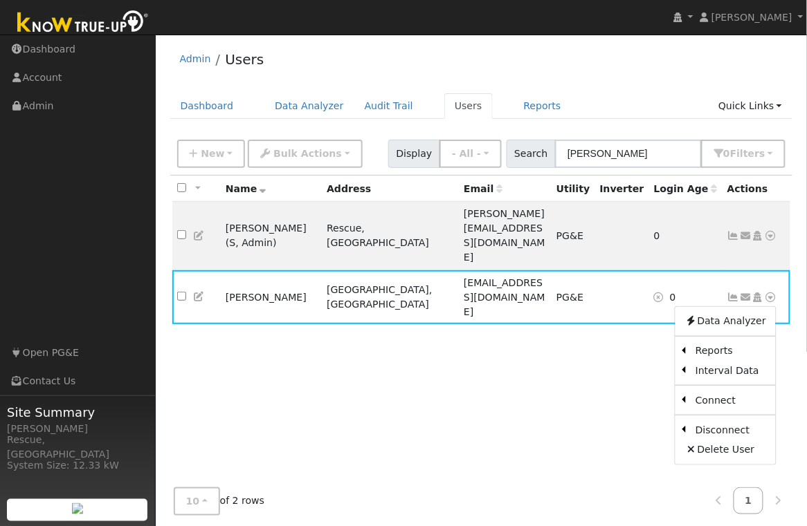
click at [0, 0] on link "Solar" at bounding box center [0, 0] width 0 height 0
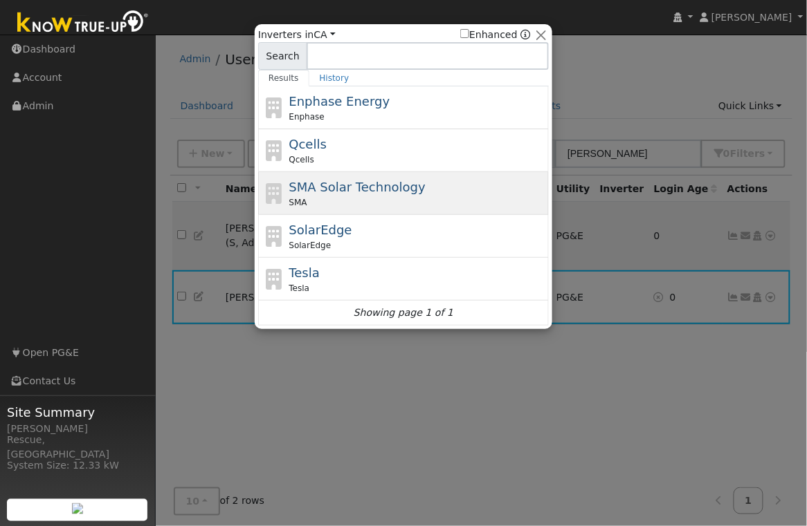
scroll to position [19, 0]
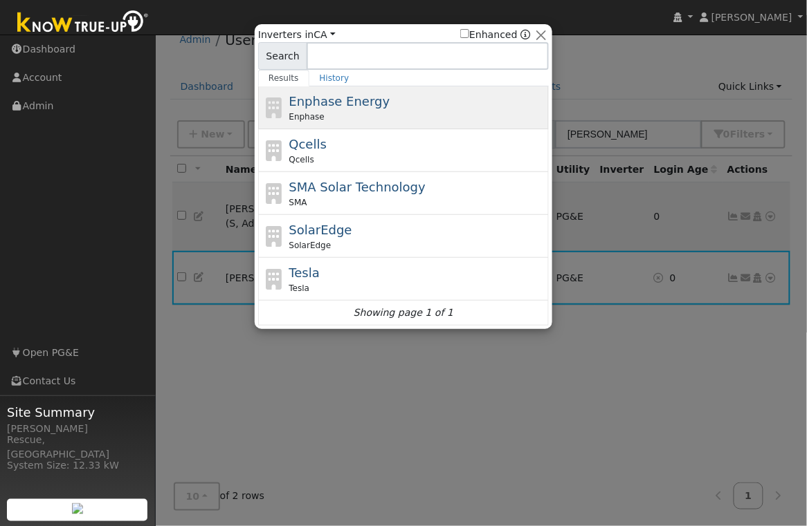
click at [344, 113] on div "Enphase" at bounding box center [417, 117] width 257 height 12
